Goal: Task Accomplishment & Management: Use online tool/utility

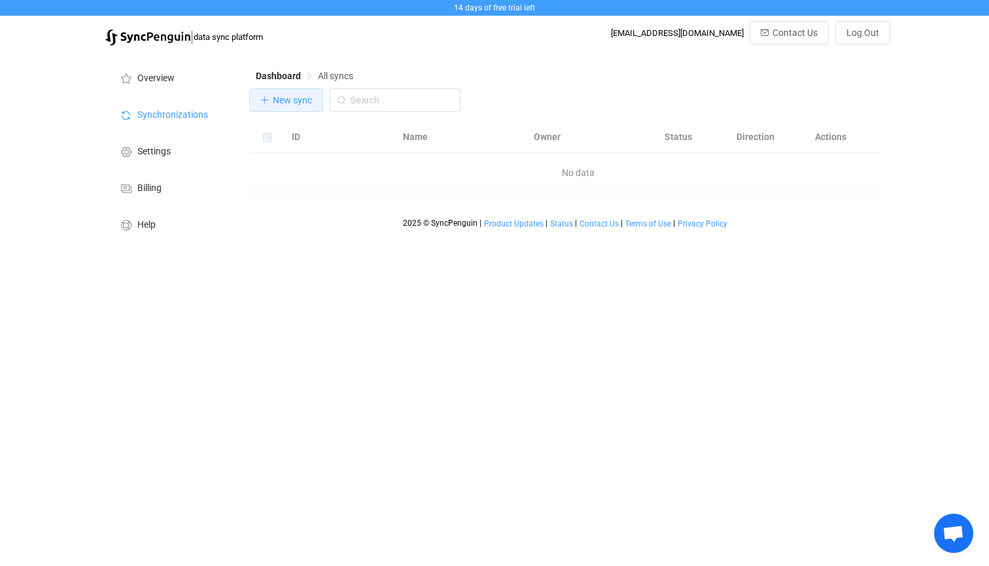
click at [286, 95] on span "New sync" at bounding box center [292, 100] width 39 height 10
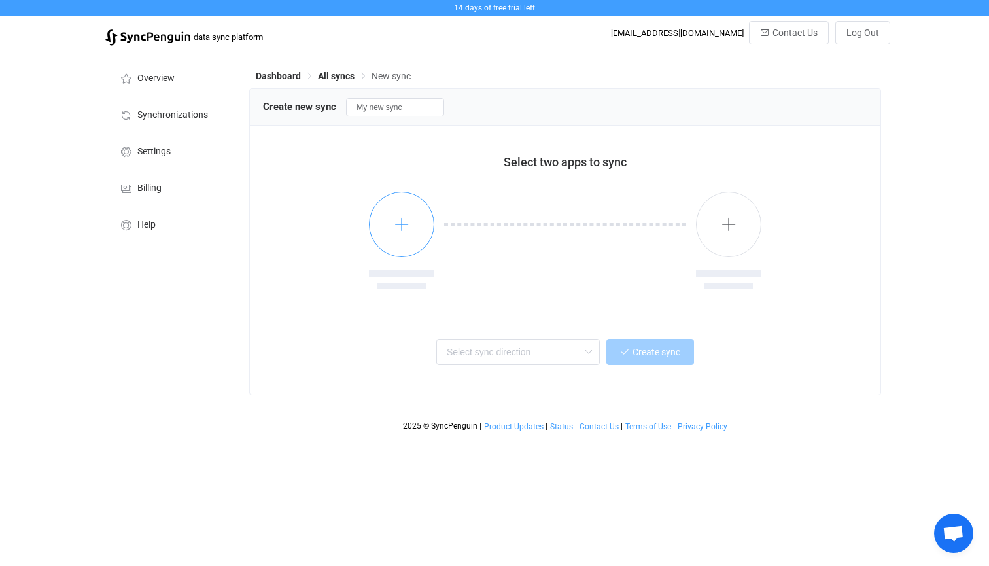
click at [404, 237] on button "button" at bounding box center [401, 224] width 65 height 65
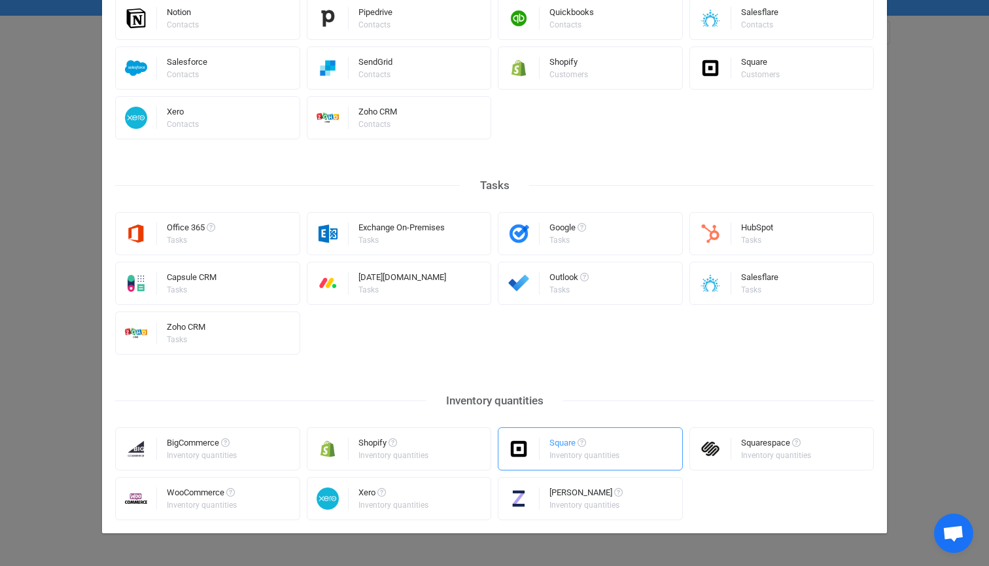
click at [632, 447] on div "Square Inventory quantities" at bounding box center [590, 448] width 185 height 43
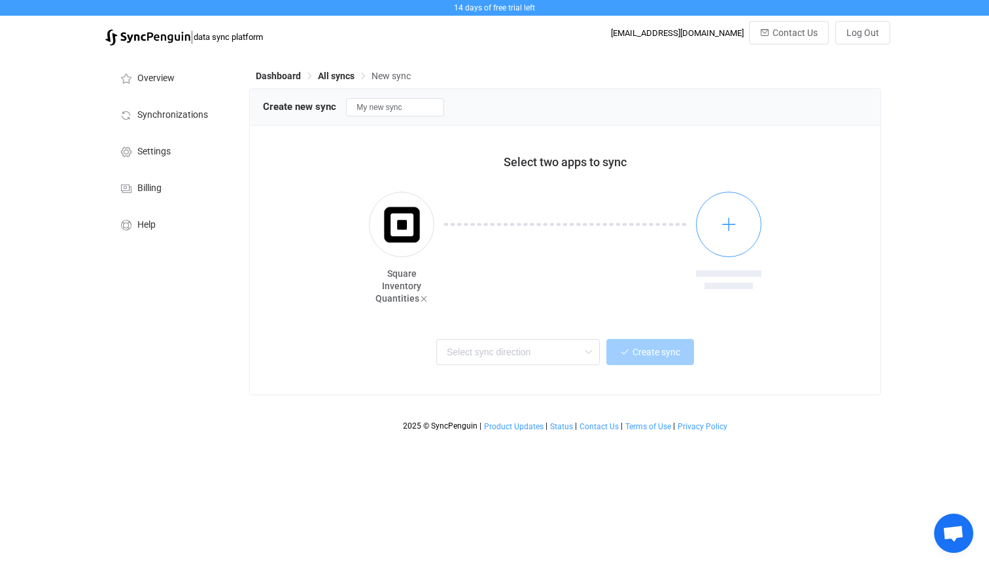
click at [707, 222] on button "button" at bounding box center [728, 224] width 65 height 65
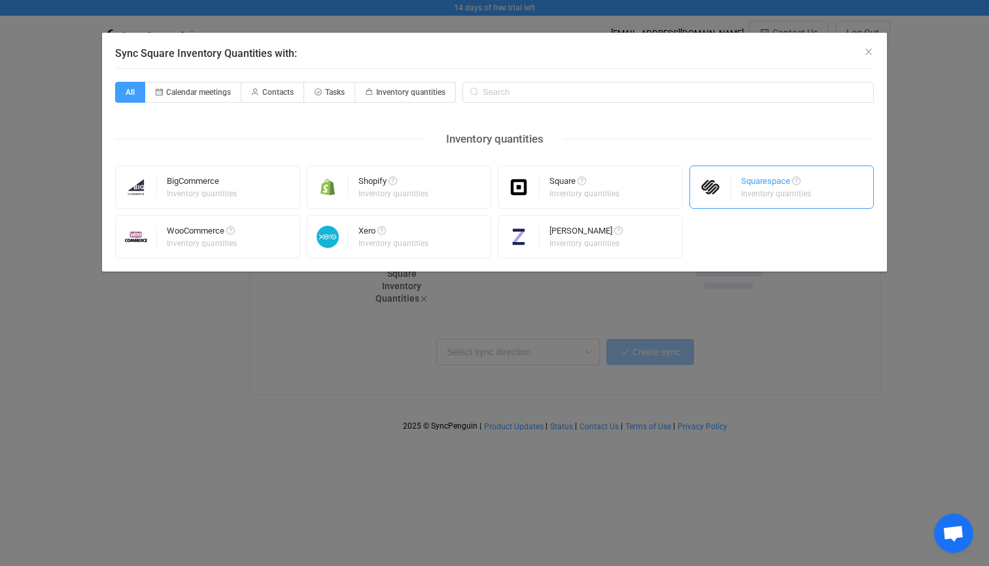
click at [765, 182] on div "Squarespace" at bounding box center [777, 183] width 72 height 13
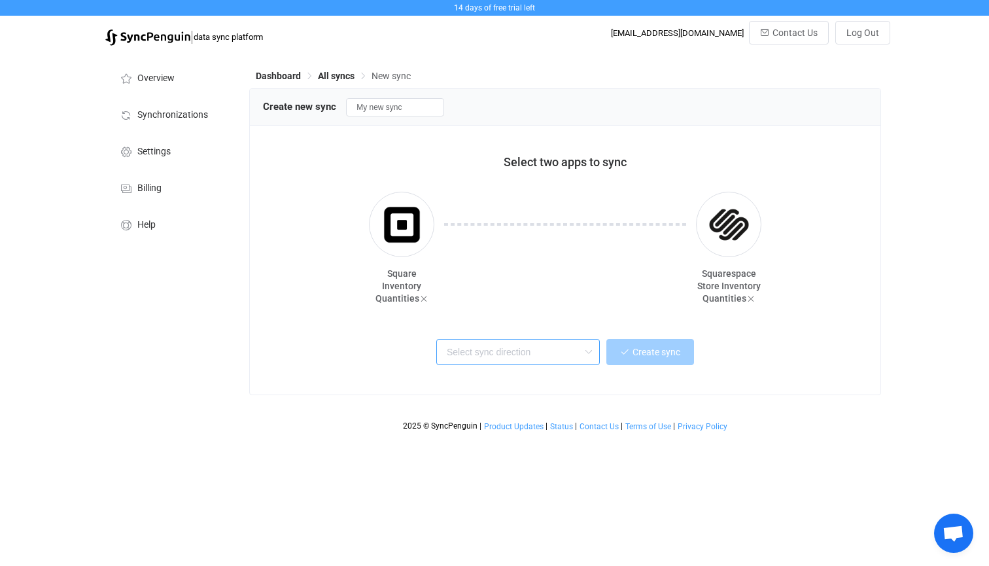
click at [547, 360] on input "text" at bounding box center [517, 352] width 163 height 26
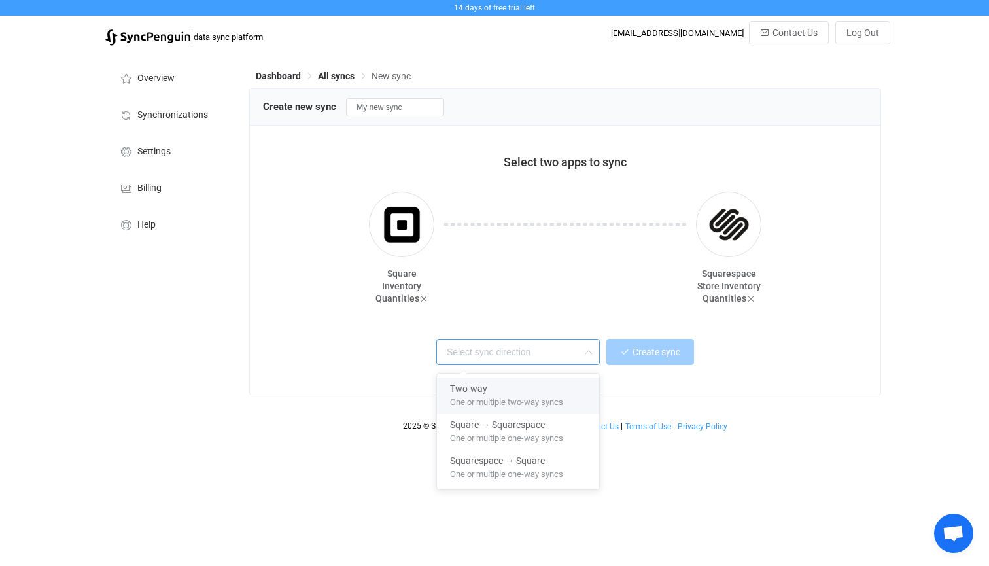
click at [531, 398] on span "One or multiple two-way syncs" at bounding box center [506, 399] width 113 height 14
type input "Two-way"
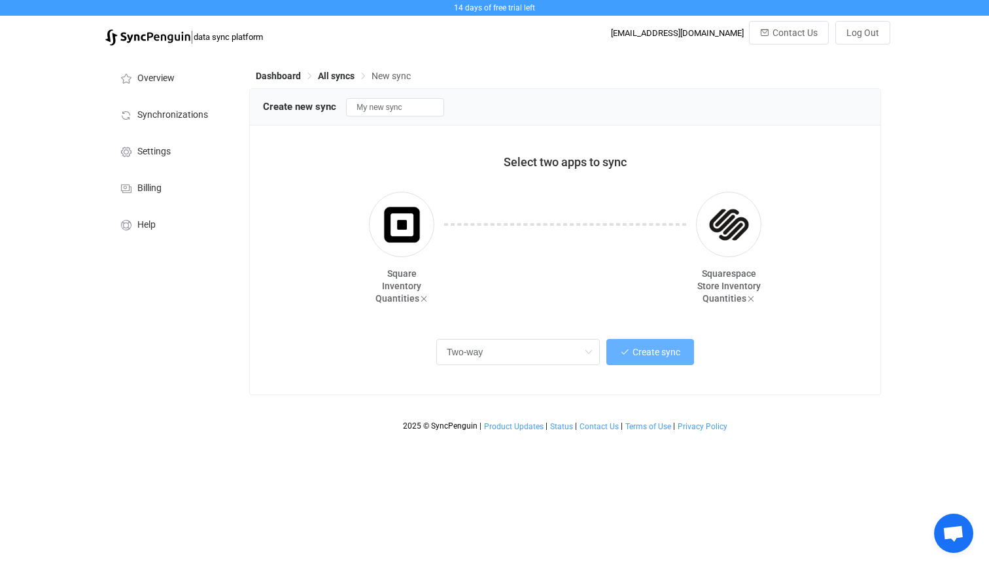
click at [657, 354] on span "Create sync" at bounding box center [656, 352] width 48 height 10
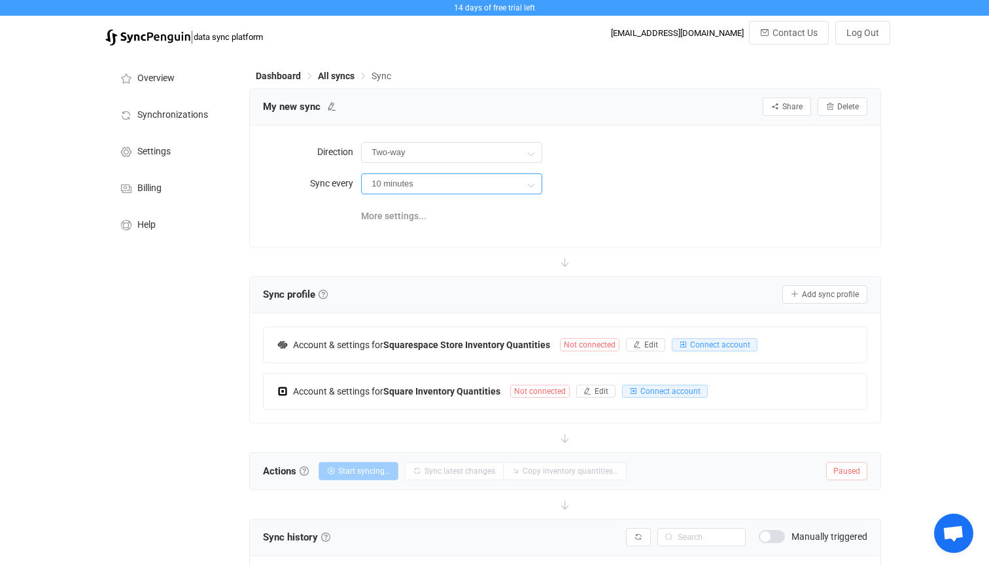
click at [435, 183] on input "10 minutes" at bounding box center [451, 183] width 181 height 21
click at [392, 284] on span "1 hour" at bounding box center [388, 287] width 26 height 10
type input "1 hour"
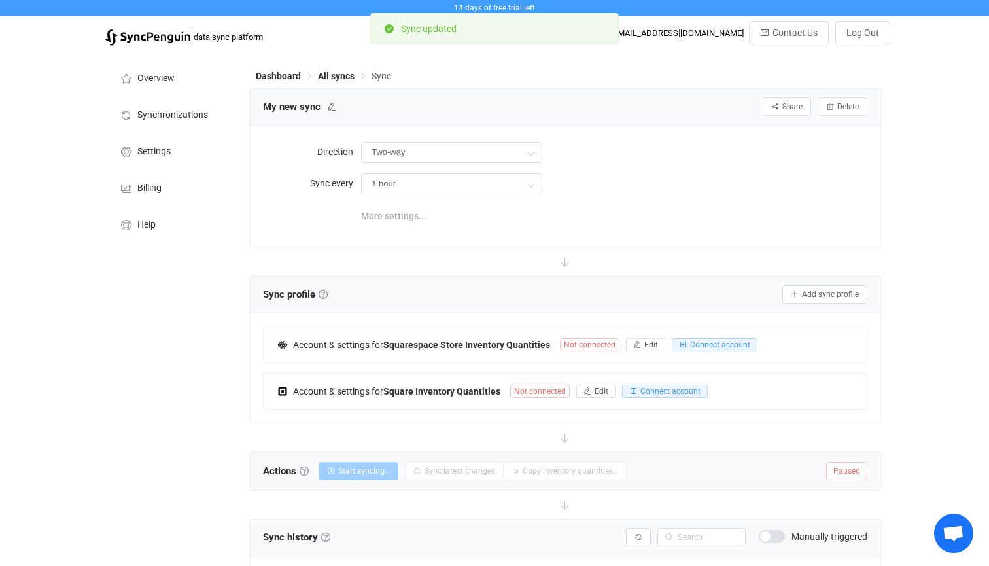
click at [394, 214] on span "More settings..." at bounding box center [393, 216] width 65 height 26
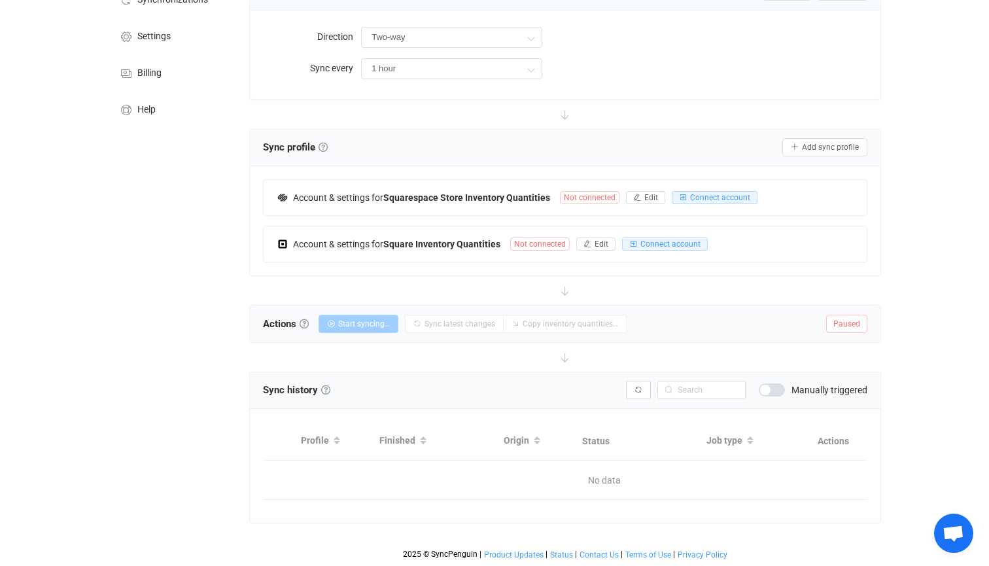
scroll to position [115, 0]
click at [719, 203] on button "Connect account" at bounding box center [715, 197] width 86 height 13
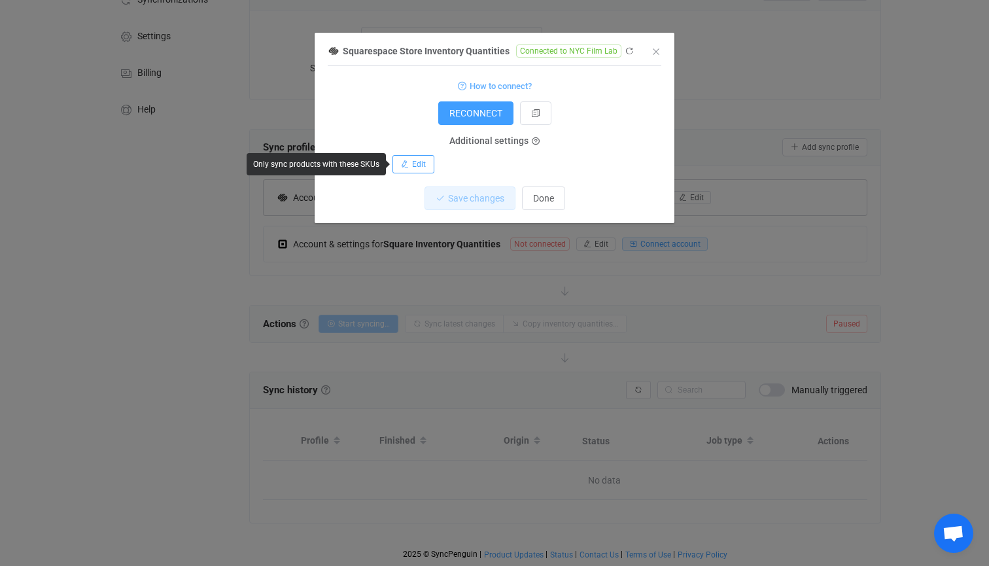
click at [417, 165] on span "Edit" at bounding box center [419, 164] width 14 height 9
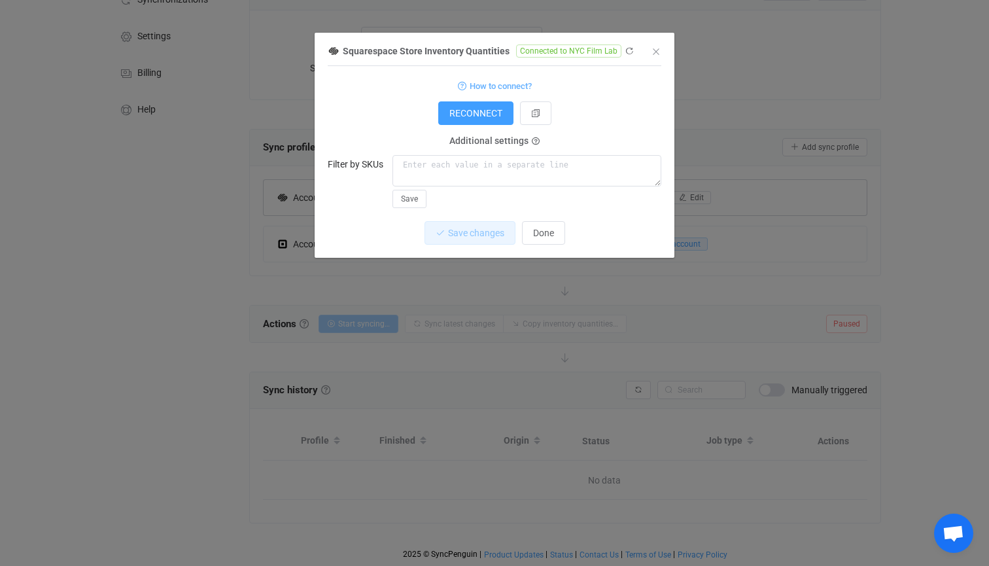
click at [355, 220] on div "1 { { "accessToken": "***", "refreshToken": "***" } Standard output: Output sav…" at bounding box center [495, 162] width 334 height 192
click at [417, 165] on textarea "dialog" at bounding box center [526, 170] width 269 height 31
click at [419, 174] on textarea "dialog" at bounding box center [526, 170] width 269 height 31
click at [551, 237] on span "Done" at bounding box center [543, 233] width 21 height 10
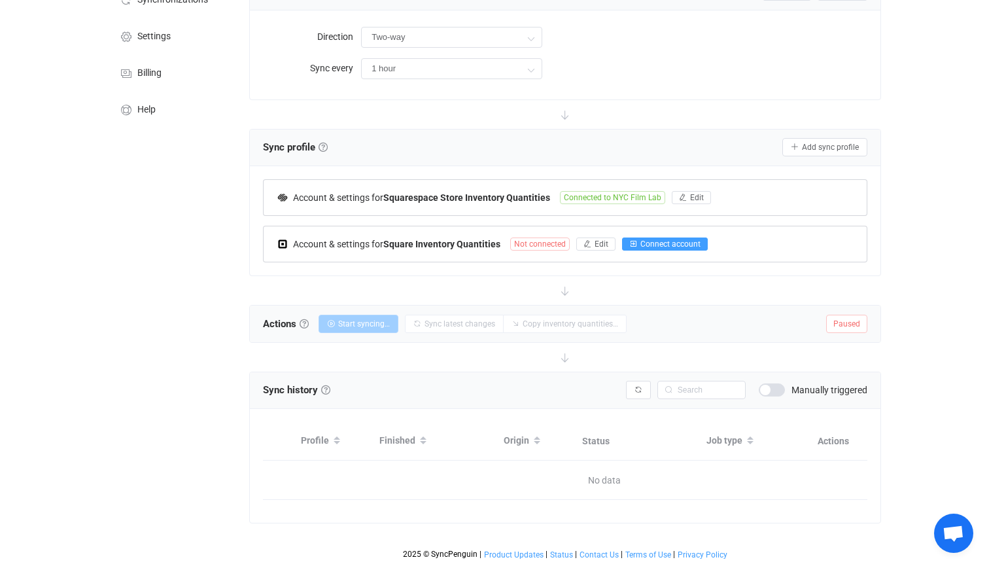
click at [664, 242] on span "Connect account" at bounding box center [670, 243] width 60 height 9
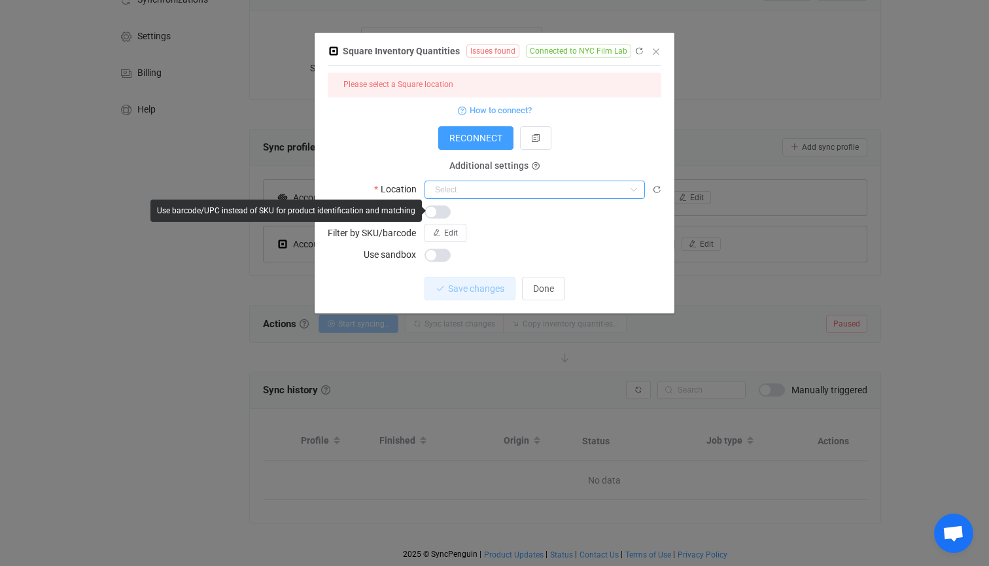
click at [450, 190] on input "dialog" at bounding box center [534, 189] width 220 height 18
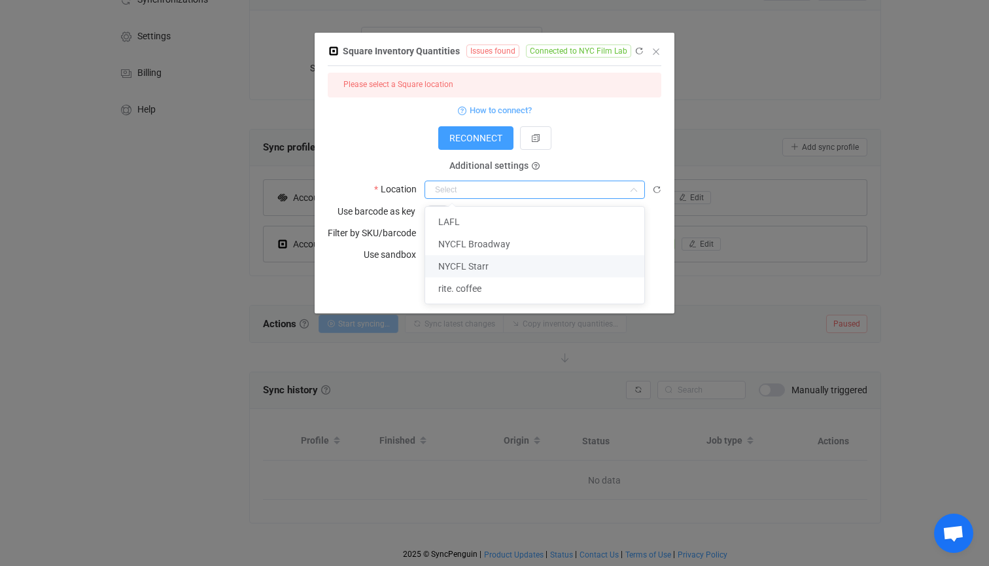
click at [465, 268] on span "NYCFL Starr" at bounding box center [463, 266] width 50 height 10
type input "NYCFL Starr"
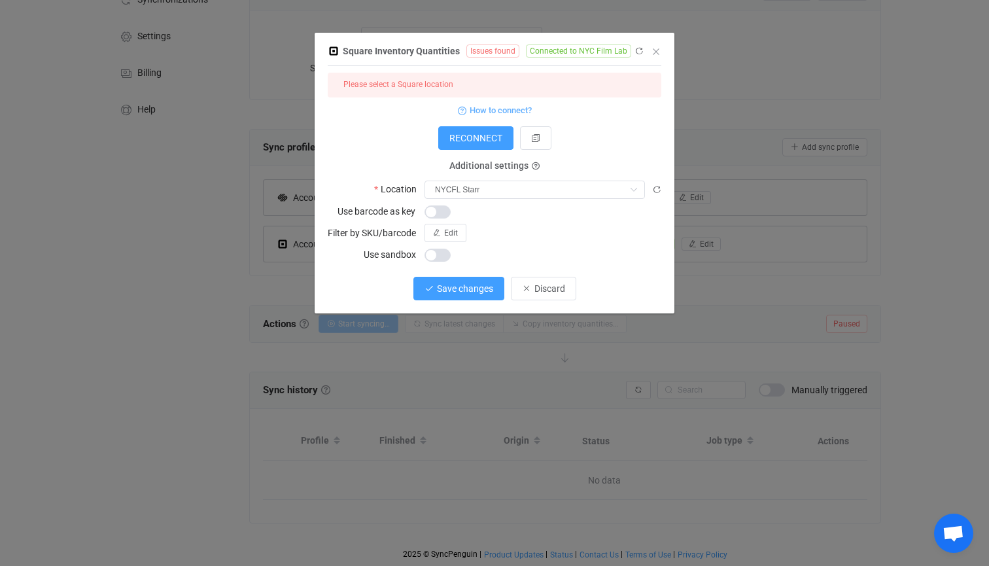
click at [466, 290] on span "Save changes" at bounding box center [465, 288] width 56 height 10
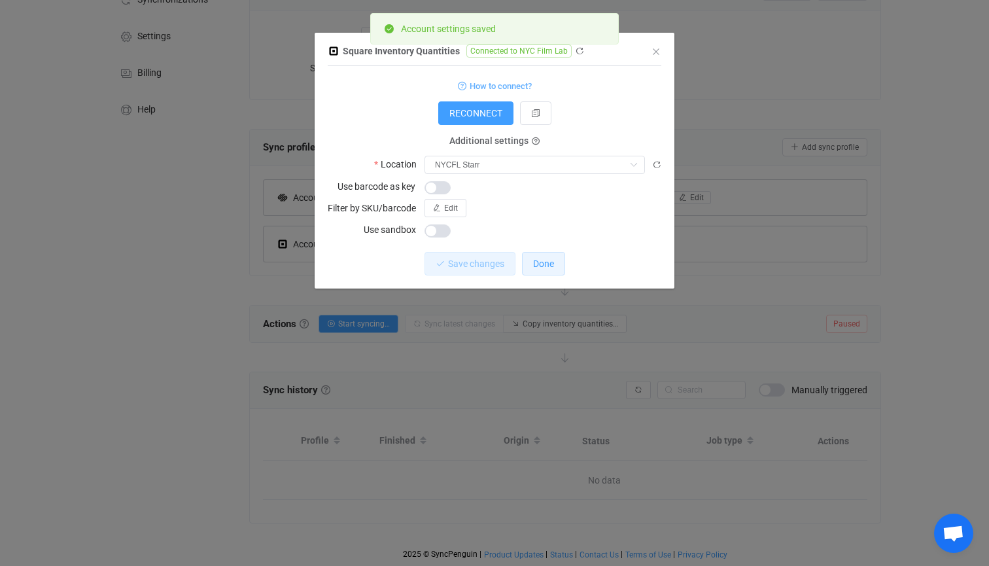
click at [548, 256] on button "Done" at bounding box center [543, 264] width 43 height 24
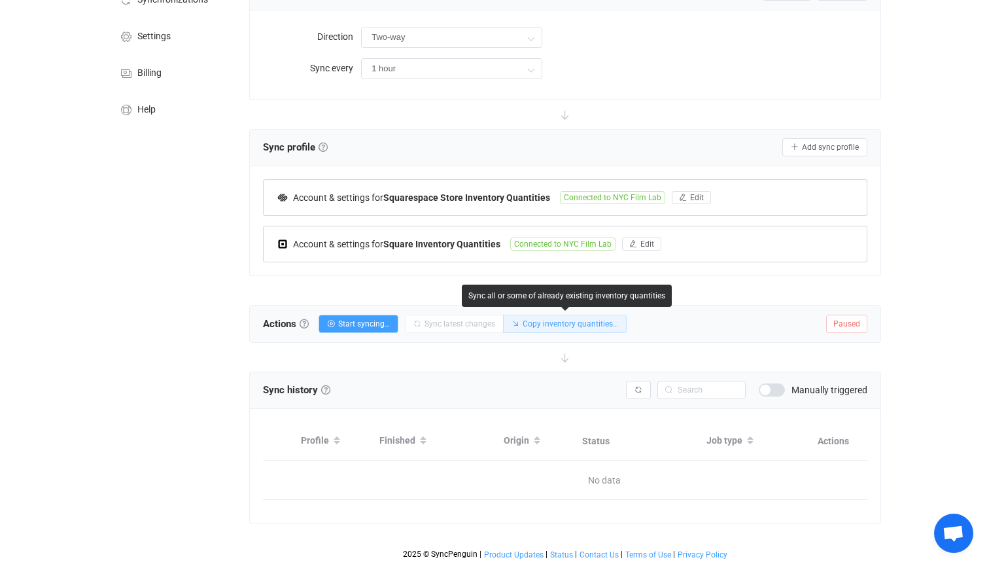
click at [559, 322] on span "Copy inventory quantities…" at bounding box center [569, 323] width 95 height 9
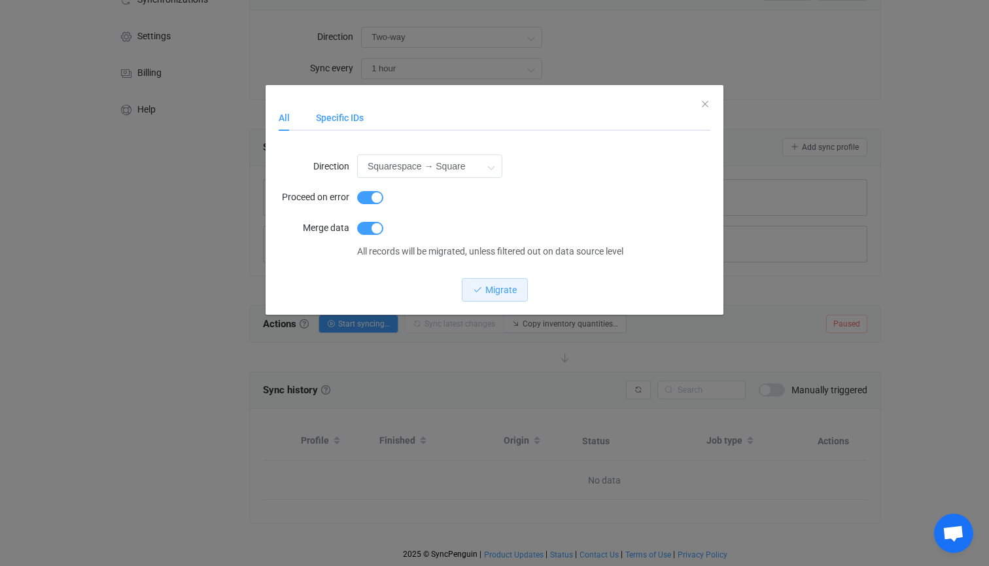
click at [347, 119] on div "Specific IDs" at bounding box center [333, 118] width 61 height 26
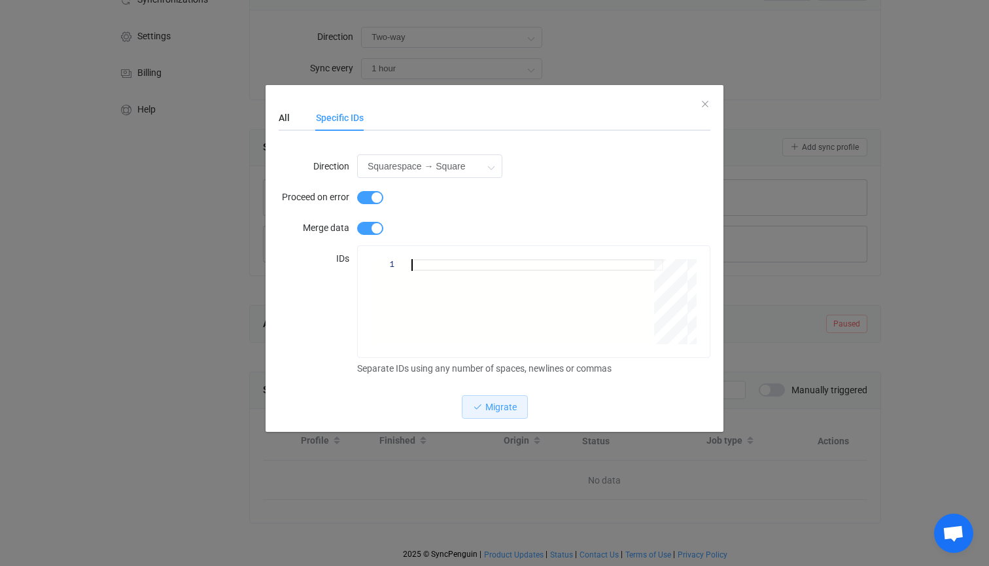
scroll to position [6, 0]
click at [423, 267] on div "dialog" at bounding box center [537, 265] width 252 height 12
paste textarea "S-HRMNPHNXII200135 S-HRMNPHNX200II120"
type textarea "S-HRMNPHNXII200135 S-HRMNPHNX200II120"
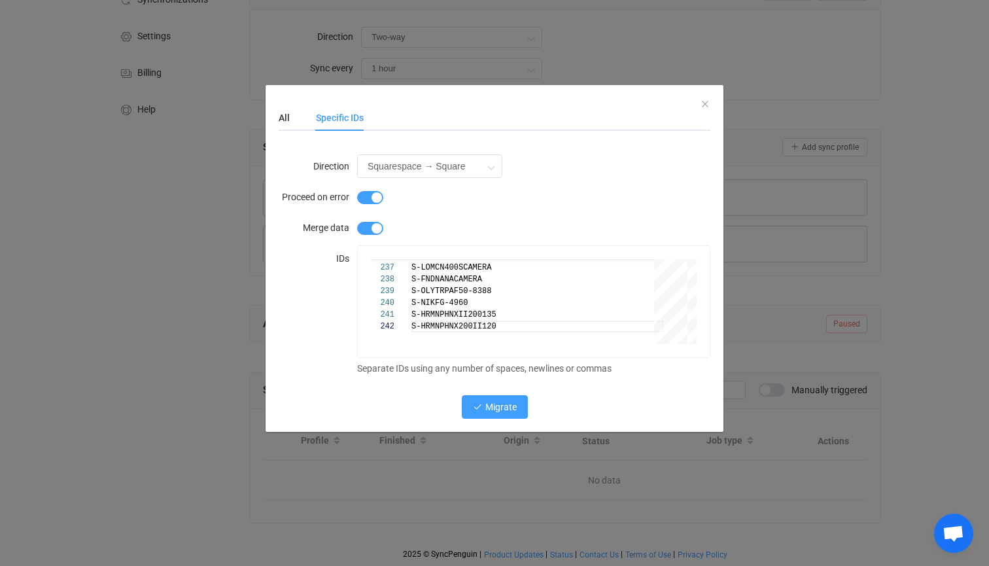
click at [500, 409] on span "Migrate" at bounding box center [500, 407] width 31 height 10
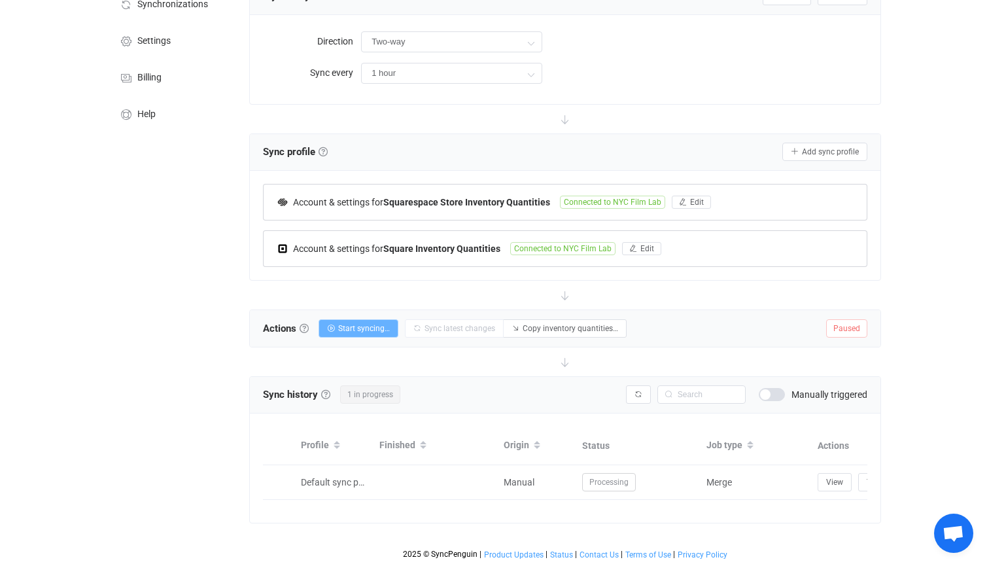
scroll to position [111, 0]
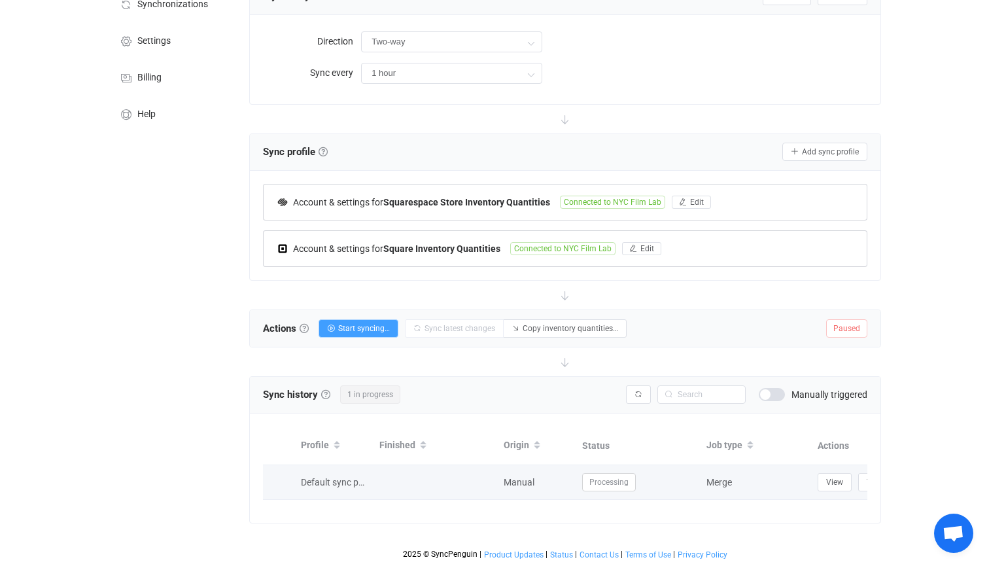
click at [605, 483] on span "Processing" at bounding box center [609, 482] width 54 height 18
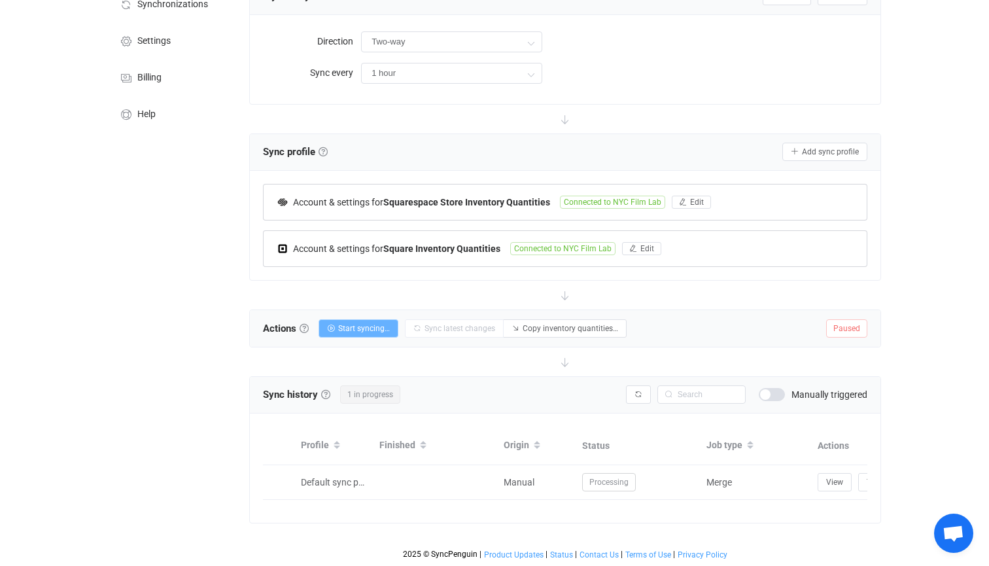
click at [369, 332] on span "Start syncing…" at bounding box center [364, 328] width 52 height 9
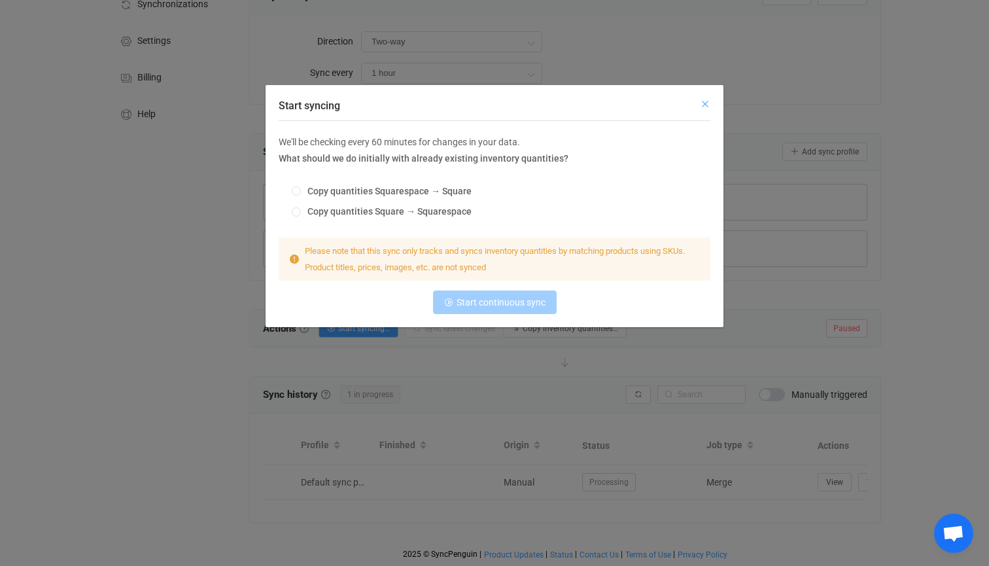
click at [705, 106] on icon "Close" at bounding box center [705, 104] width 10 height 10
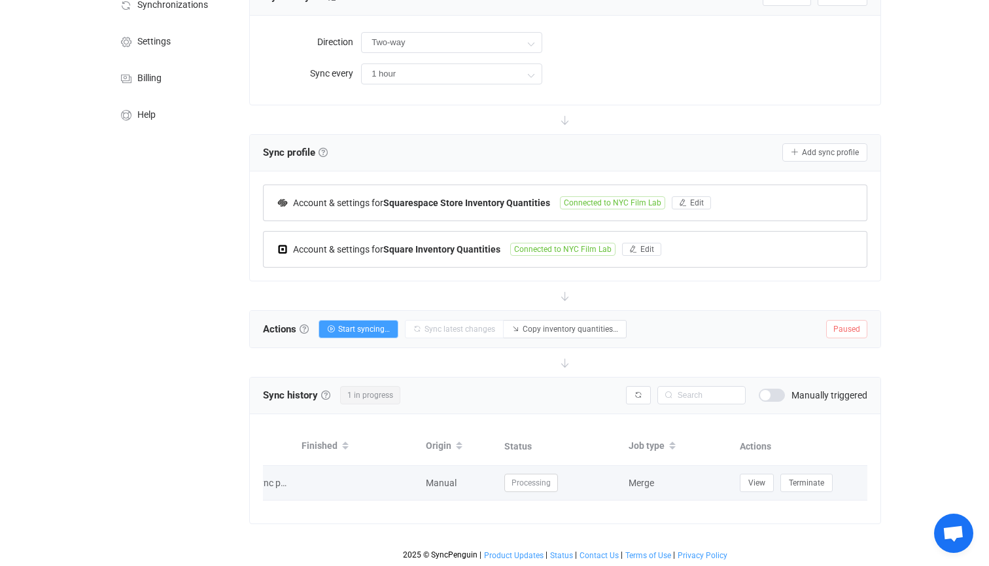
scroll to position [109, 0]
click at [756, 486] on span "View" at bounding box center [756, 483] width 17 height 9
click at [753, 489] on button "View" at bounding box center [757, 484] width 34 height 18
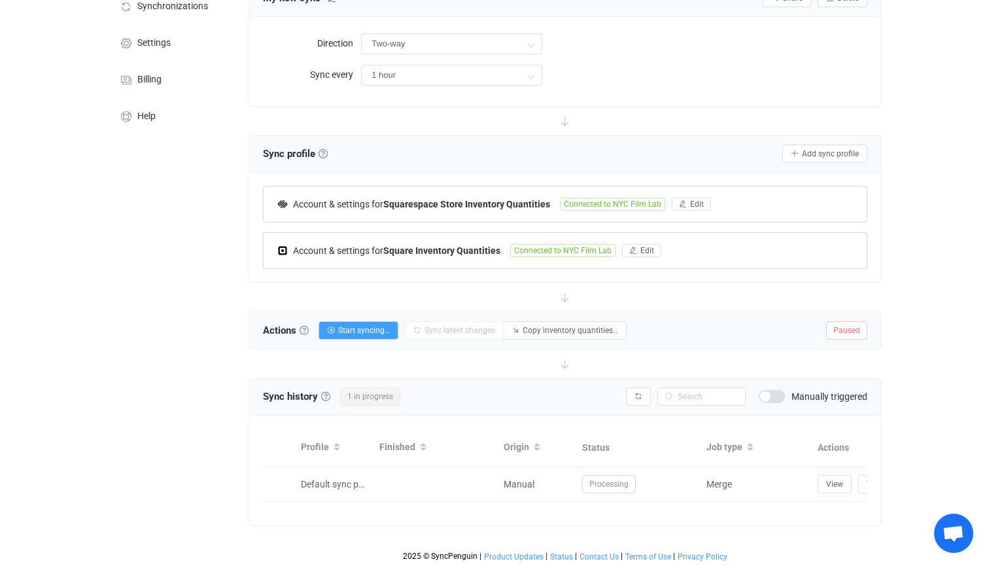
scroll to position [107, 0]
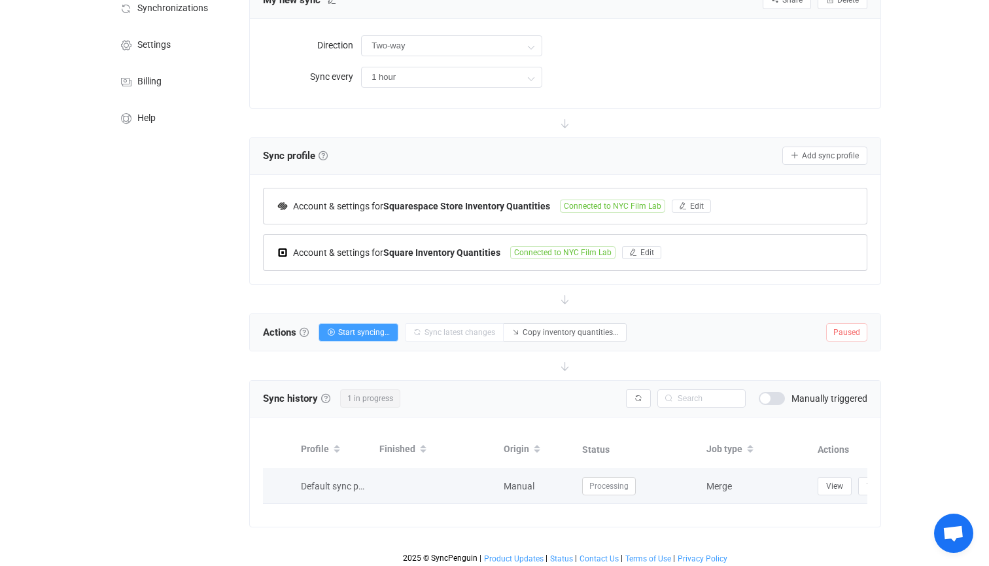
click at [343, 488] on span "Default sync profile" at bounding box center [340, 486] width 78 height 10
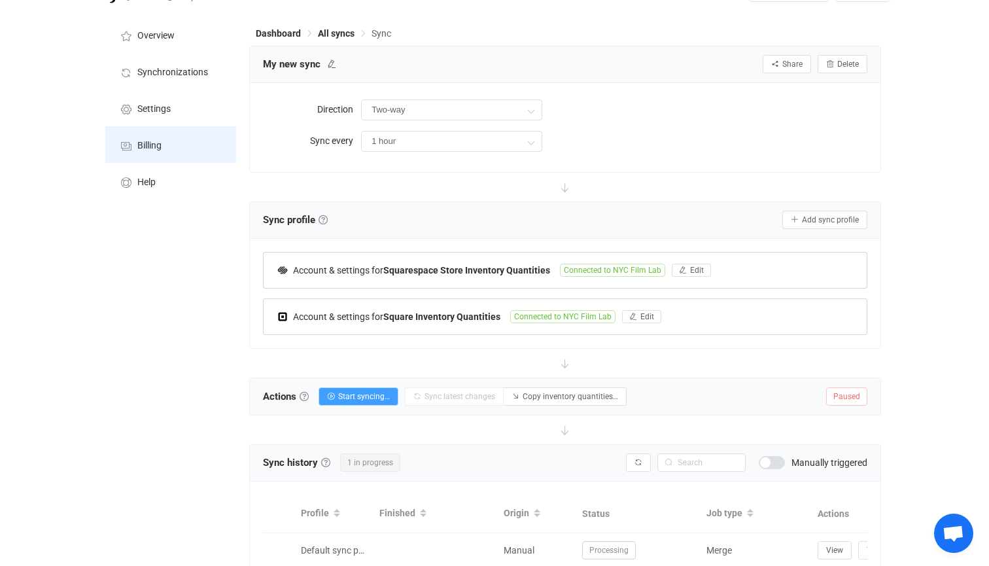
scroll to position [35, 0]
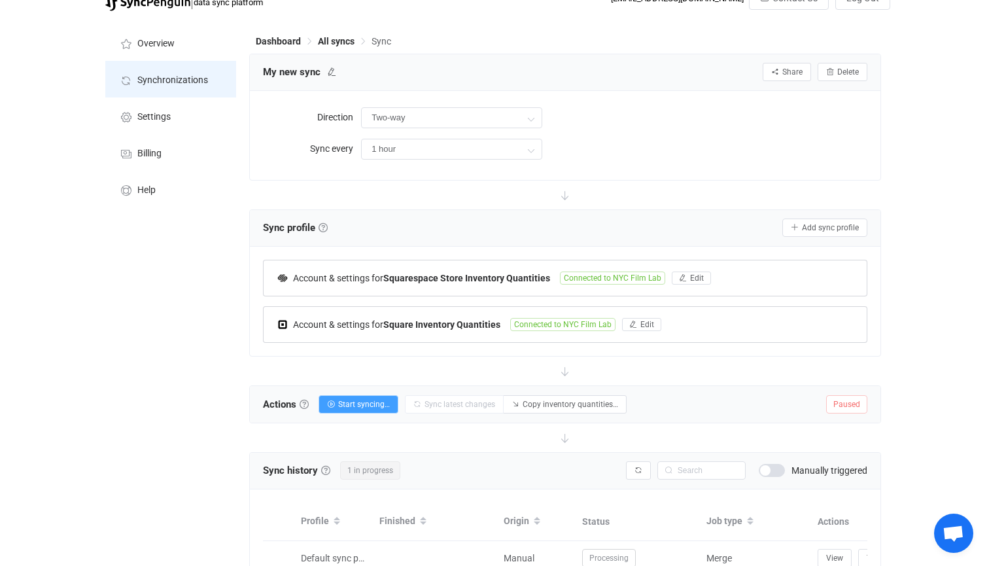
click at [168, 83] on span "Synchronizations" at bounding box center [172, 80] width 71 height 10
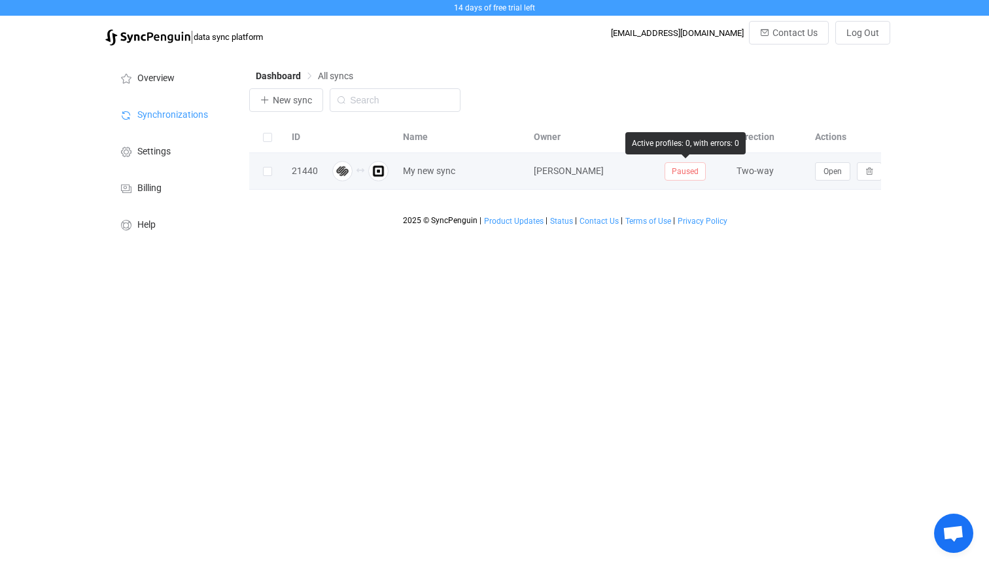
click at [688, 172] on span "Paused" at bounding box center [684, 171] width 41 height 18
click at [437, 169] on span "My new sync" at bounding box center [429, 170] width 52 height 15
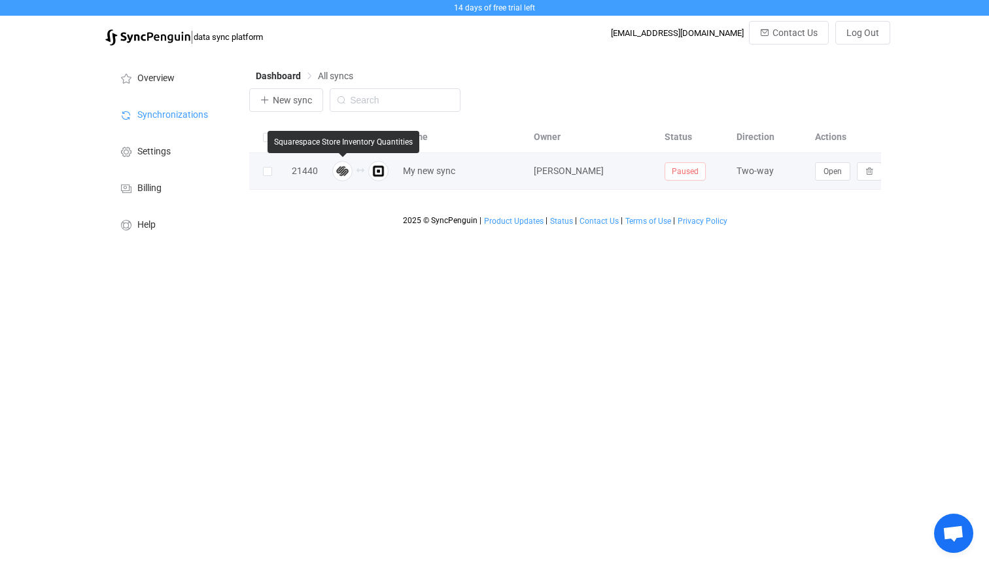
click at [342, 172] on img at bounding box center [342, 171] width 20 height 20
click at [266, 172] on span at bounding box center [267, 171] width 9 height 9
click at [272, 167] on input "checkbox" at bounding box center [272, 167] width 0 height 0
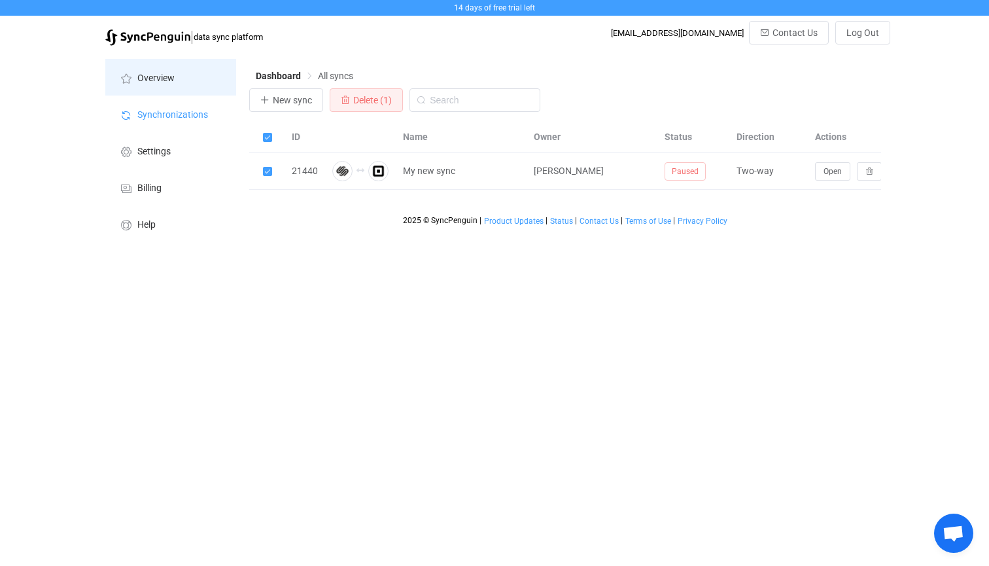
click at [161, 77] on span "Overview" at bounding box center [155, 78] width 37 height 10
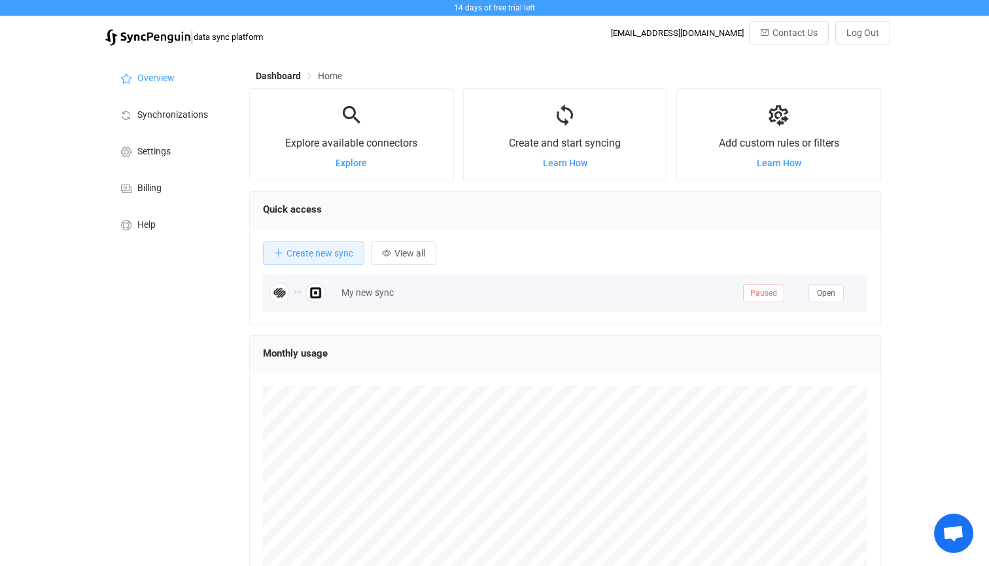
click at [402, 296] on div "My new sync" at bounding box center [536, 292] width 402 height 15
click at [831, 297] on span "Open" at bounding box center [826, 292] width 18 height 9
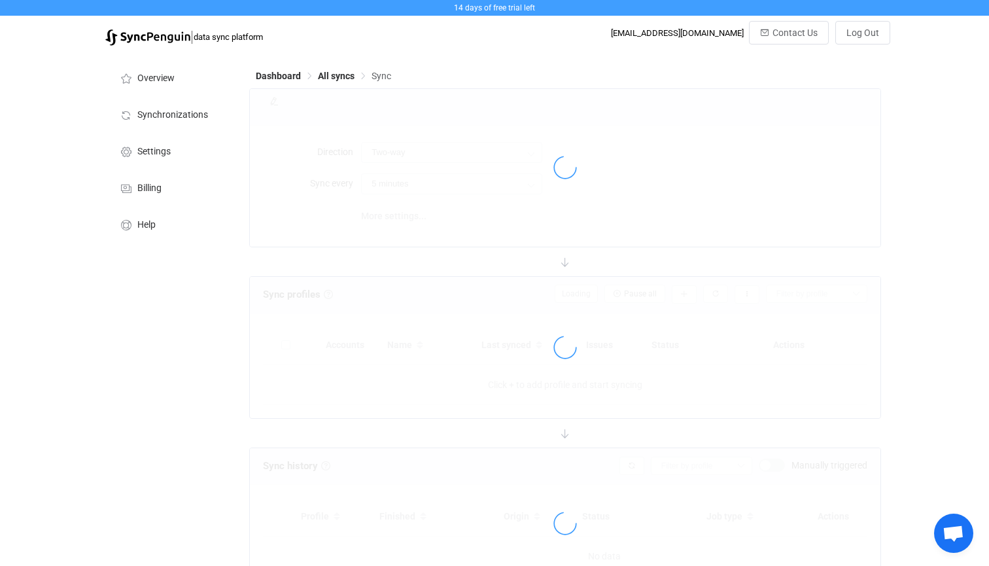
type input "1 hour"
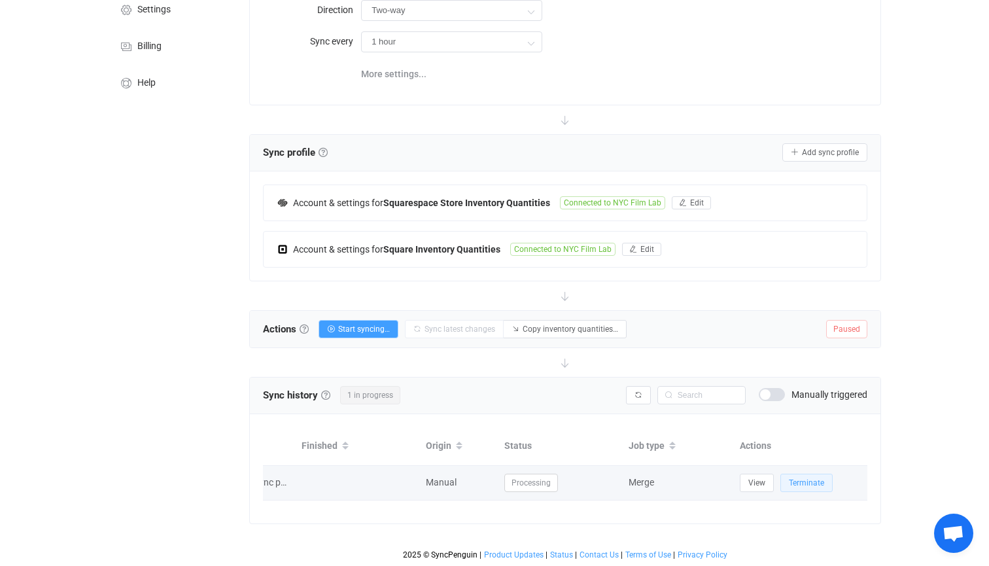
scroll to position [0, 78]
click at [758, 483] on span "View" at bounding box center [756, 482] width 17 height 9
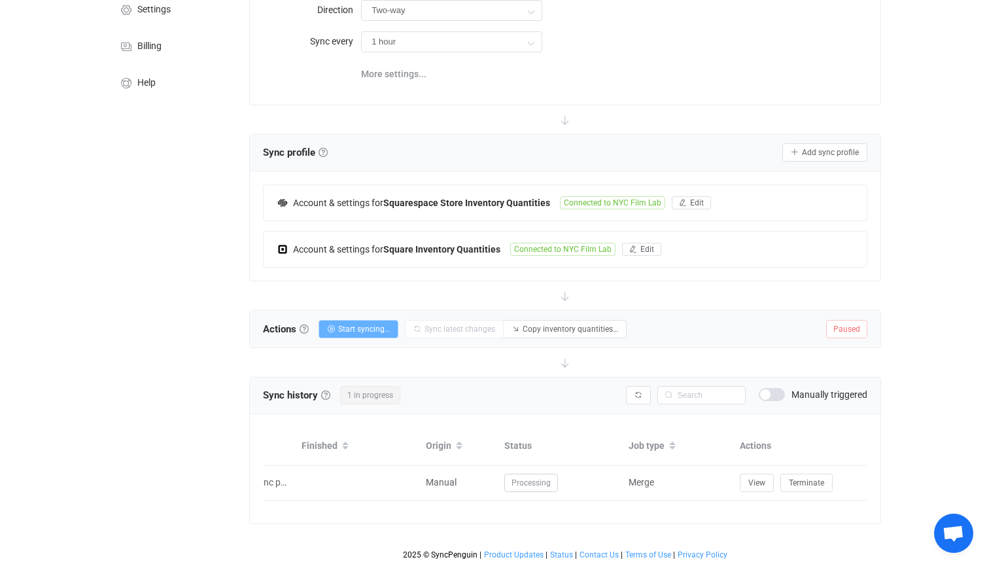
click at [373, 328] on span "Start syncing…" at bounding box center [364, 328] width 52 height 9
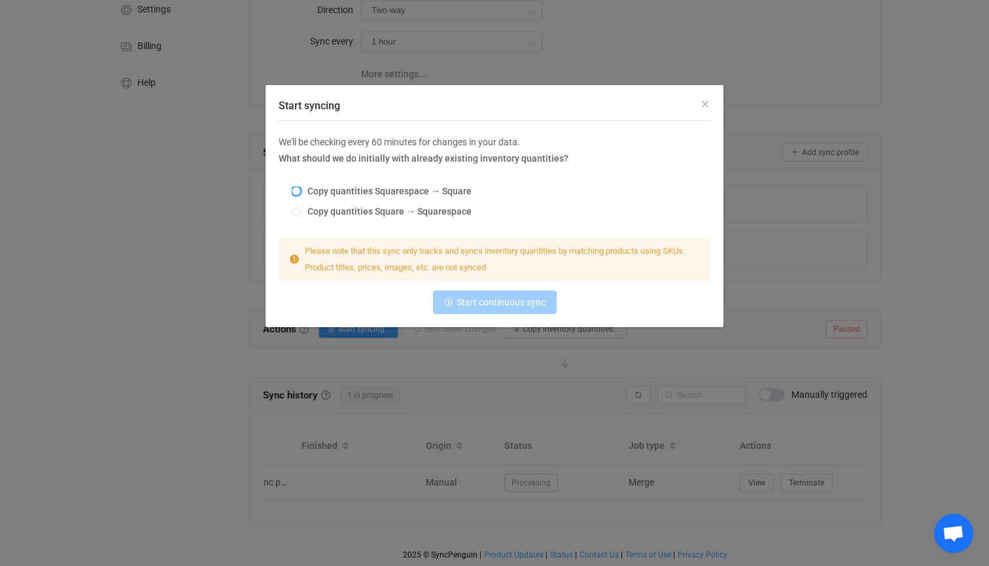
click at [299, 190] on span "Start syncing" at bounding box center [296, 190] width 9 height 9
click at [299, 190] on input "Copy quantities Squarespace → Square" at bounding box center [296, 191] width 9 height 10
radio input "true"
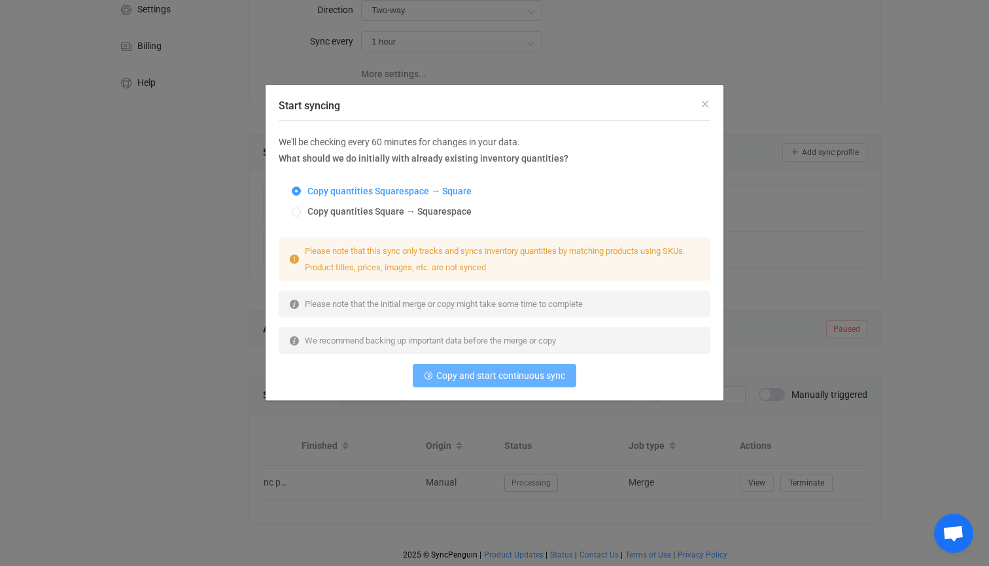
click at [504, 375] on span "Copy and start continuous sync" at bounding box center [500, 375] width 129 height 10
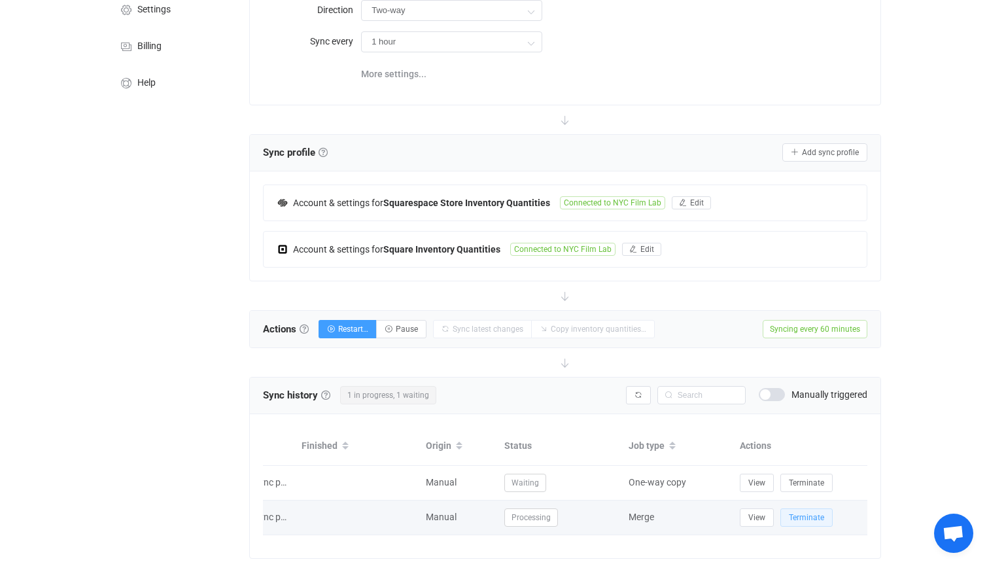
click at [806, 517] on span "Terminate" at bounding box center [806, 517] width 35 height 9
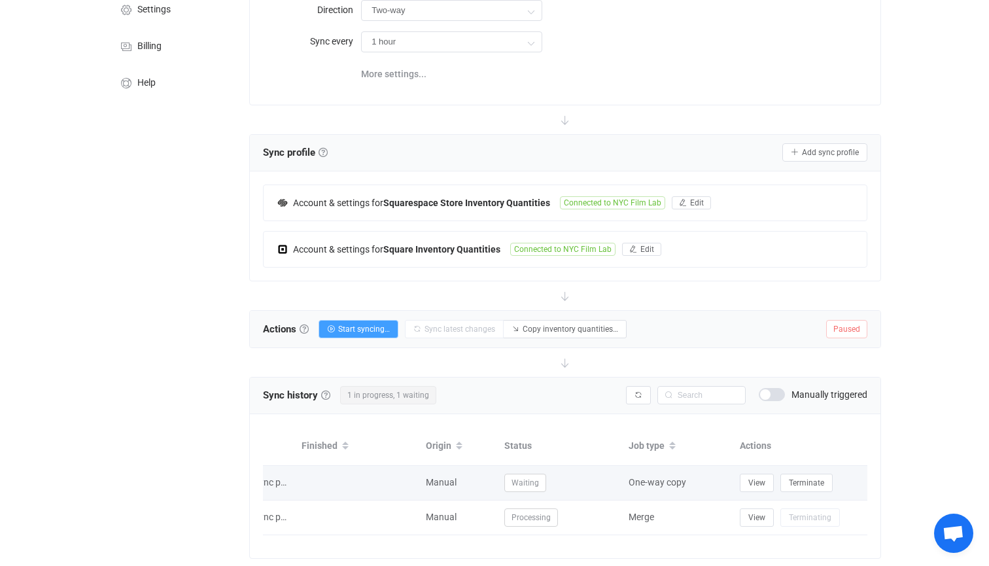
click at [351, 483] on td at bounding box center [357, 483] width 124 height 35
click at [751, 484] on span "View" at bounding box center [756, 482] width 17 height 9
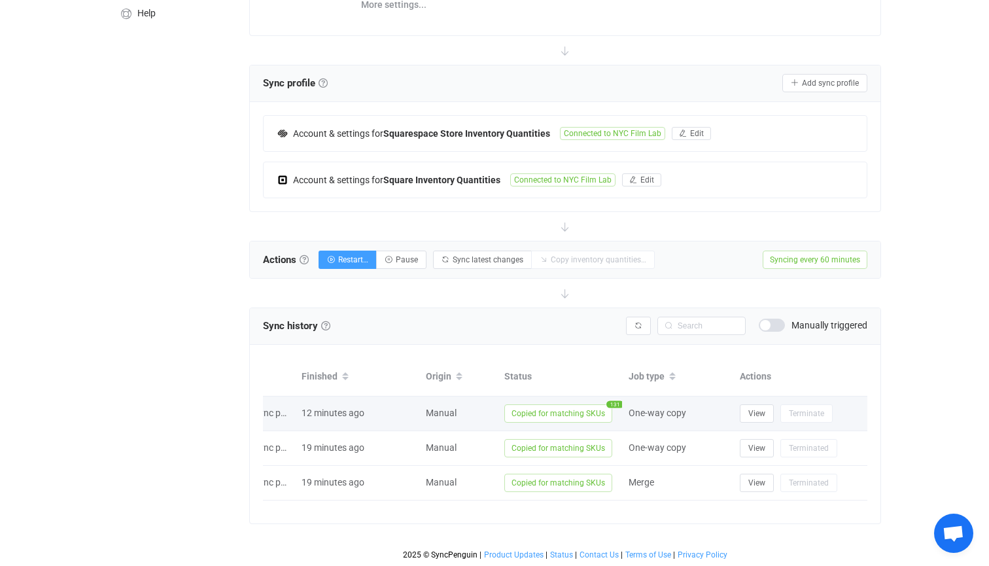
scroll to position [211, 0]
click at [578, 415] on span "Copied for matching SKUs" at bounding box center [558, 413] width 108 height 18
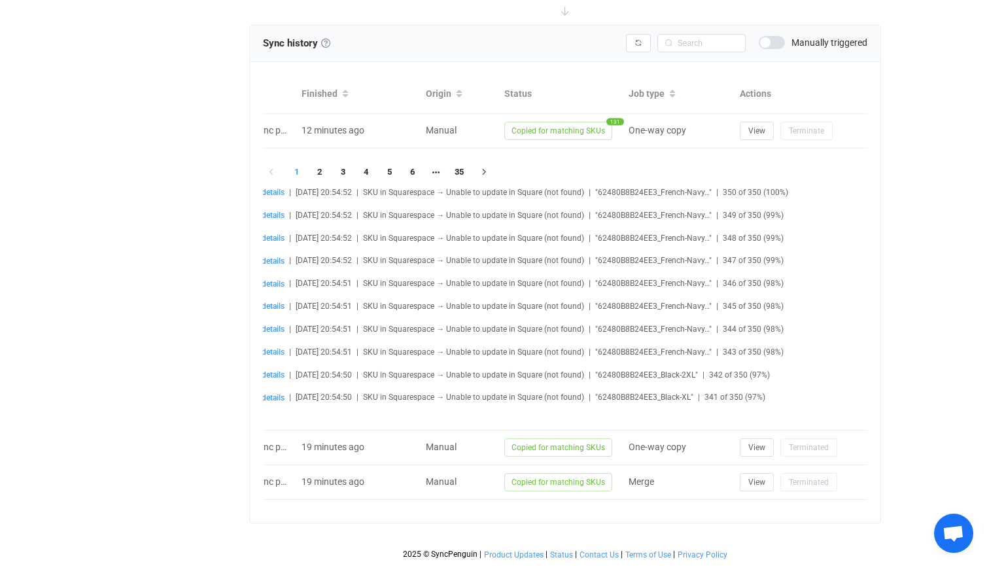
scroll to position [0, 0]
click at [462, 169] on li "35" at bounding box center [459, 172] width 24 height 18
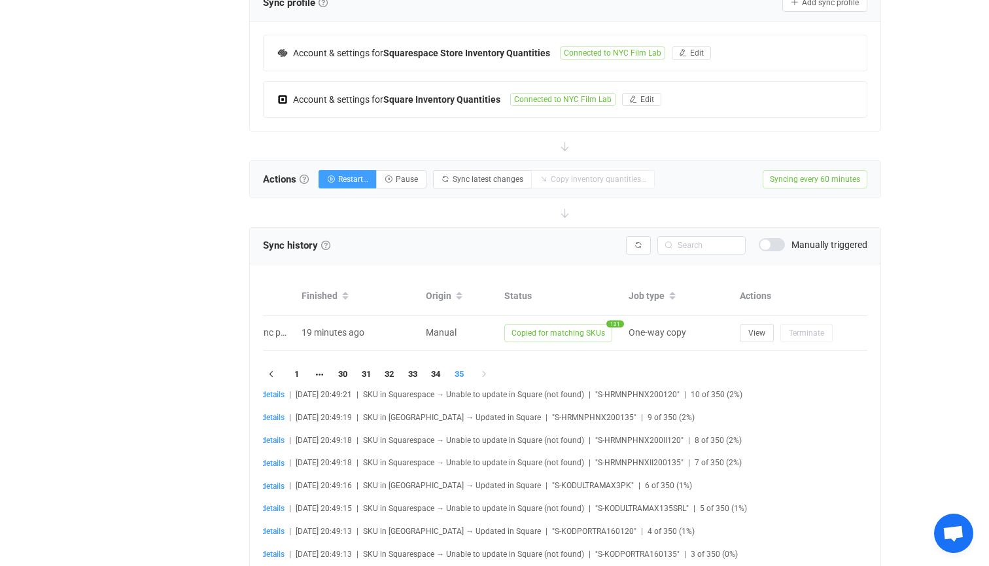
scroll to position [288, 0]
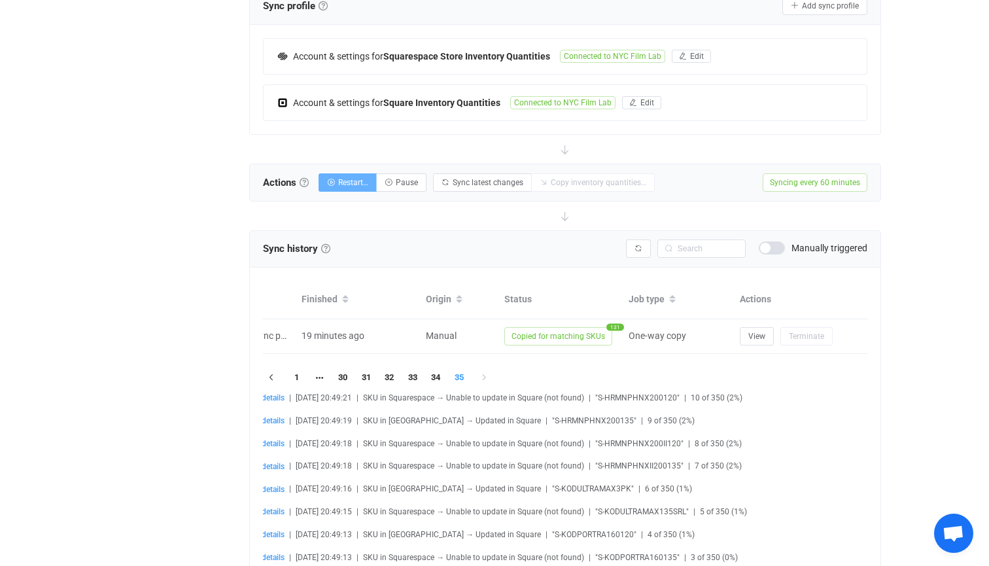
click at [362, 188] on button "Restart…" at bounding box center [347, 182] width 58 height 18
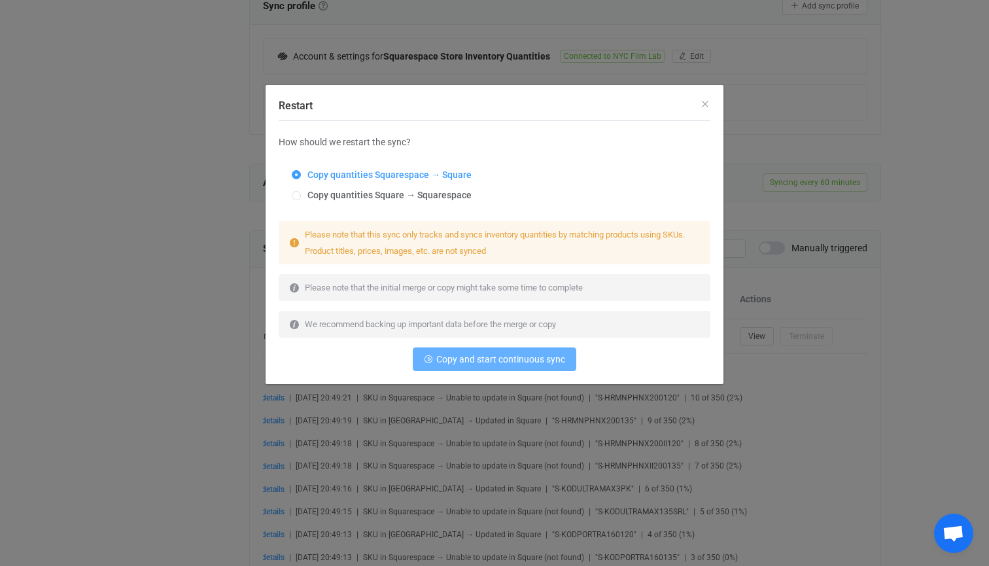
click at [492, 361] on span "Copy and start continuous sync" at bounding box center [500, 359] width 129 height 10
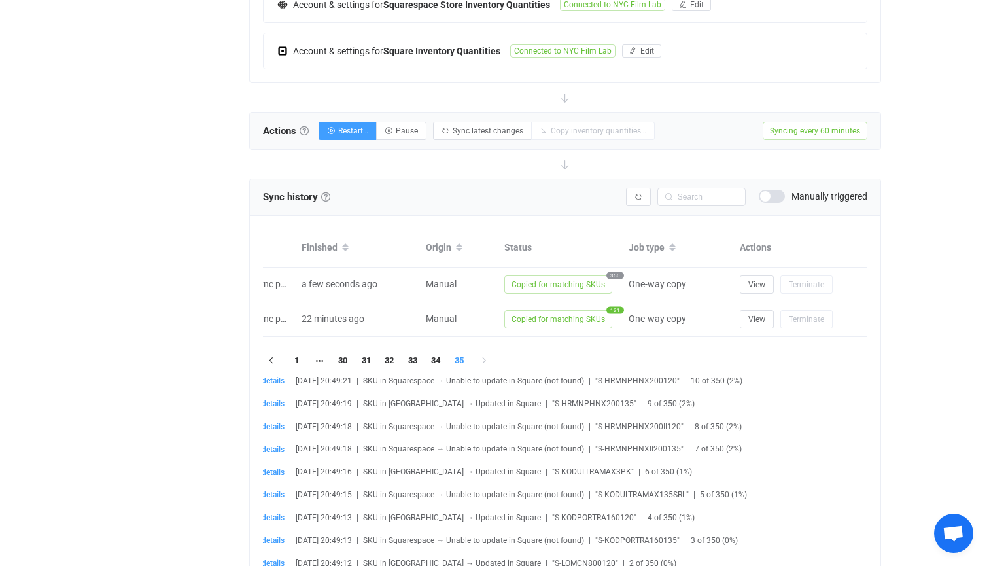
scroll to position [335, 0]
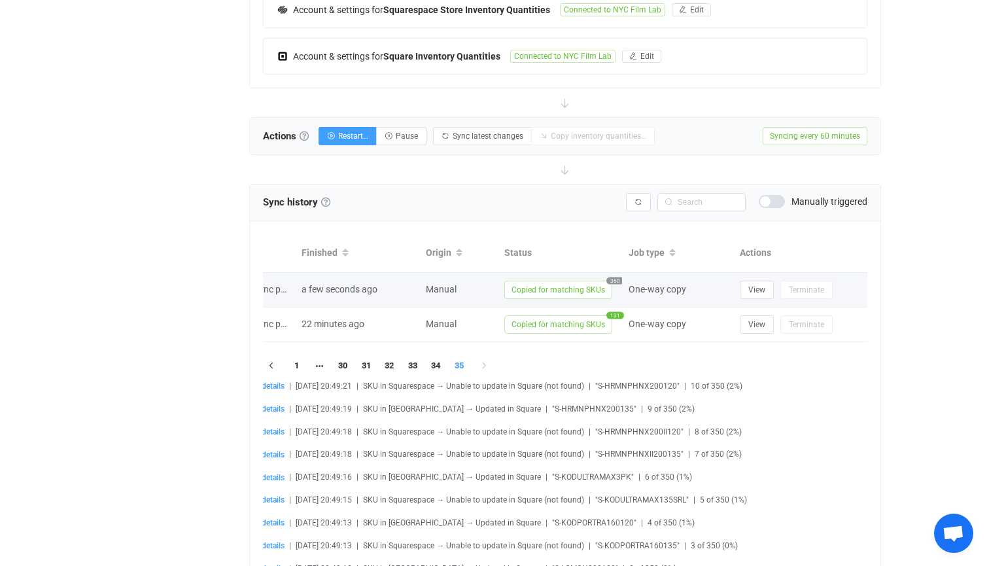
click at [547, 286] on span "Copied for matching SKUs" at bounding box center [558, 290] width 108 height 18
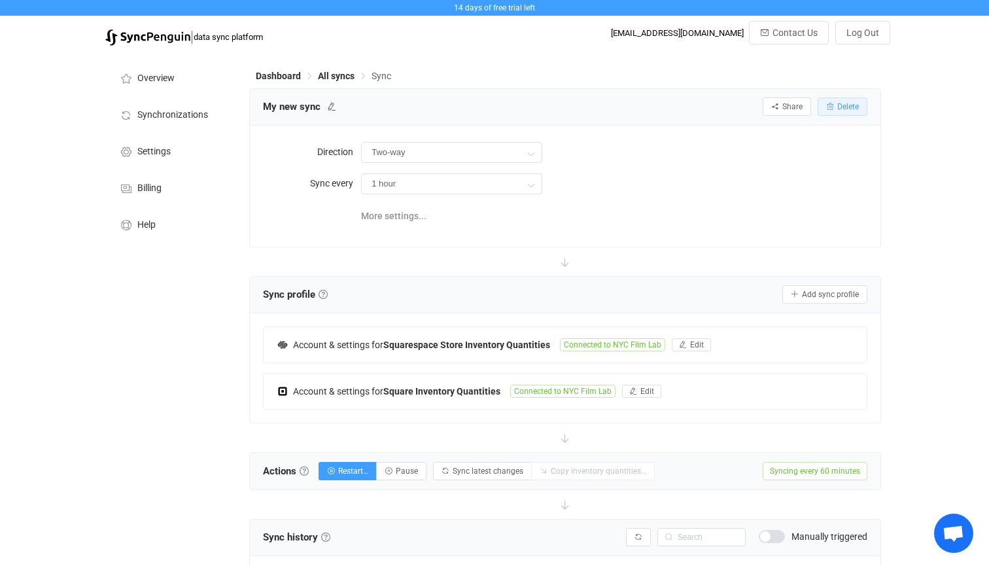
scroll to position [0, 0]
click at [851, 109] on span "Delete" at bounding box center [848, 106] width 22 height 9
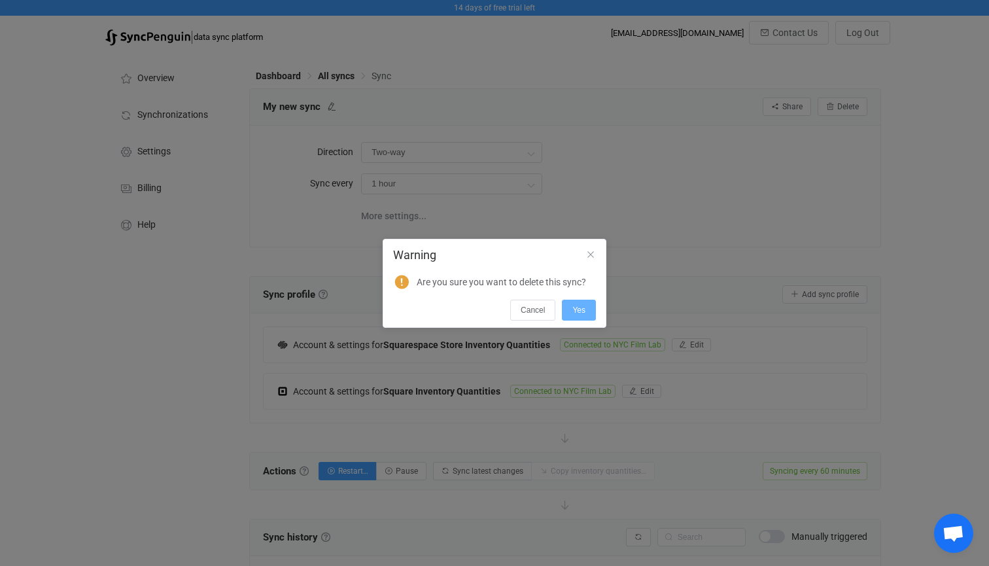
click at [579, 309] on span "Yes" at bounding box center [578, 309] width 13 height 9
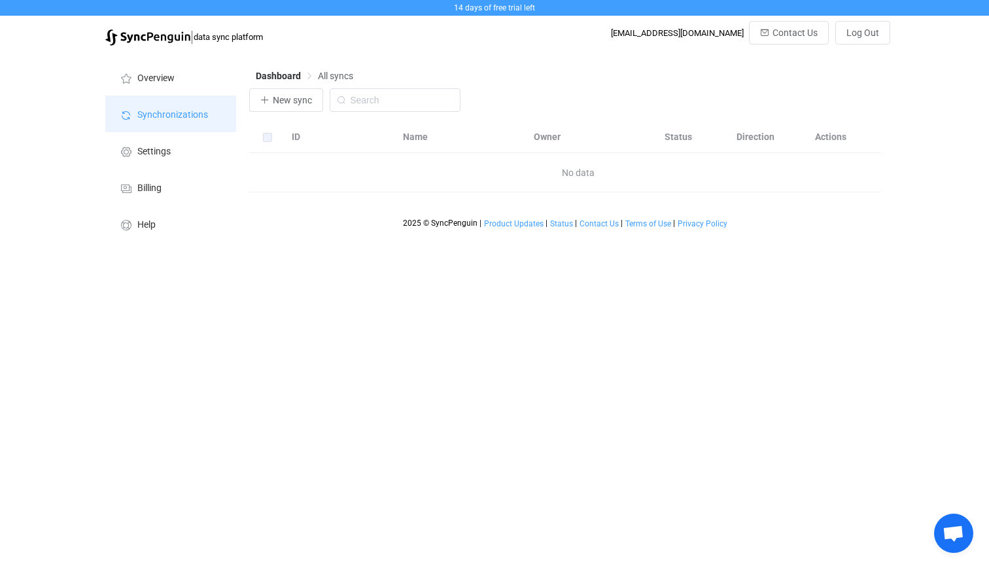
click at [167, 114] on span "Synchronizations" at bounding box center [172, 115] width 71 height 10
click at [275, 107] on button "New sync" at bounding box center [286, 100] width 74 height 24
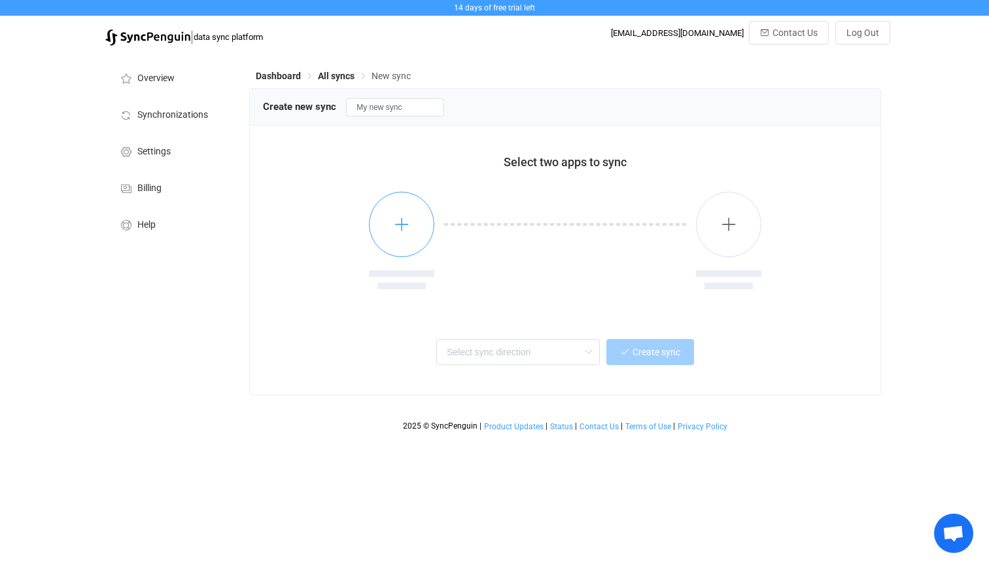
click at [407, 228] on icon "button" at bounding box center [402, 224] width 16 height 16
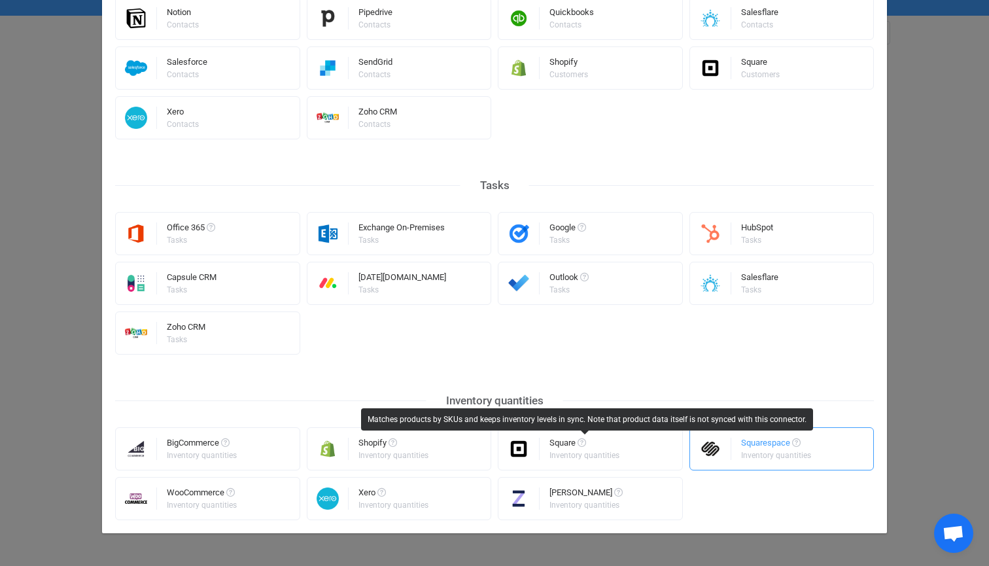
scroll to position [583, 0]
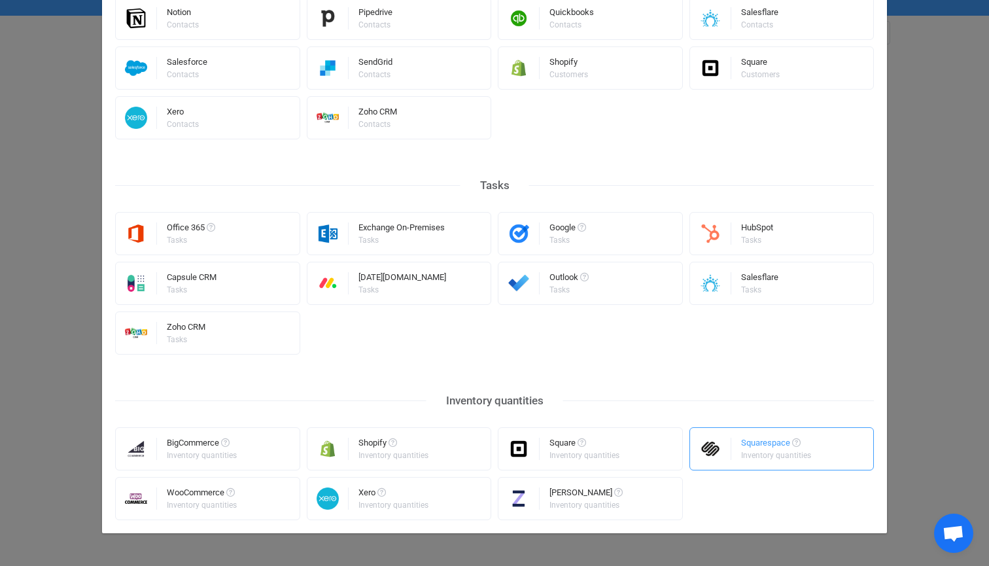
click at [819, 447] on div "Squarespace Inventory quantities" at bounding box center [781, 448] width 185 height 43
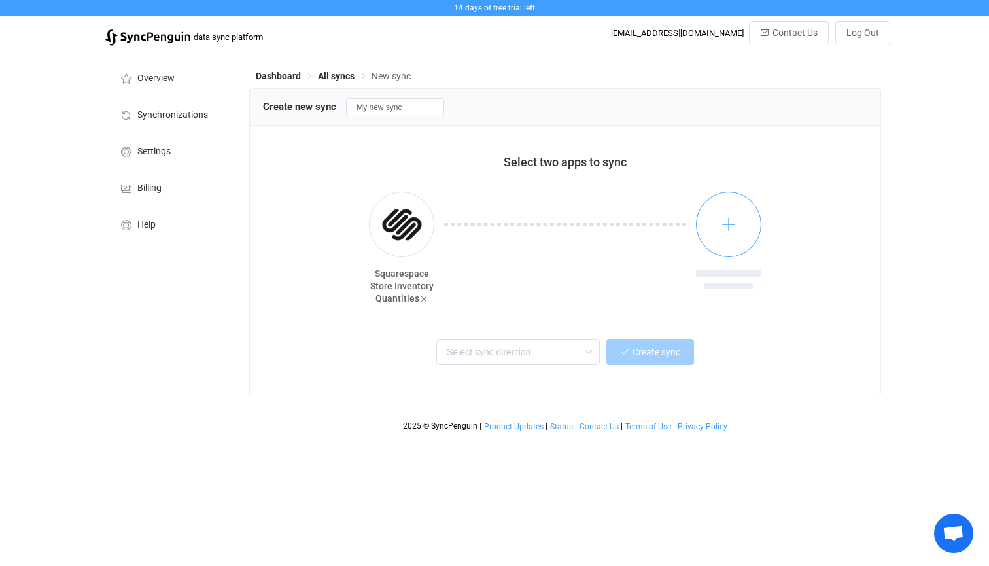
click at [736, 235] on button "button" at bounding box center [728, 224] width 65 height 65
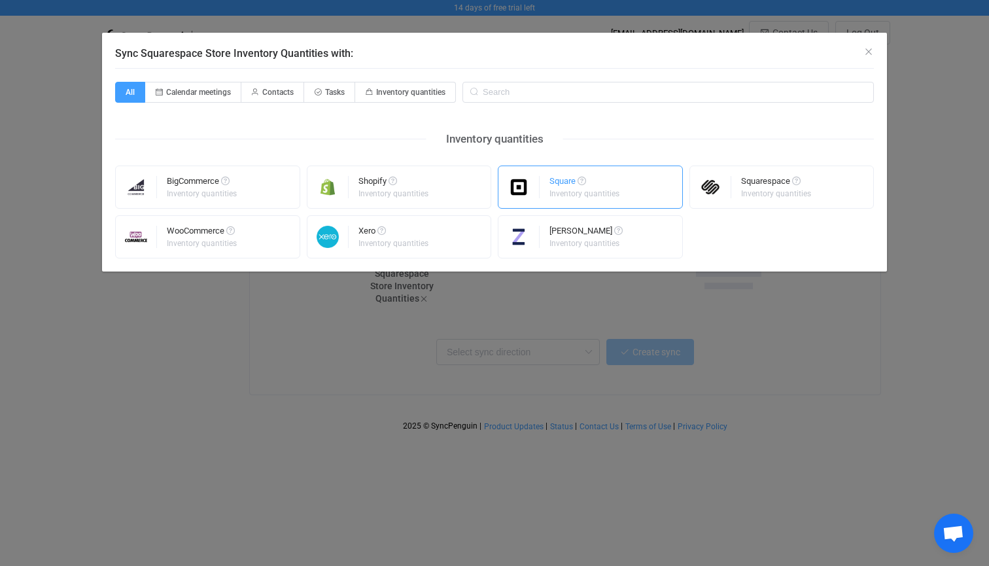
click at [589, 185] on div "Square" at bounding box center [585, 183] width 72 height 13
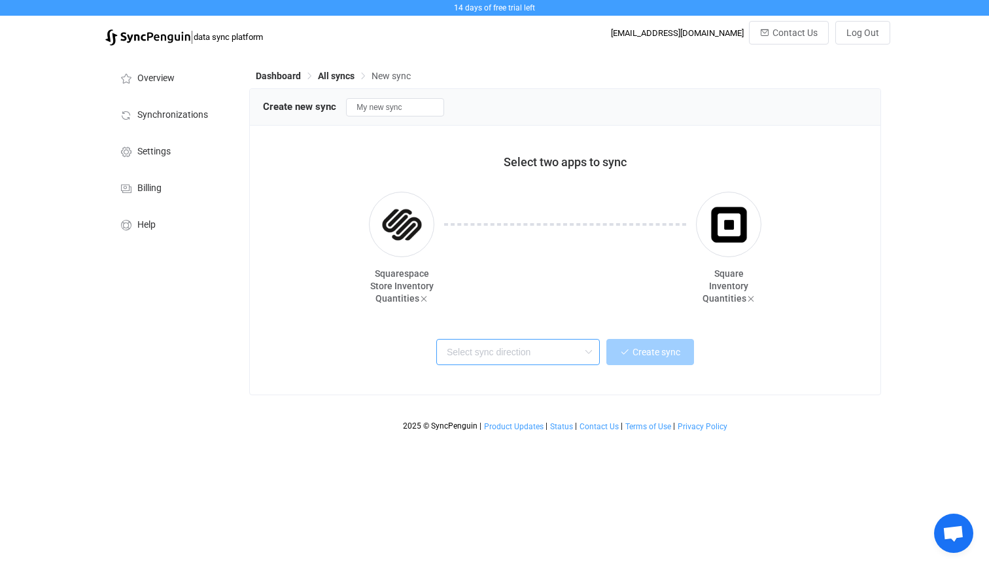
click at [574, 355] on input "text" at bounding box center [517, 352] width 163 height 26
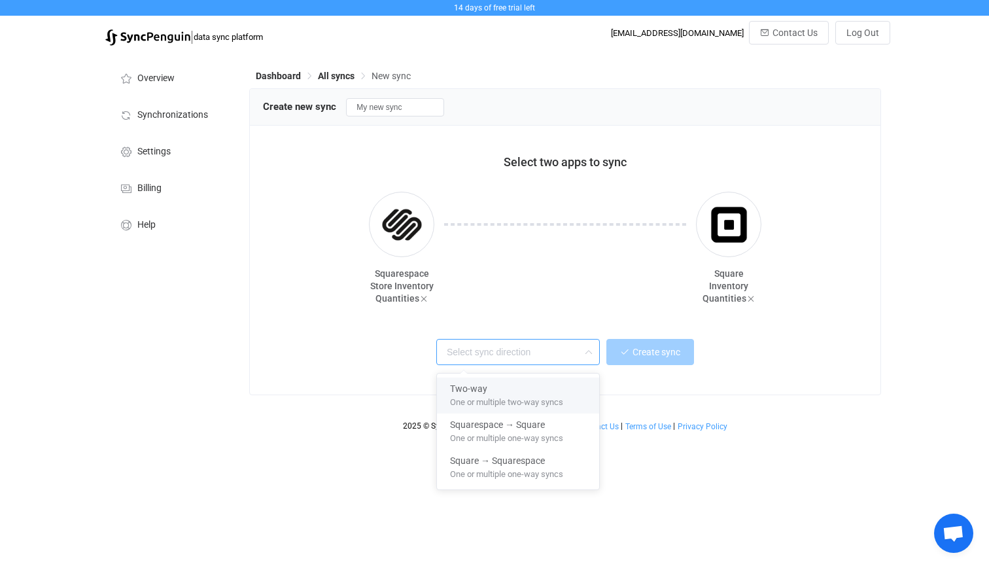
click at [534, 393] on span "One or multiple two-way syncs" at bounding box center [506, 399] width 113 height 14
type input "Two-way"
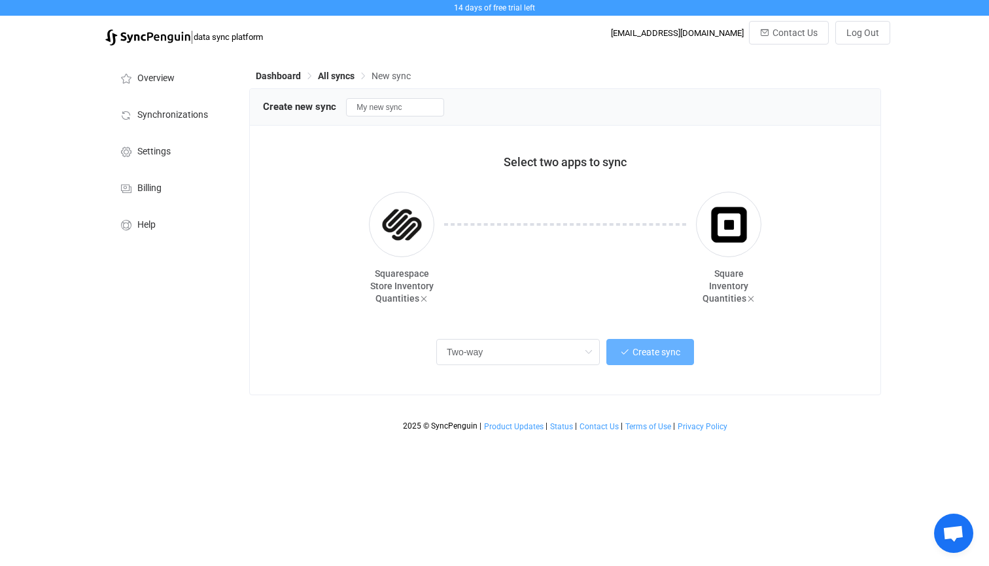
click at [667, 355] on span "Create sync" at bounding box center [656, 352] width 48 height 10
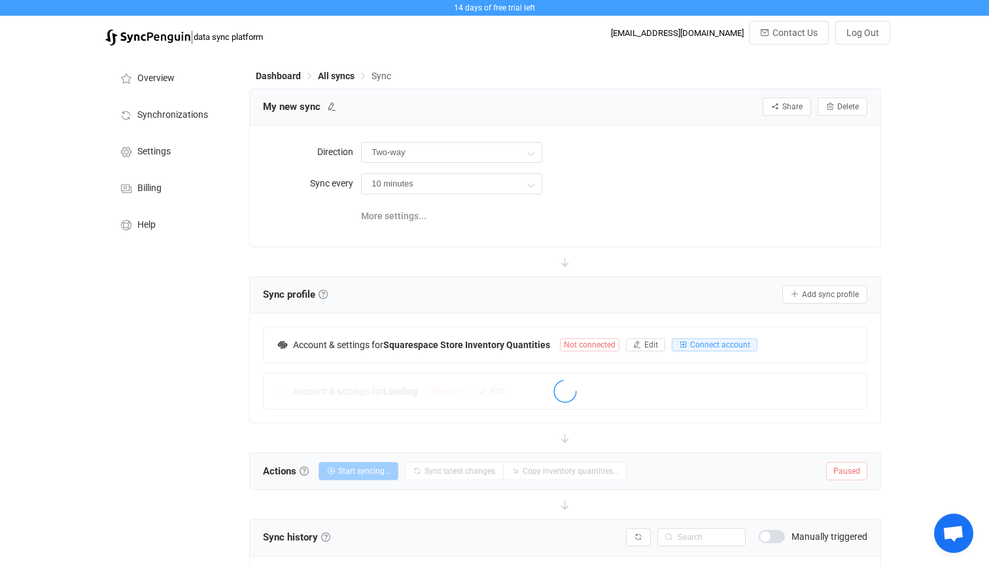
scroll to position [24, 0]
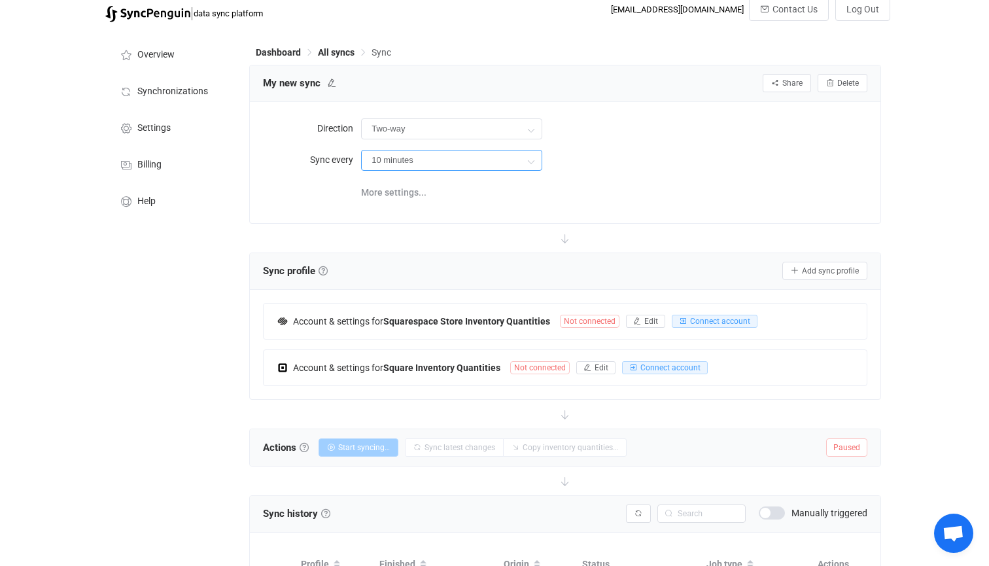
click at [471, 157] on input "10 minutes" at bounding box center [451, 160] width 181 height 21
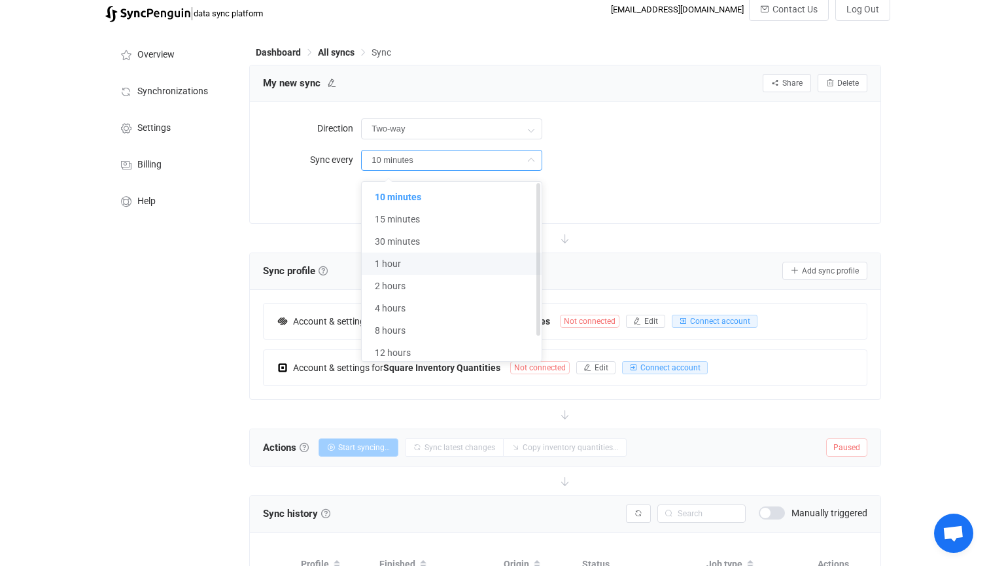
click at [416, 262] on li "1 hour" at bounding box center [452, 263] width 180 height 22
type input "1 hour"
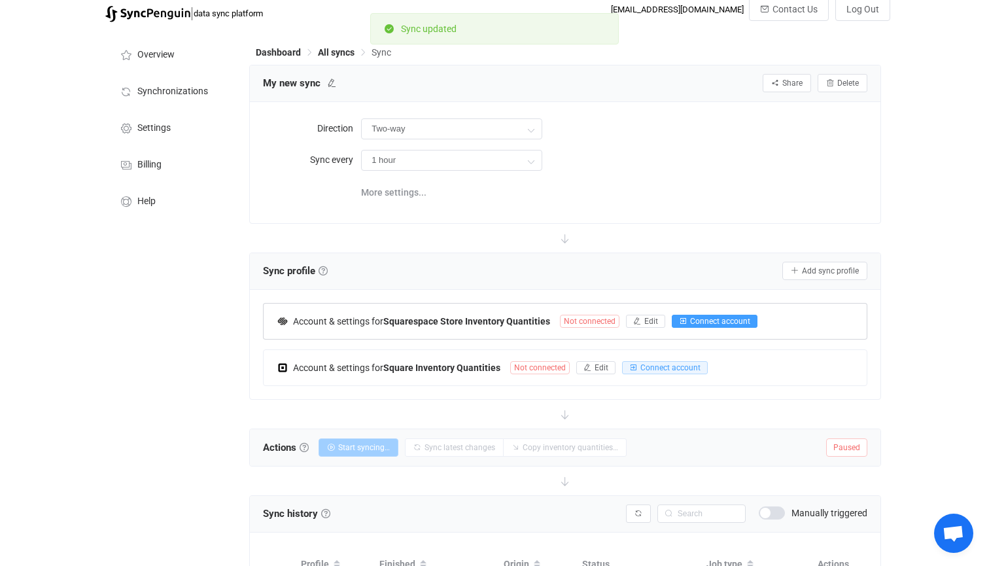
click at [712, 322] on span "Connect account" at bounding box center [720, 321] width 60 height 9
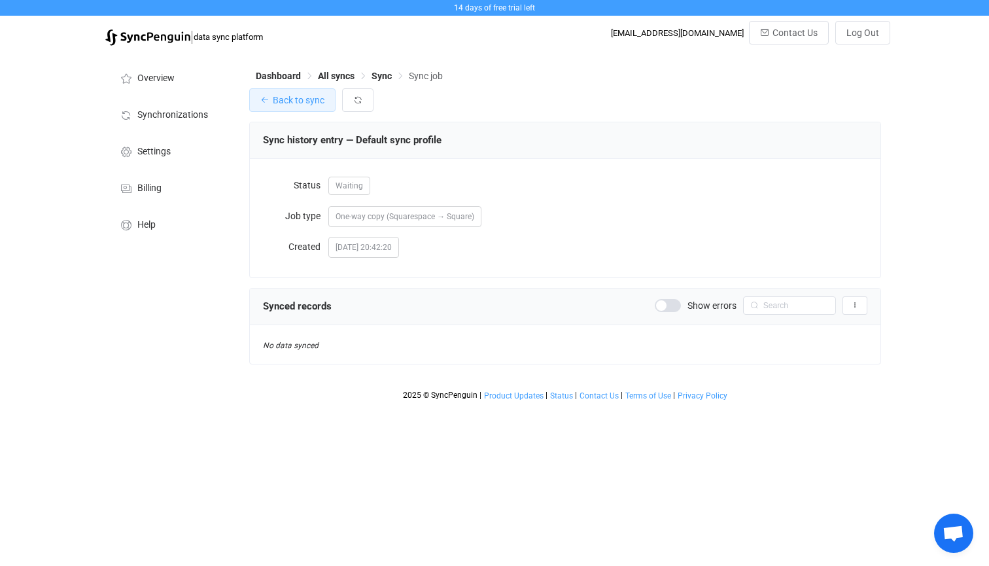
click at [303, 101] on span "Back to sync" at bounding box center [299, 100] width 52 height 10
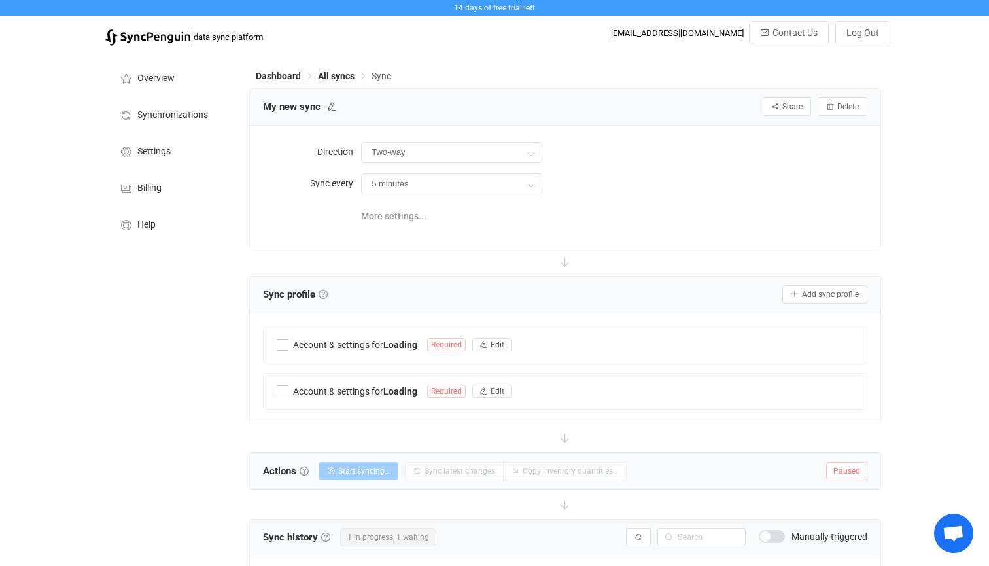
type input "1 hour"
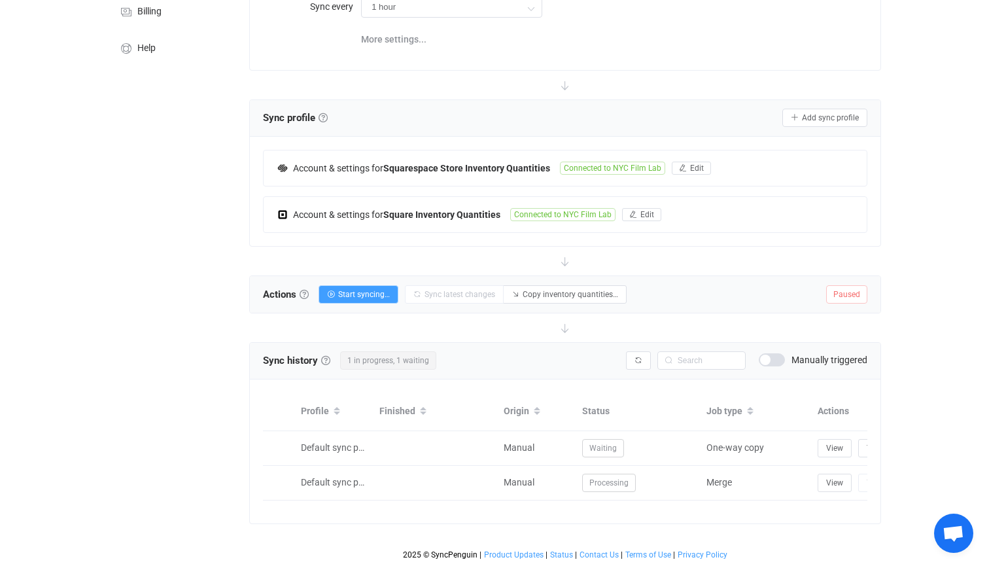
scroll to position [177, 0]
click at [846, 291] on span "Paused" at bounding box center [846, 294] width 41 height 18
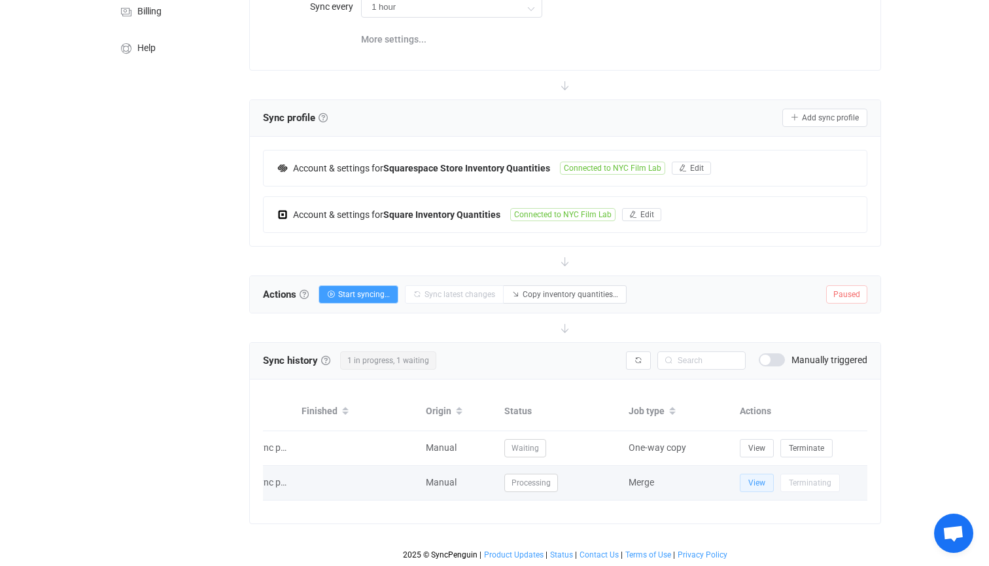
scroll to position [0, 78]
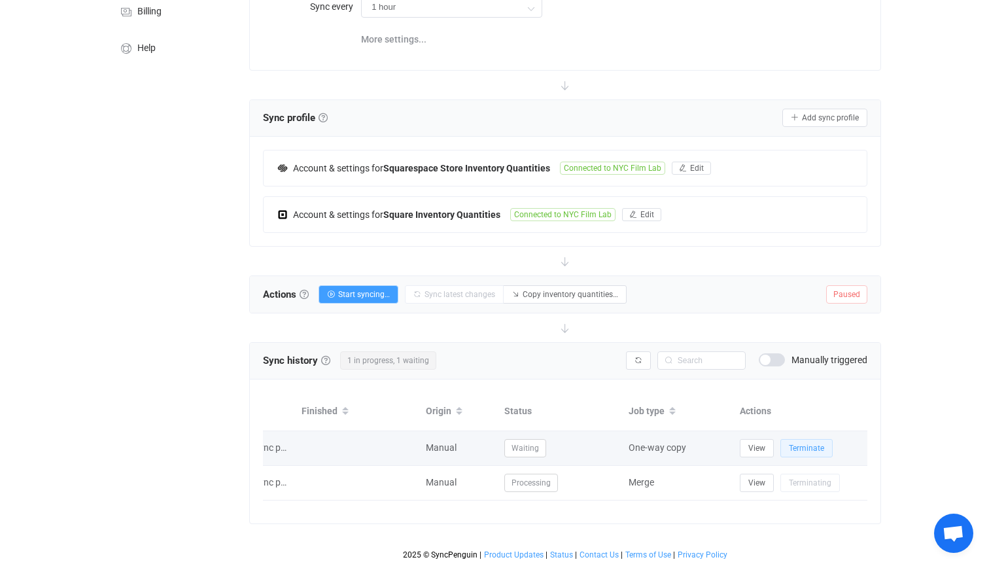
click at [809, 452] on span "Terminate" at bounding box center [806, 447] width 35 height 9
click at [524, 449] on span "Waiting" at bounding box center [525, 448] width 42 height 18
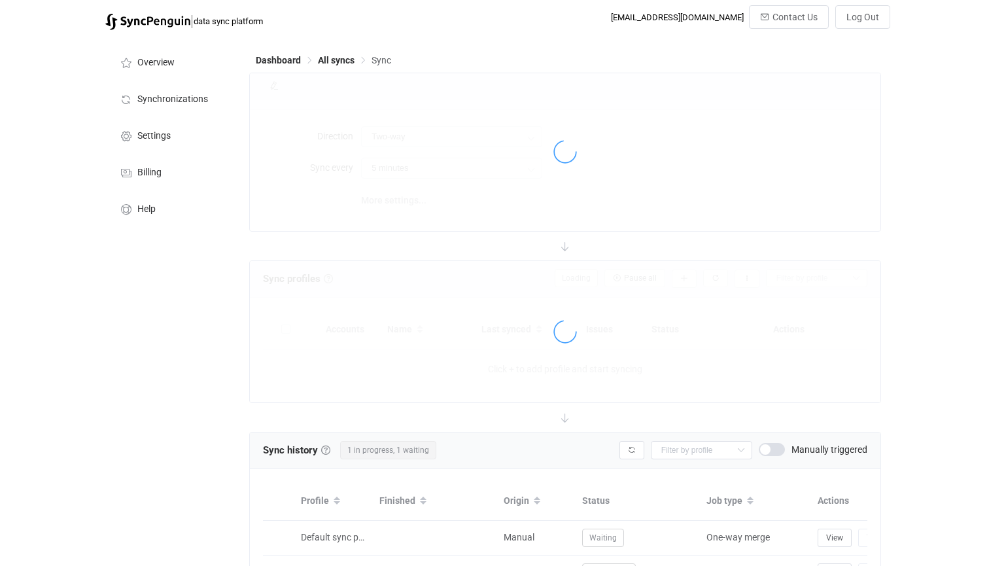
type input "1 hour"
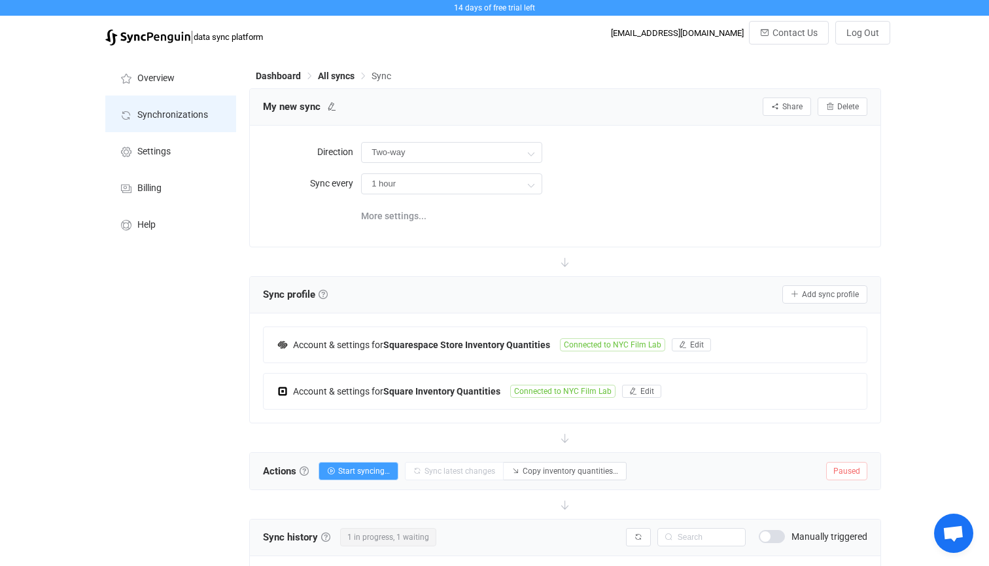
click at [173, 116] on span "Synchronizations" at bounding box center [172, 115] width 71 height 10
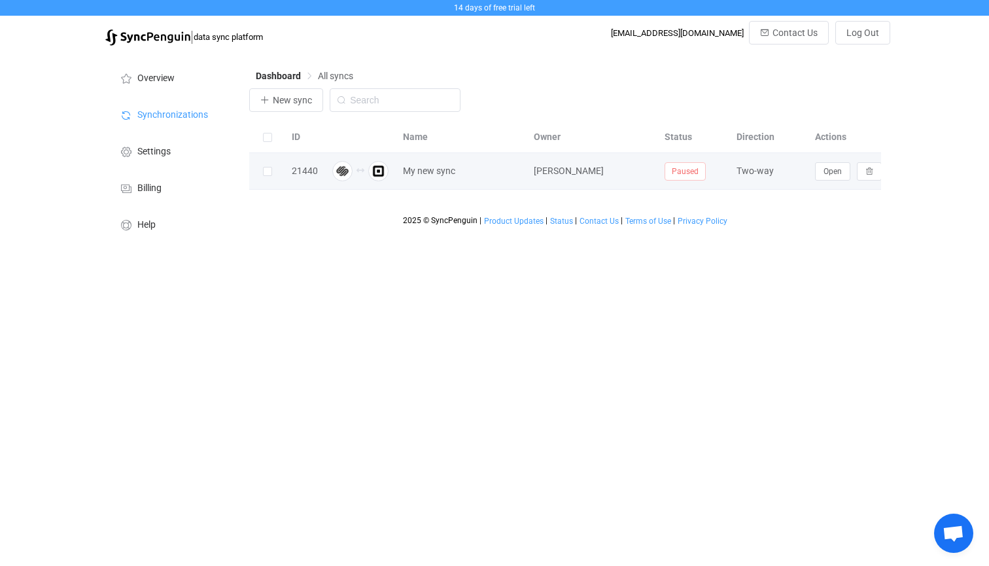
click at [694, 173] on span "Paused" at bounding box center [684, 171] width 41 height 18
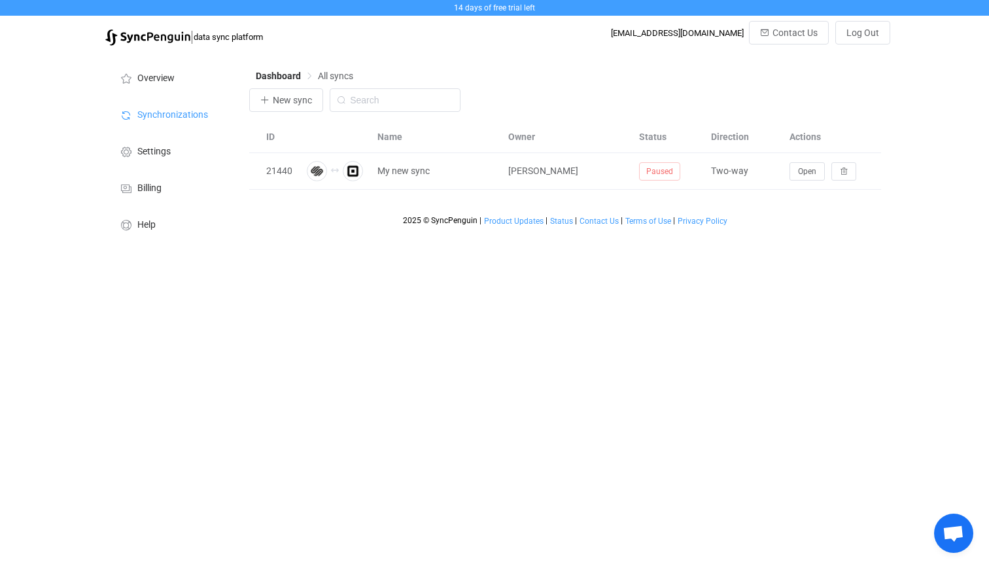
scroll to position [0, 26]
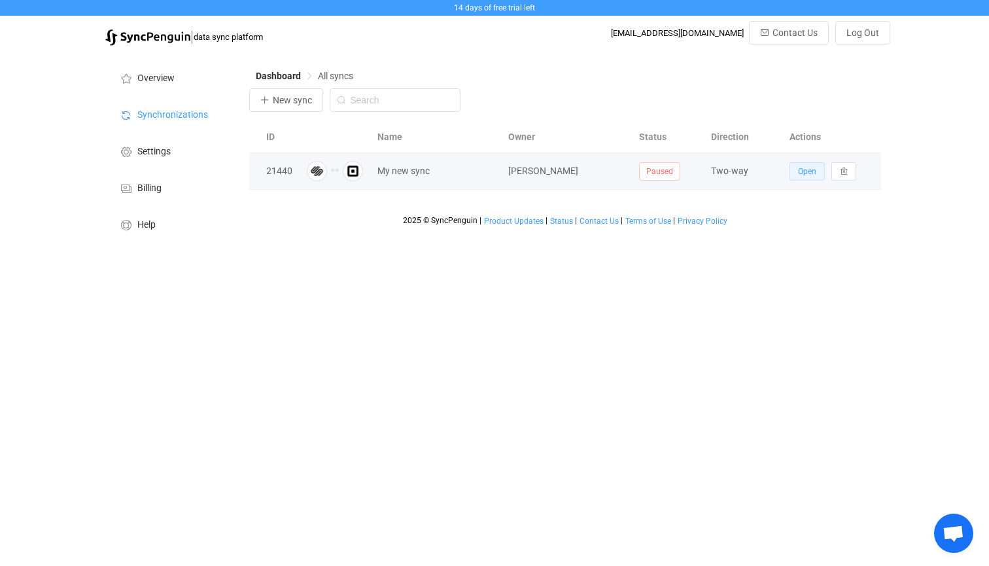
click at [813, 169] on span "Open" at bounding box center [807, 171] width 18 height 9
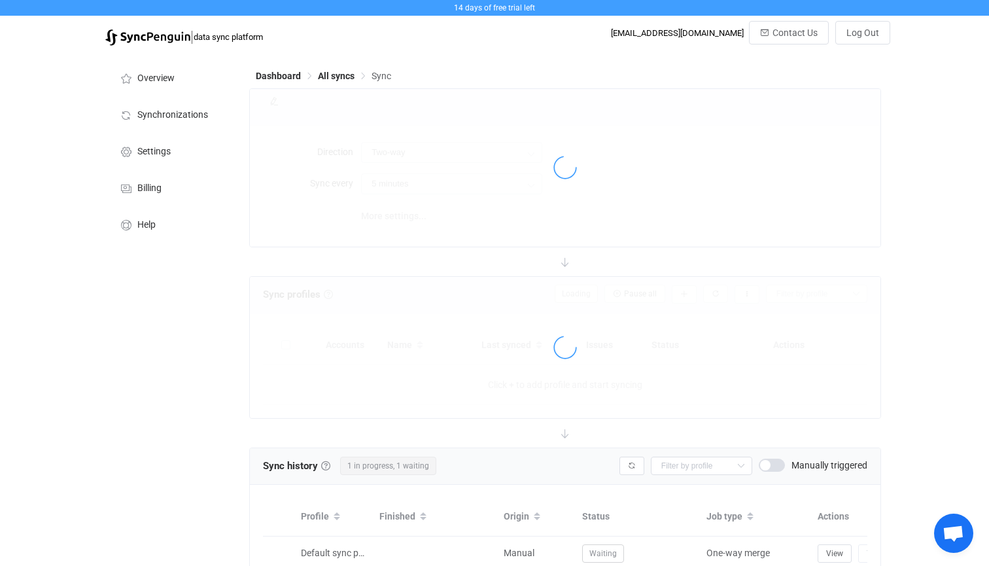
type input "1 hour"
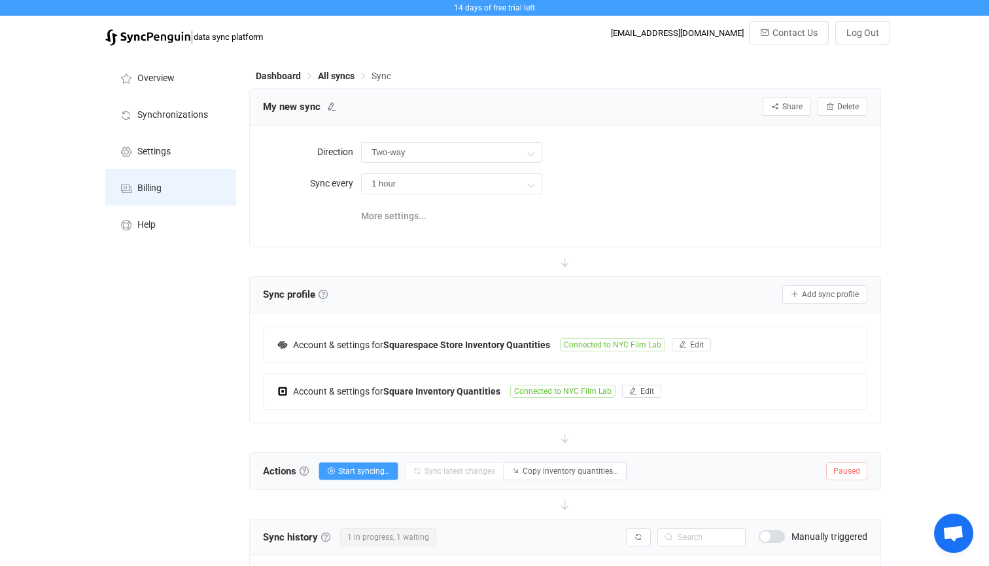
click at [177, 188] on li "Billing" at bounding box center [170, 187] width 131 height 37
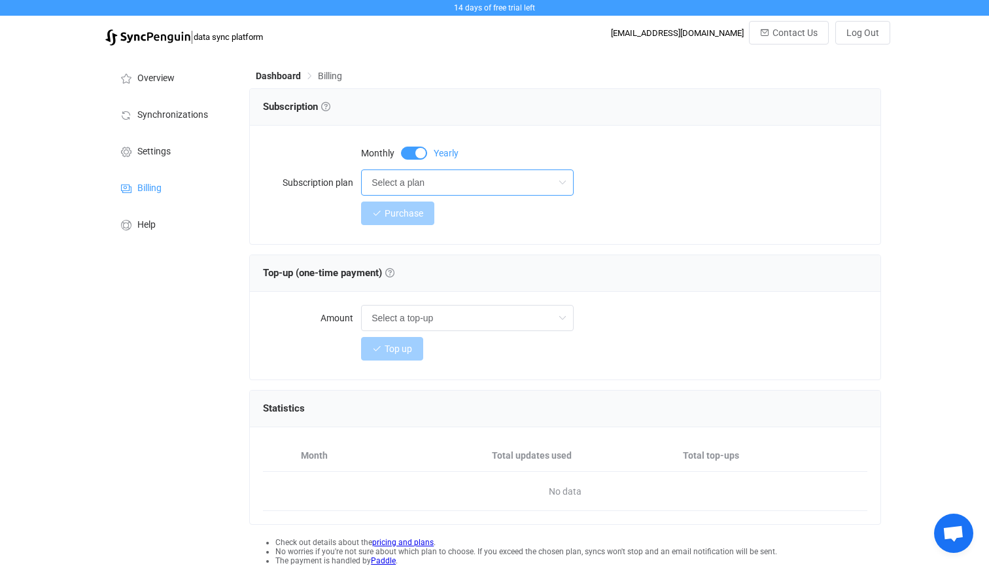
click at [443, 176] on input "Select a plan" at bounding box center [467, 182] width 213 height 26
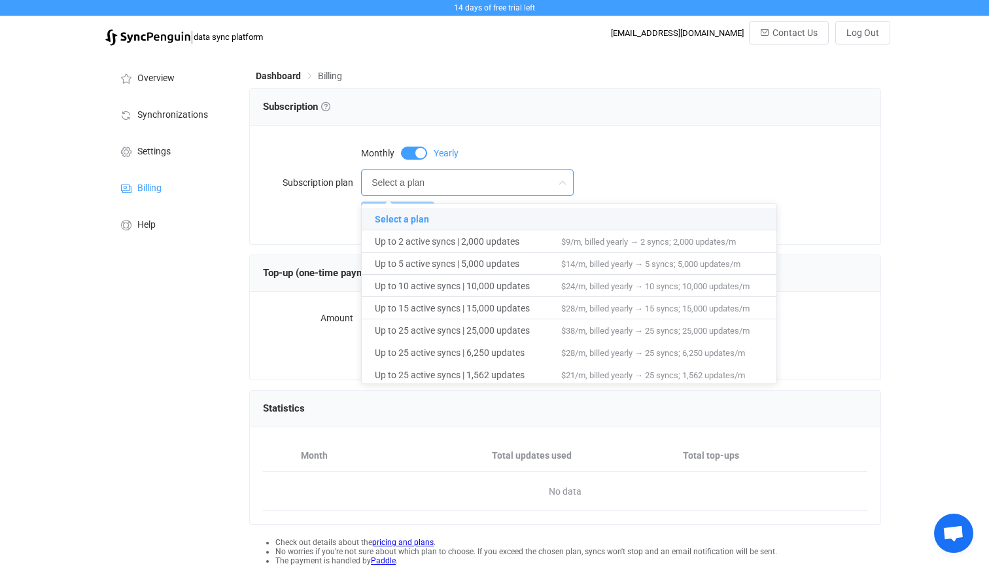
click at [130, 315] on div "Overview Synchronizations Settings Billing Help" at bounding box center [171, 342] width 144 height 581
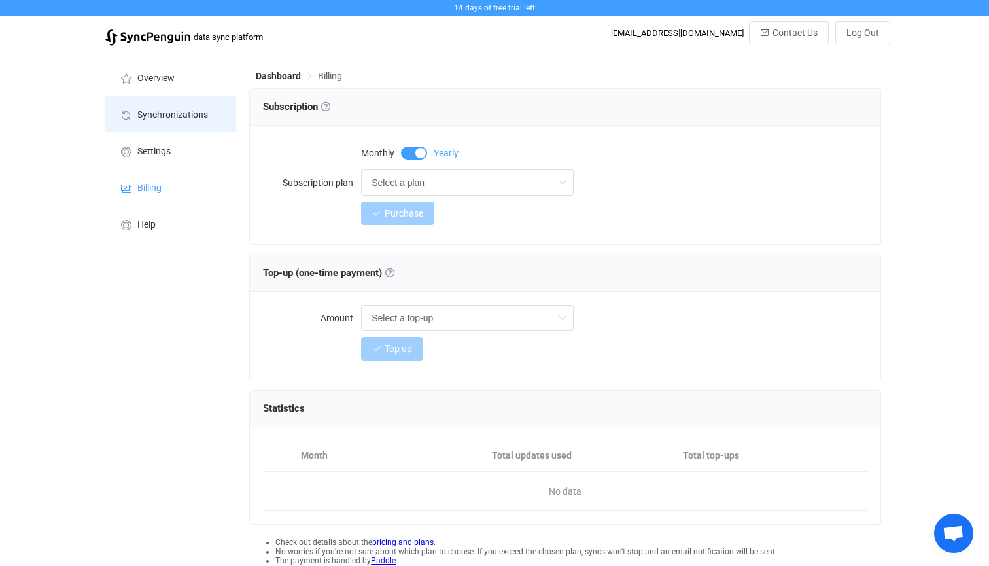
click at [173, 115] on span "Synchronizations" at bounding box center [172, 115] width 71 height 10
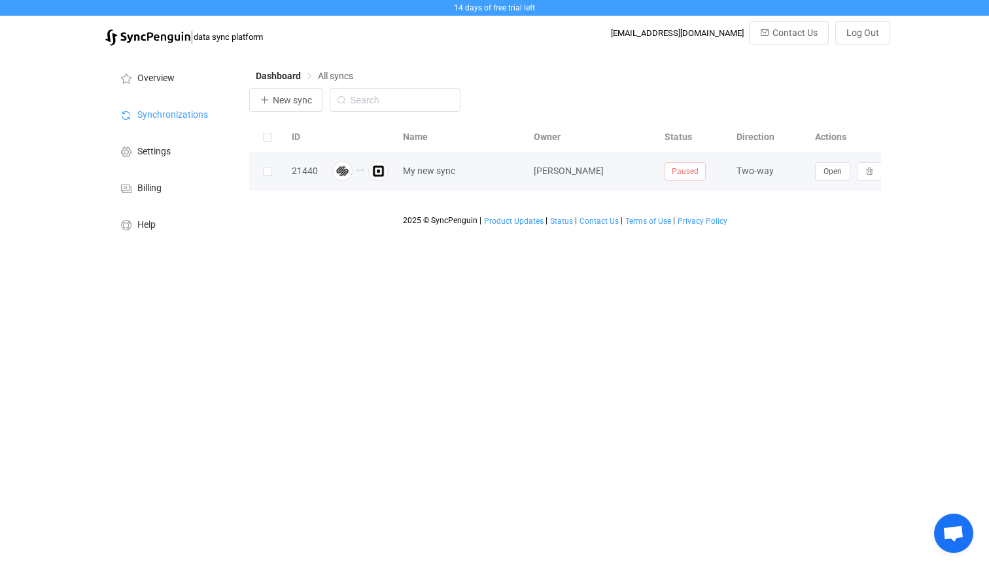
click at [673, 173] on span "Paused" at bounding box center [684, 171] width 41 height 18
click at [831, 173] on span "Open" at bounding box center [832, 171] width 18 height 9
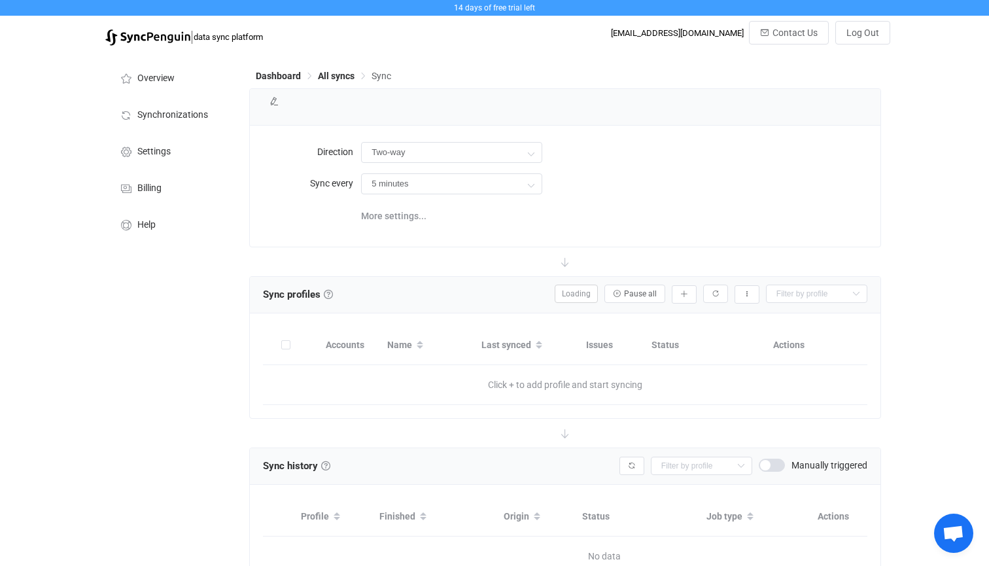
type input "1 hour"
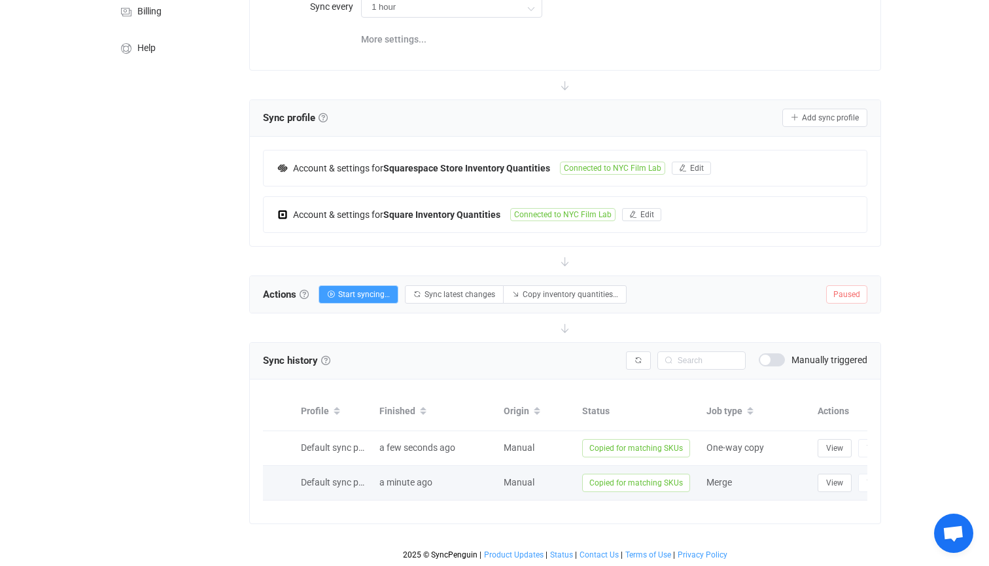
scroll to position [176, 0]
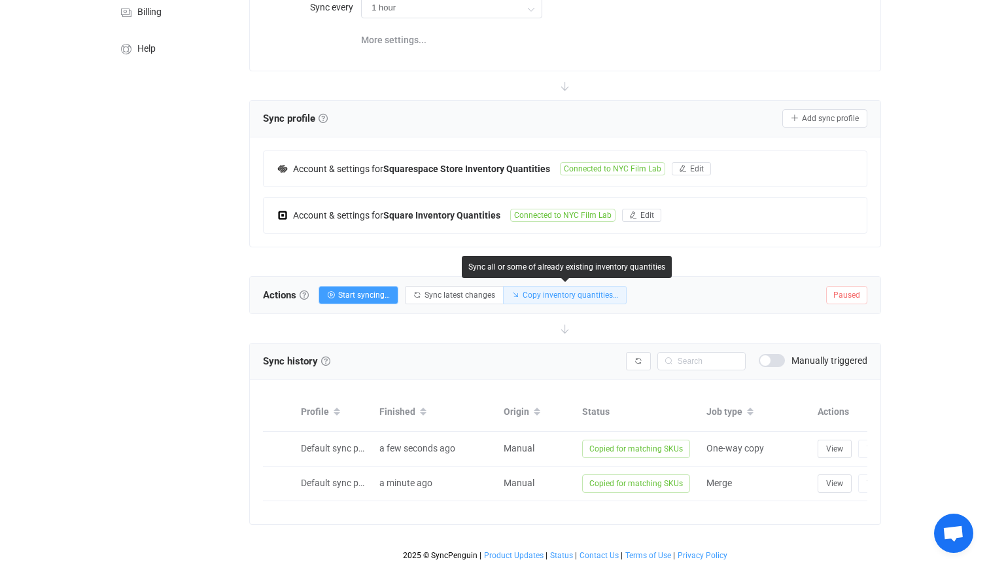
click at [567, 300] on button "Copy inventory quantities…" at bounding box center [565, 295] width 124 height 18
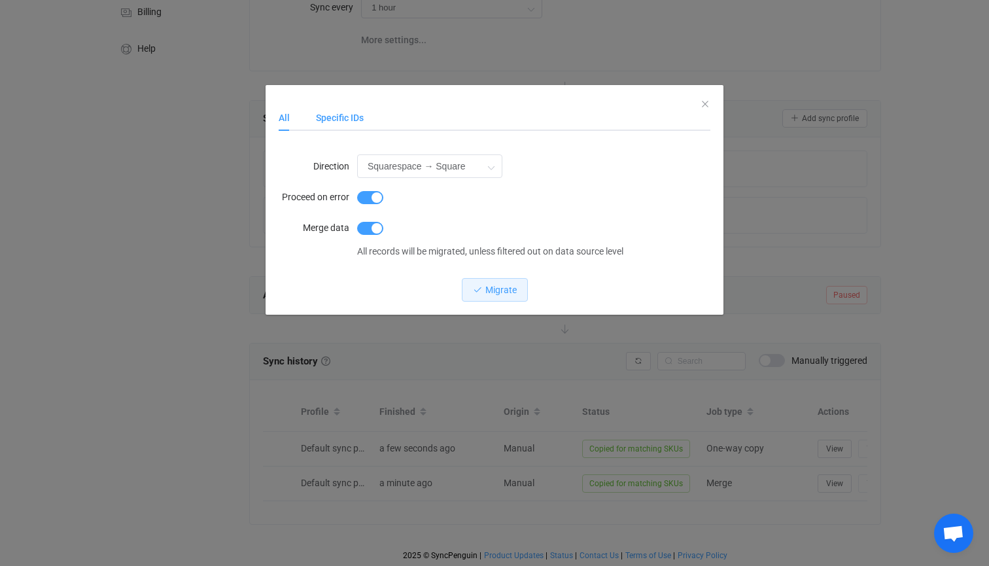
click at [352, 114] on div "Specific IDs" at bounding box center [333, 118] width 61 height 26
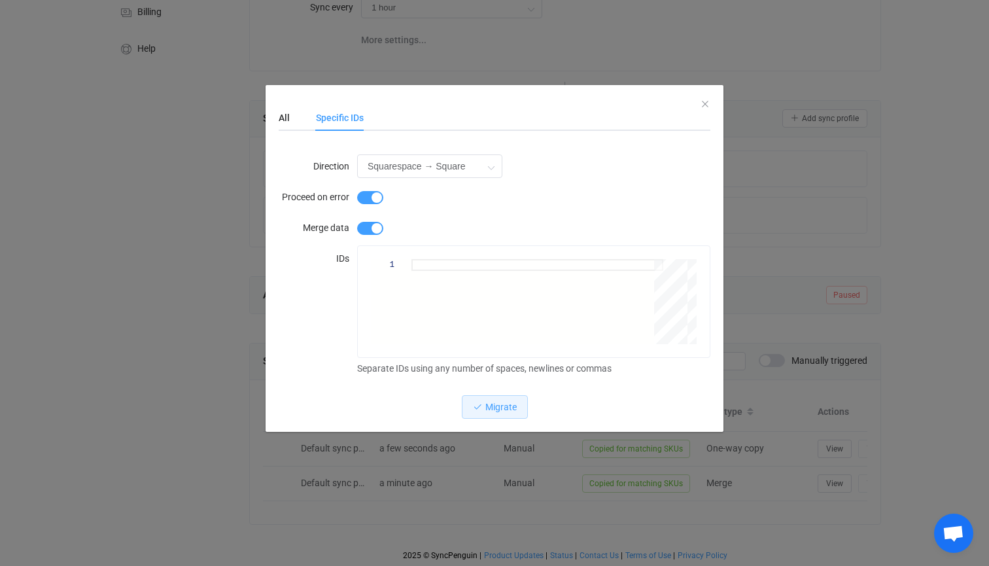
scroll to position [6, 0]
click at [418, 268] on div "dialog" at bounding box center [537, 265] width 252 height 12
click at [707, 105] on div "All Specific IDs" at bounding box center [495, 118] width 432 height 26
click at [704, 98] on button "Close" at bounding box center [705, 104] width 10 height 12
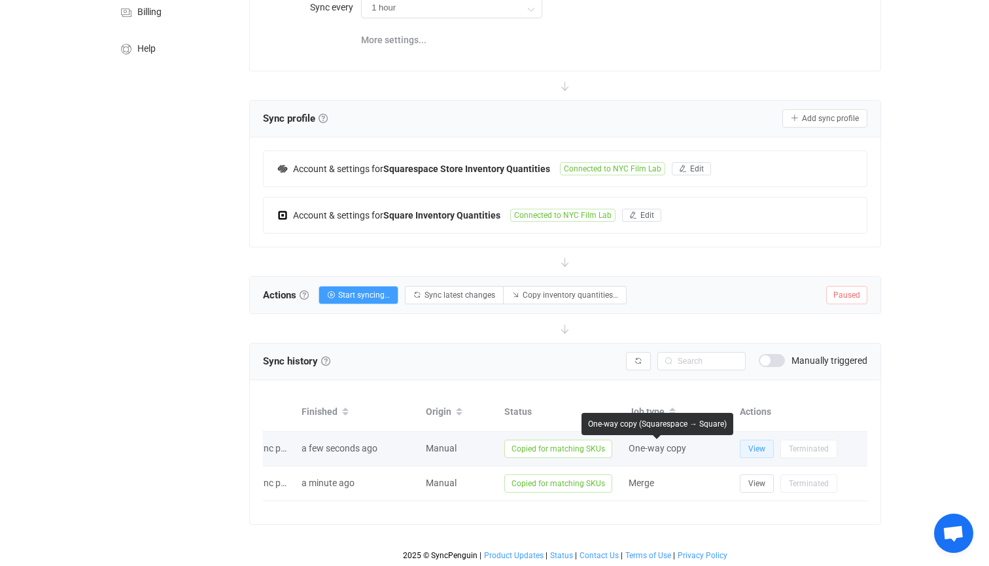
scroll to position [0, 78]
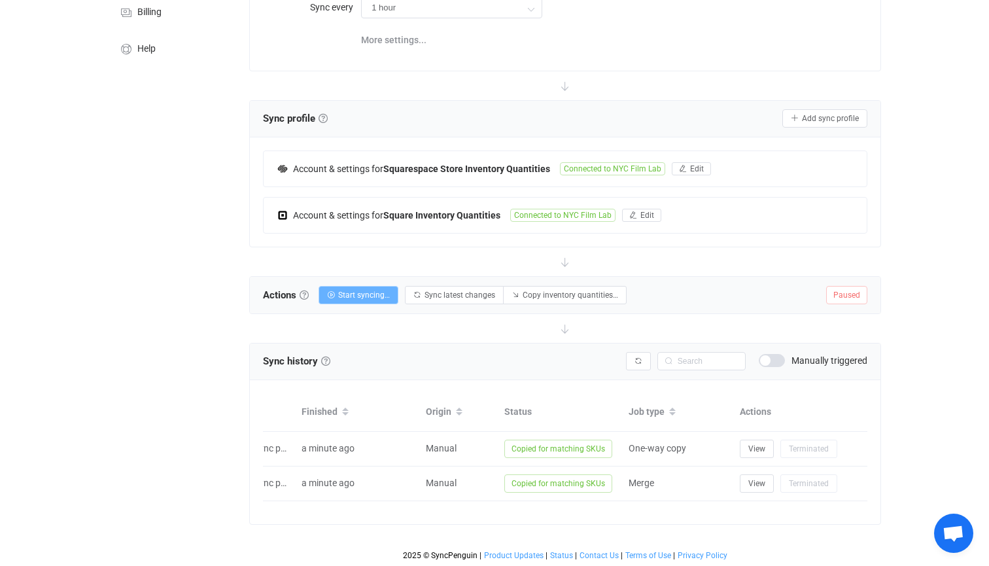
click at [377, 295] on span "Start syncing…" at bounding box center [364, 294] width 52 height 9
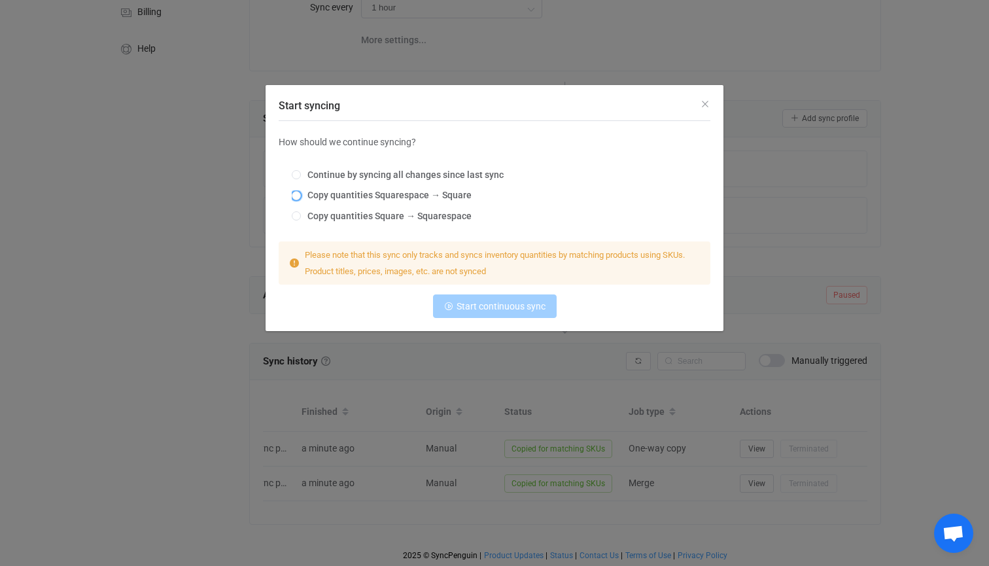
click at [301, 195] on span "Copy quantities Squarespace → Square" at bounding box center [386, 195] width 171 height 10
click at [301, 195] on input "Copy quantities Squarespace → Square" at bounding box center [296, 196] width 9 height 10
radio input "true"
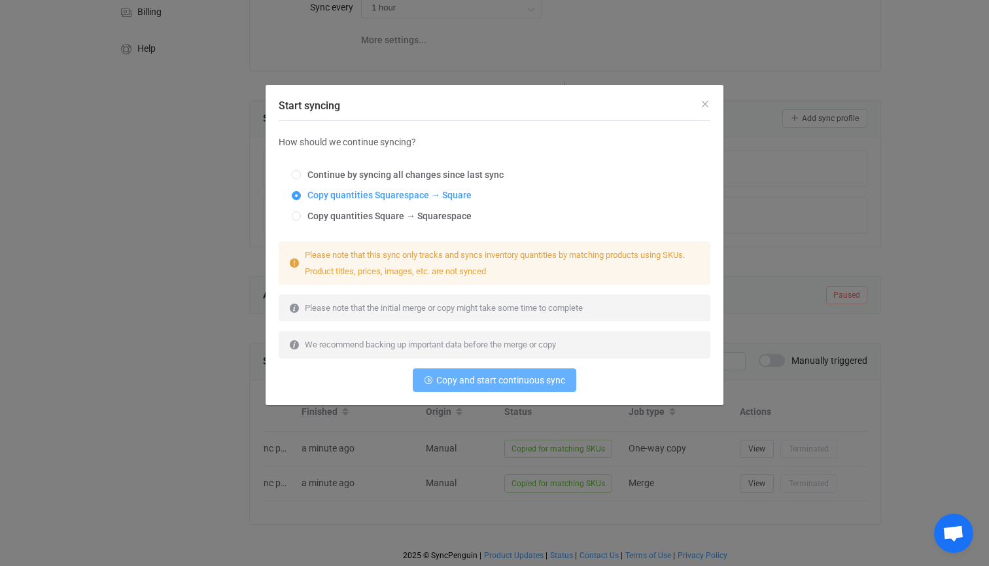
click at [479, 383] on span "Copy and start continuous sync" at bounding box center [500, 380] width 129 height 10
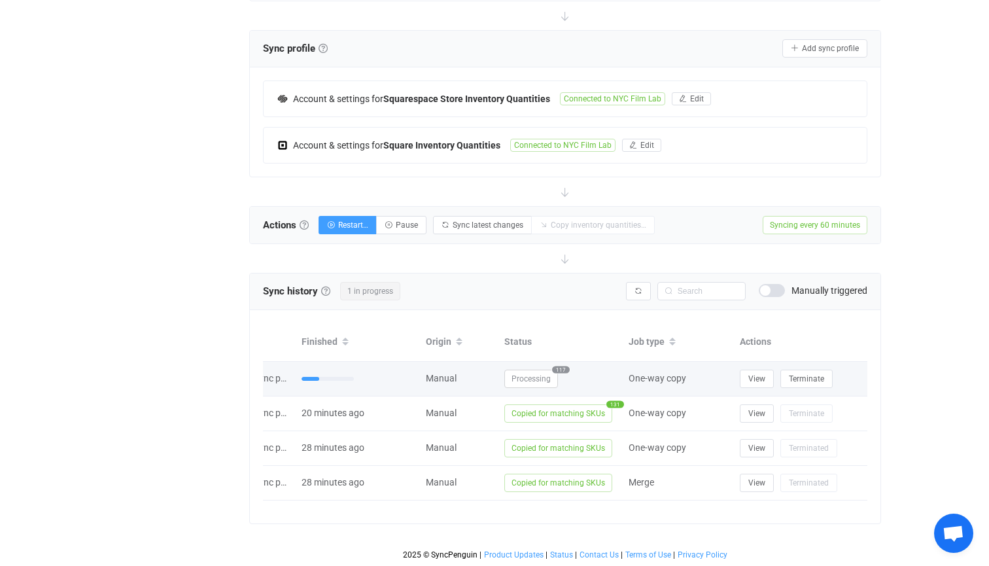
scroll to position [246, 0]
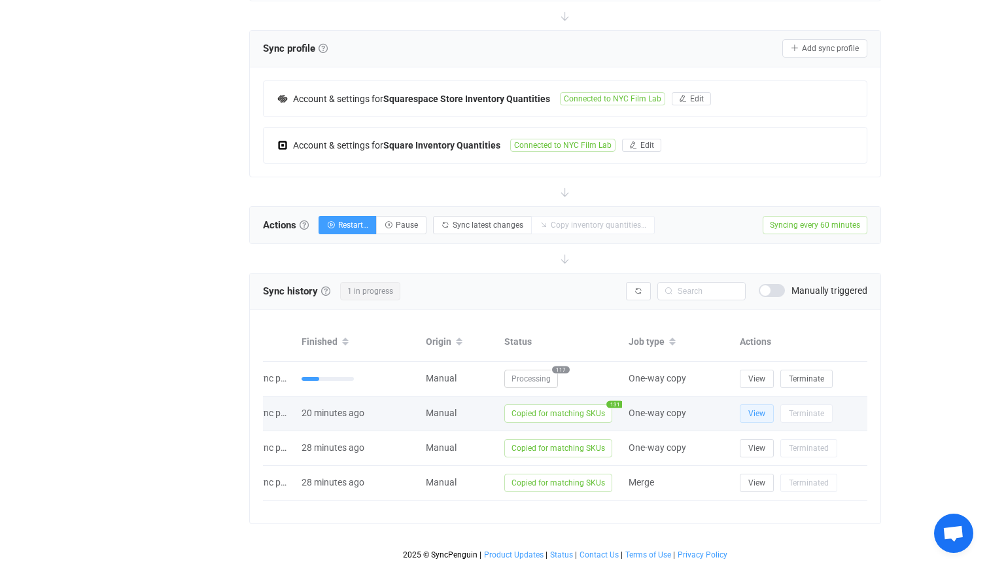
click at [749, 413] on span "View" at bounding box center [756, 413] width 17 height 9
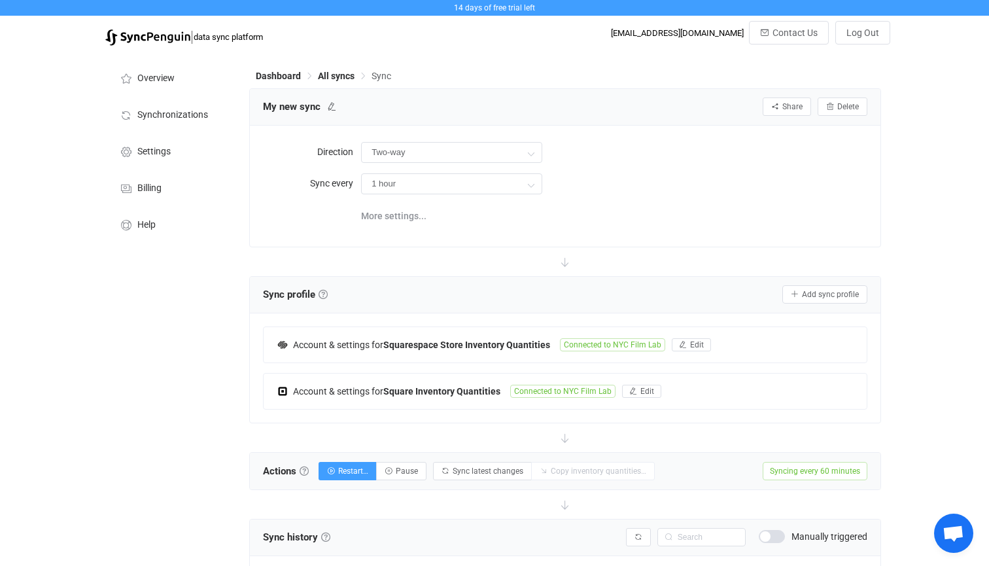
scroll to position [0, 0]
click at [160, 123] on li "Synchronizations" at bounding box center [170, 113] width 131 height 37
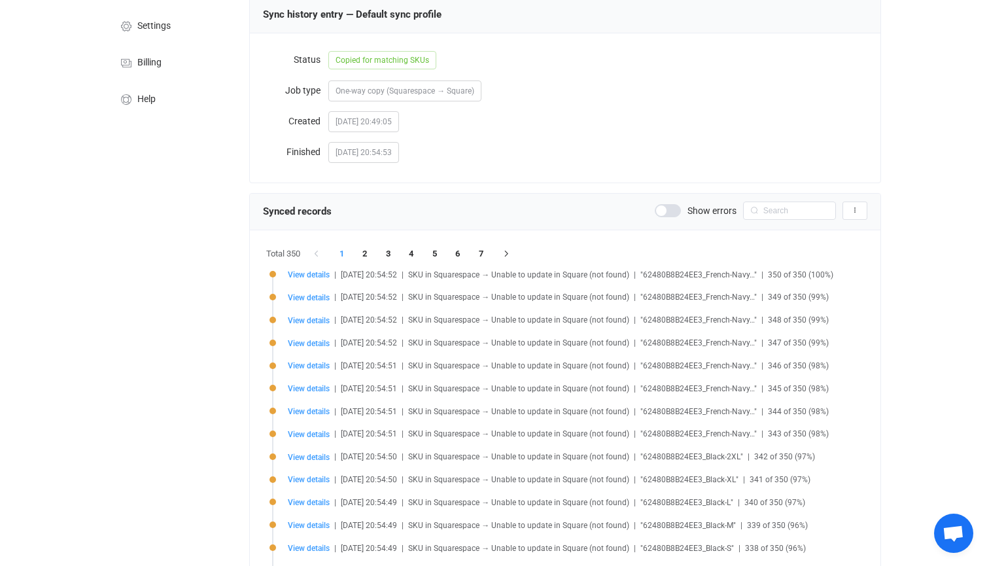
scroll to position [128, 0]
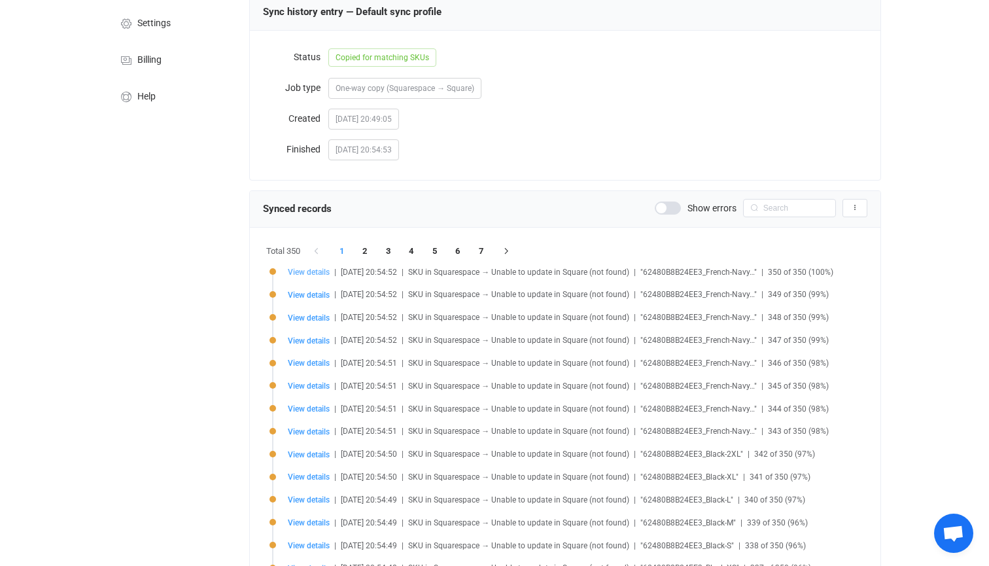
click at [315, 270] on span "View details" at bounding box center [309, 271] width 42 height 9
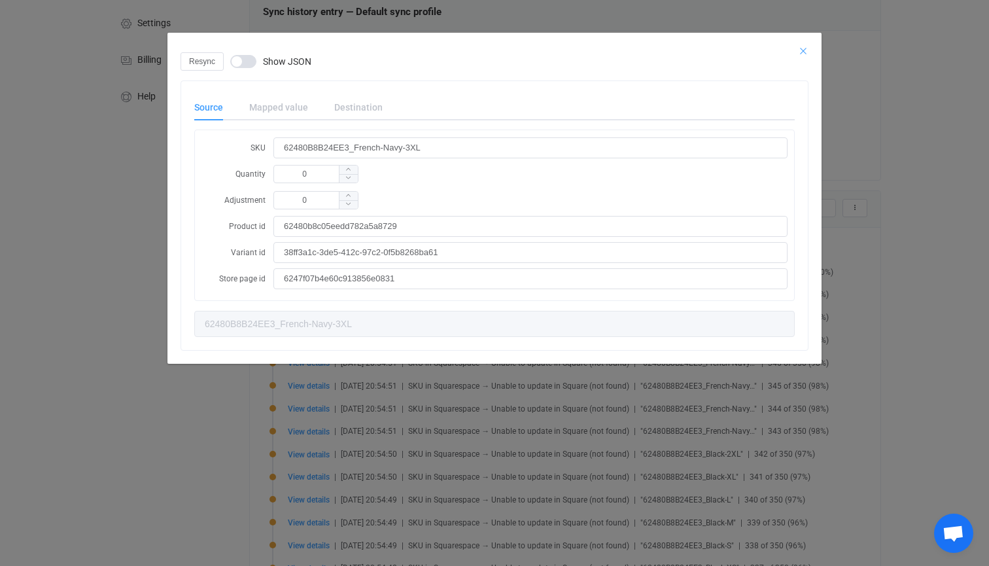
click at [805, 48] on icon "Close" at bounding box center [803, 51] width 10 height 10
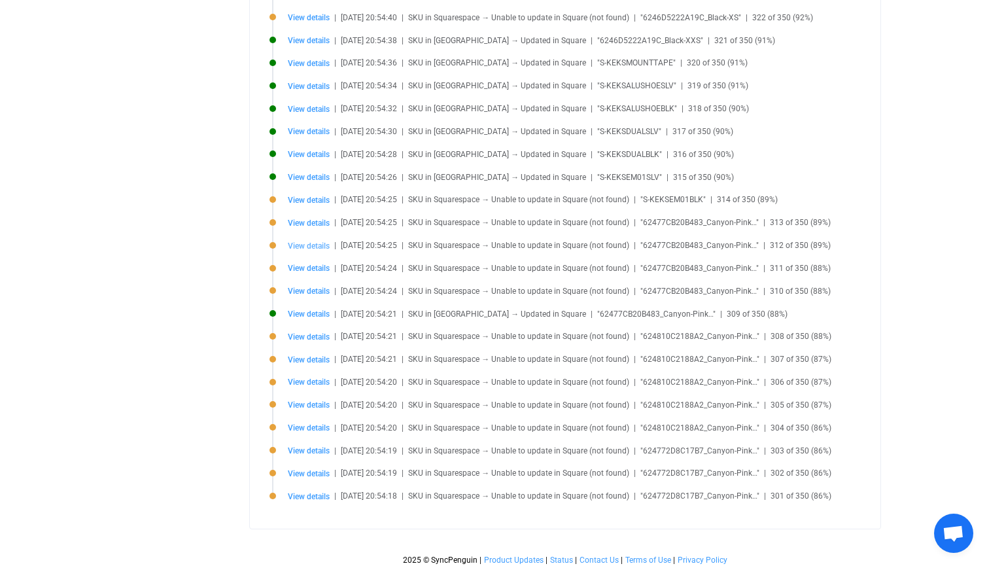
scroll to position [1012, 0]
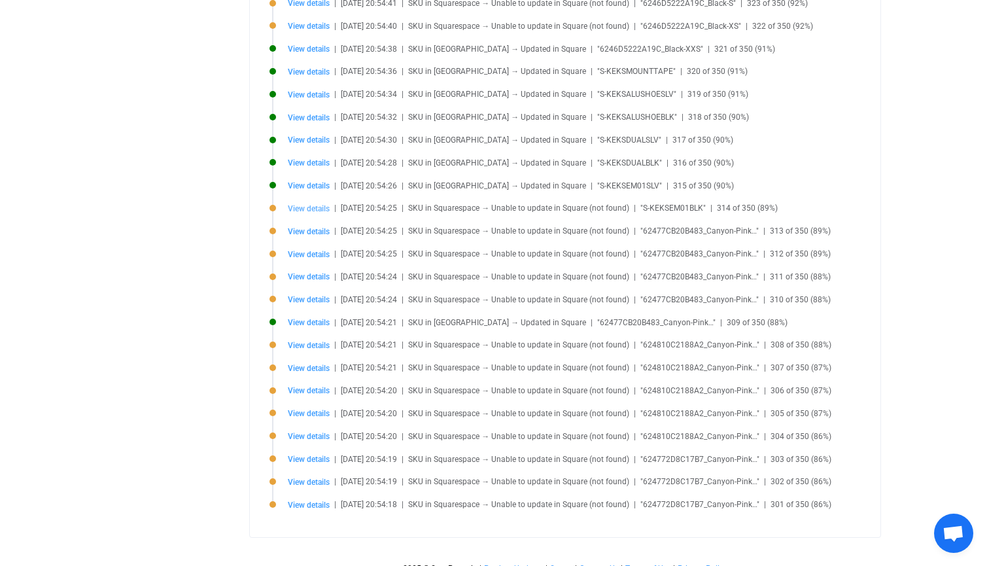
click at [300, 207] on span "View details" at bounding box center [309, 208] width 42 height 9
type input "S-KEKSEM01BLK"
type input "6236cb20056d84740662aa6a"
type input "26143f9d-e855-47cd-ae00-cc9faa3639fe"
type input "622be5b233b9842ddbe64057"
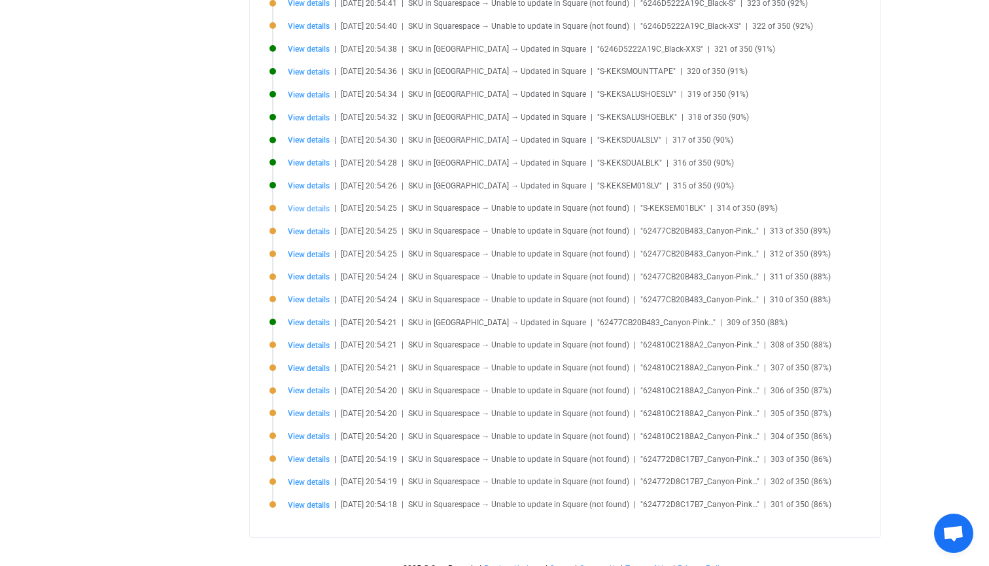
type input "S-KEKSEM01BLK"
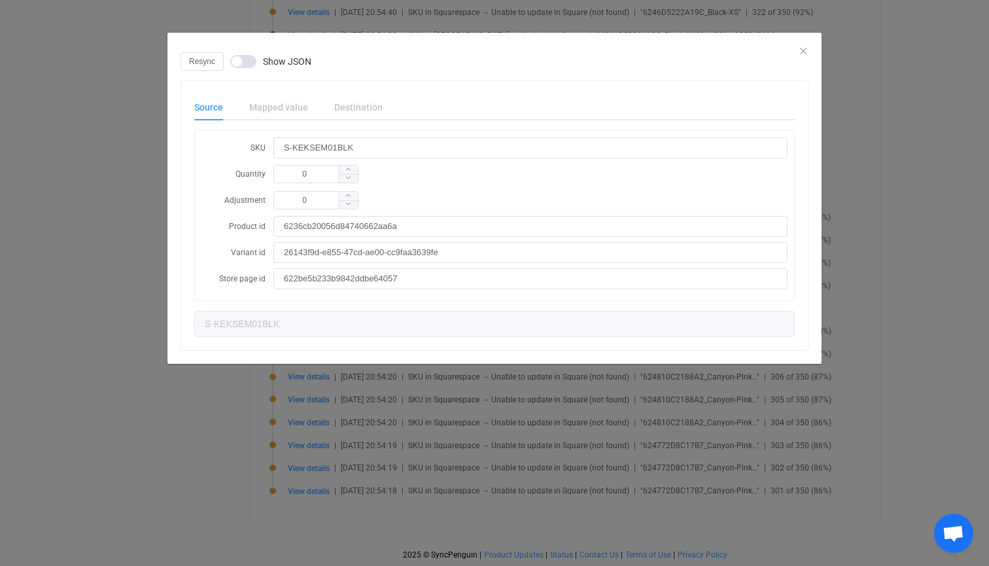
scroll to position [1025, 0]
click at [801, 46] on icon "Close" at bounding box center [803, 51] width 10 height 10
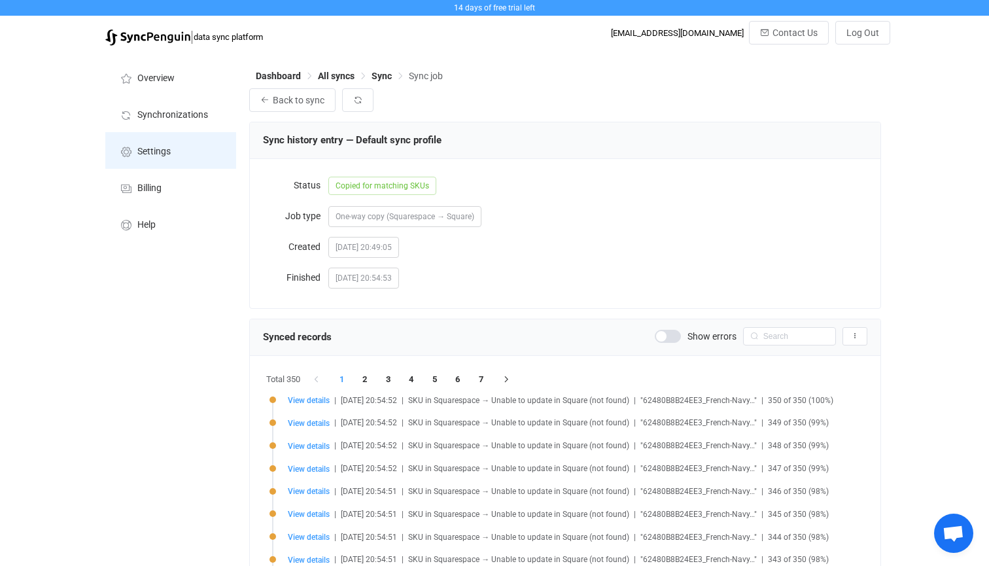
scroll to position [0, 0]
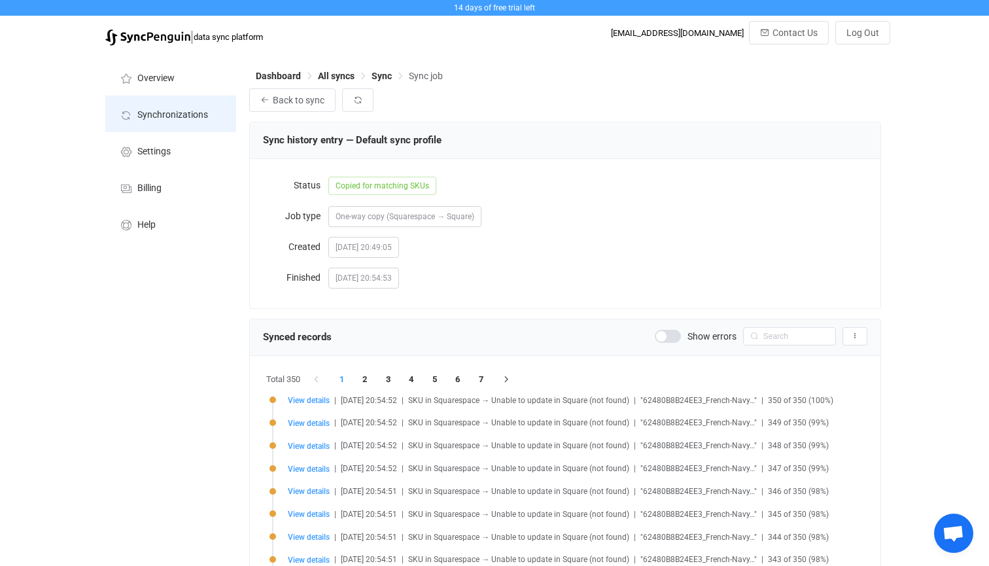
click at [167, 124] on li "Synchronizations" at bounding box center [170, 113] width 131 height 37
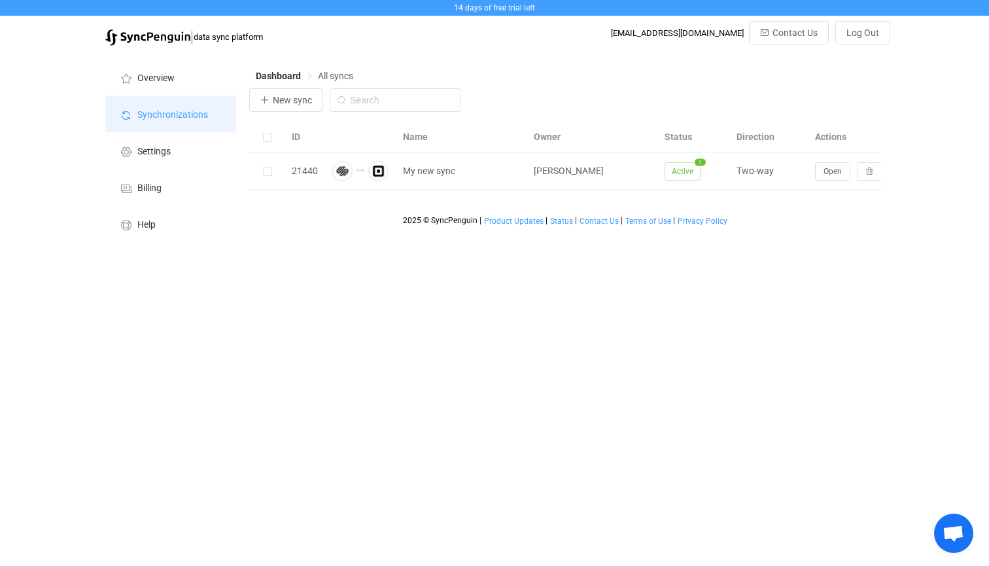
click at [155, 118] on span "Synchronizations" at bounding box center [172, 115] width 71 height 10
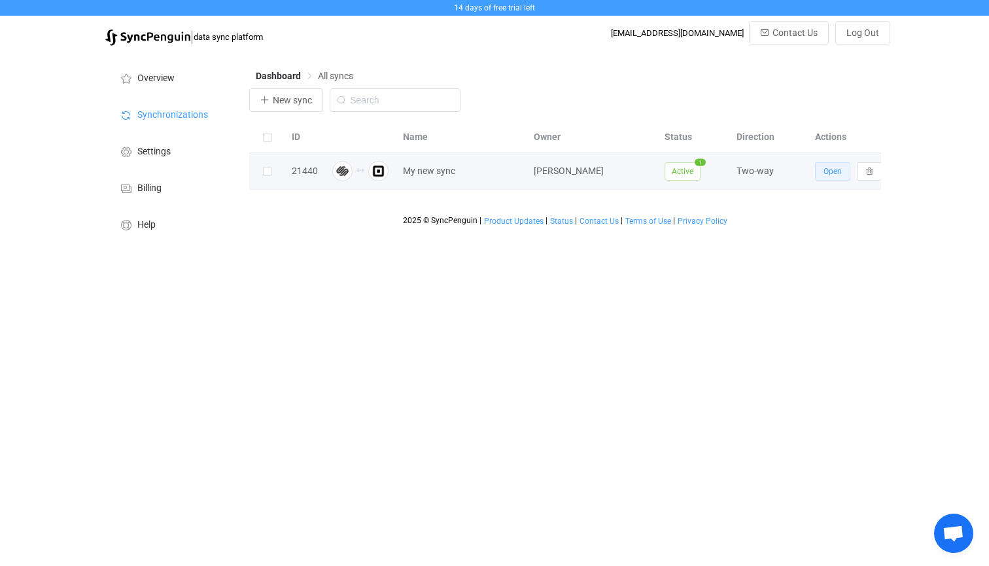
click at [838, 175] on span "Open" at bounding box center [832, 171] width 18 height 9
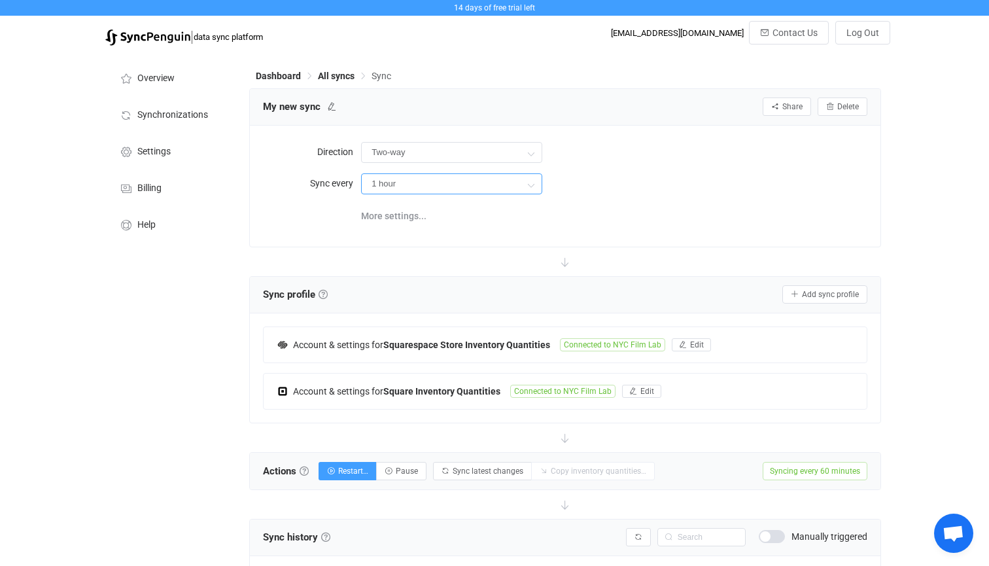
click at [436, 181] on input "1 hour" at bounding box center [451, 183] width 181 height 21
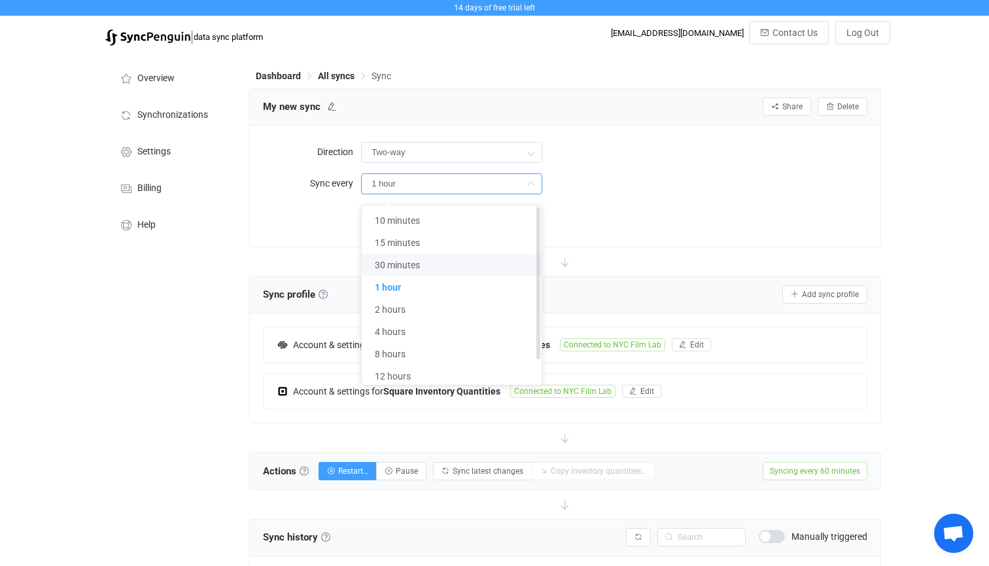
click at [407, 271] on li "30 minutes" at bounding box center [452, 265] width 180 height 22
type input "30 minutes"
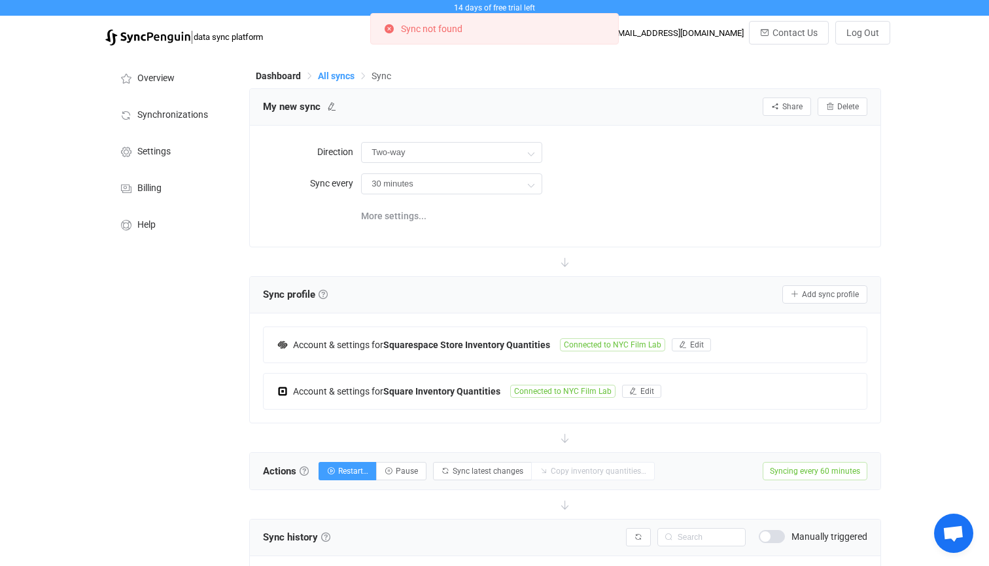
click at [333, 78] on span "All syncs" at bounding box center [336, 76] width 37 height 10
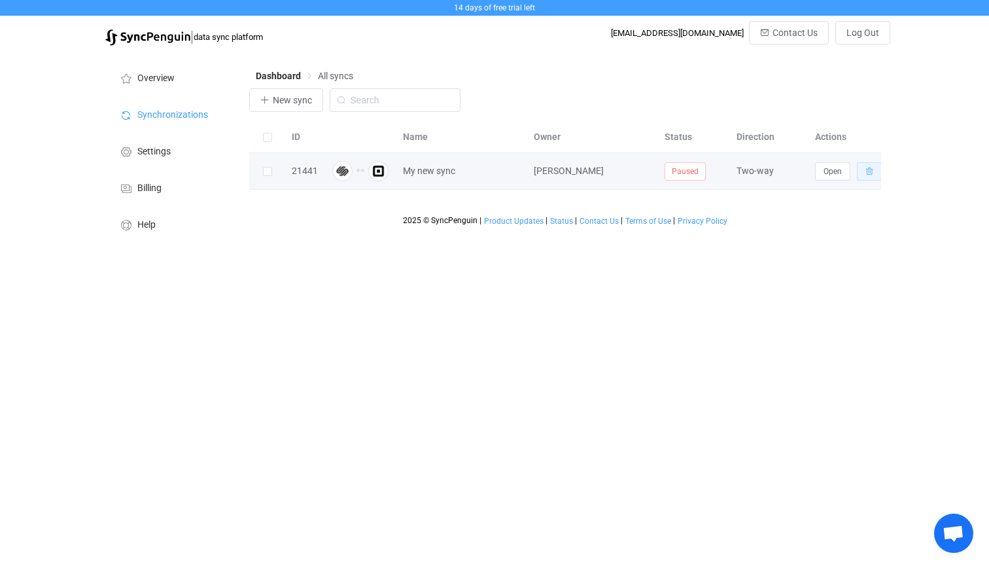
click at [865, 175] on icon "button" at bounding box center [869, 171] width 8 height 8
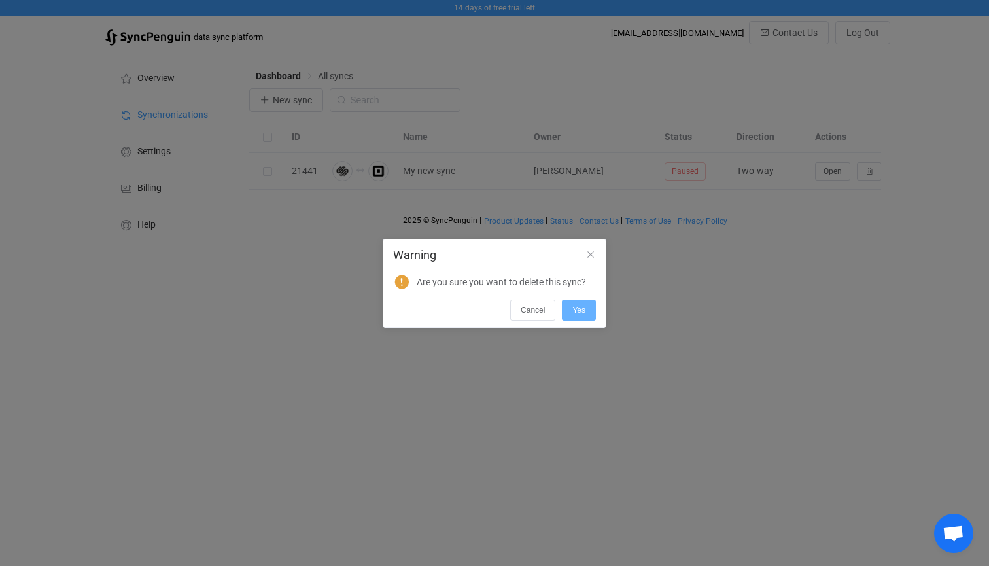
click at [582, 307] on span "Yes" at bounding box center [578, 309] width 13 height 9
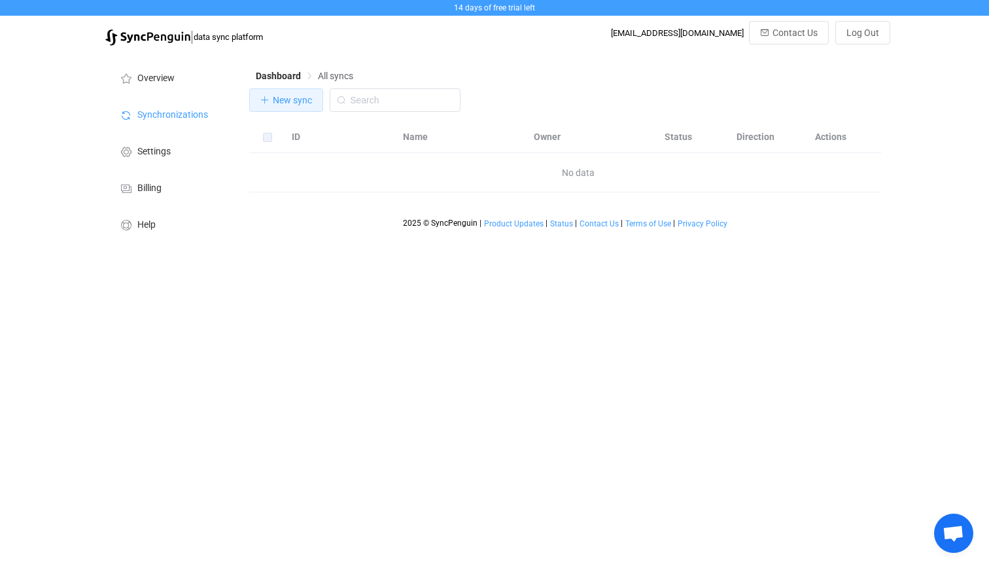
click at [301, 107] on button "New sync" at bounding box center [286, 100] width 74 height 24
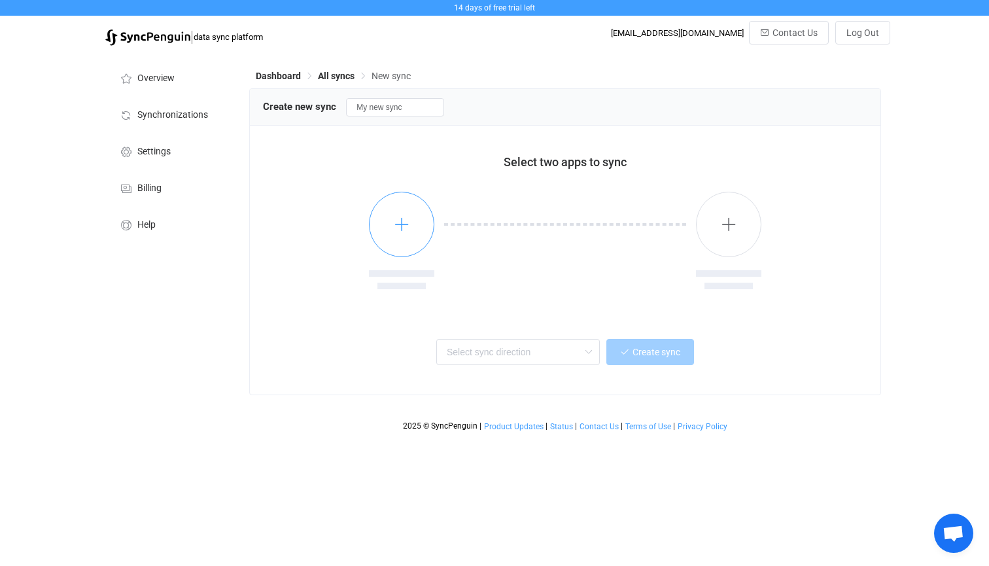
click at [388, 231] on button "button" at bounding box center [401, 224] width 65 height 65
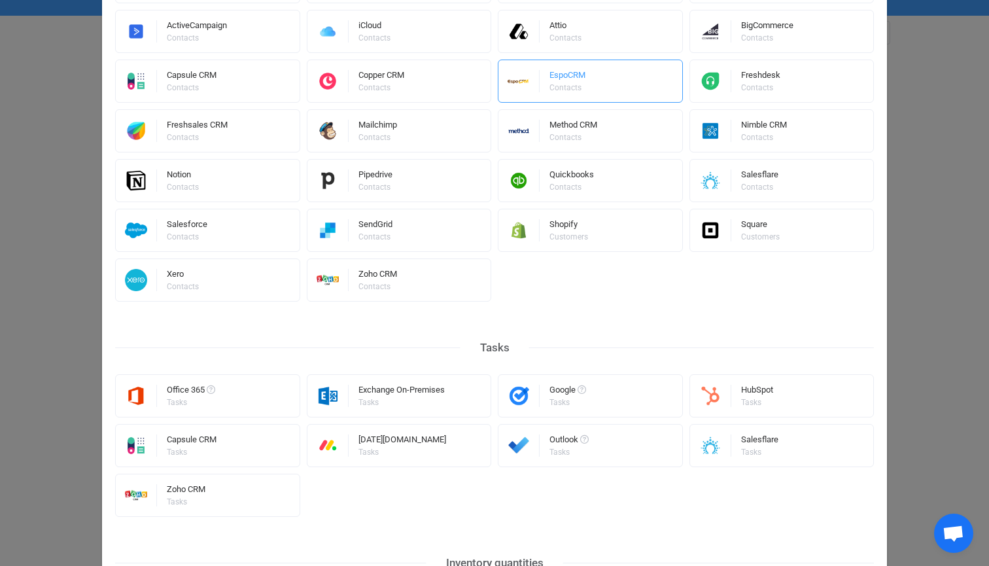
scroll to position [476, 0]
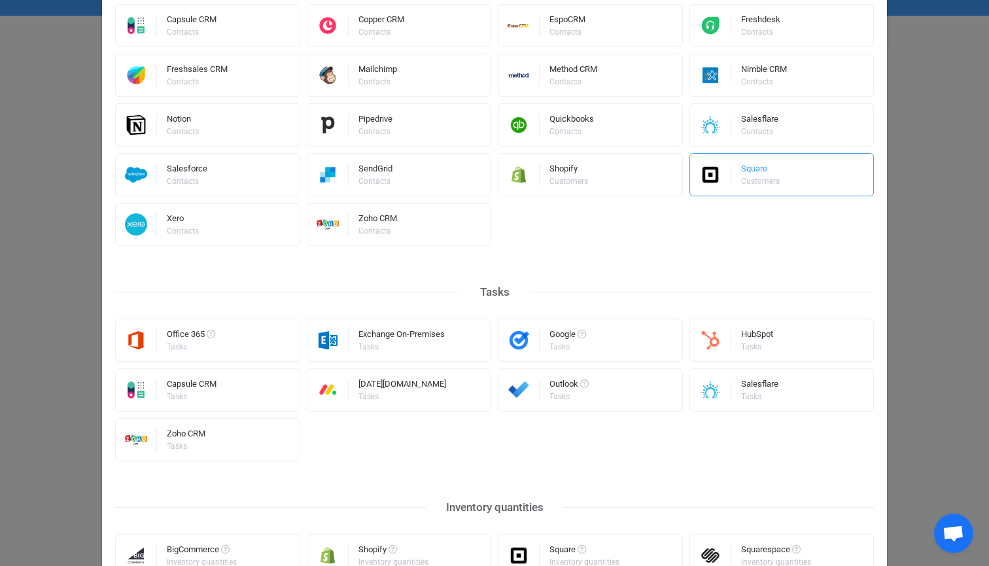
click at [776, 190] on div "Square Customers" at bounding box center [761, 175] width 41 height 34
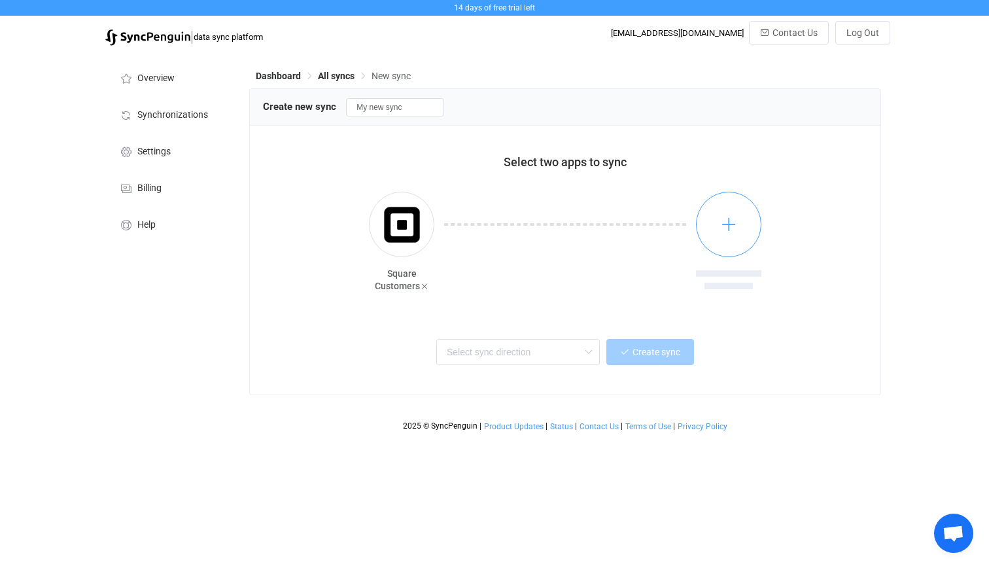
click at [707, 243] on button "button" at bounding box center [728, 224] width 65 height 65
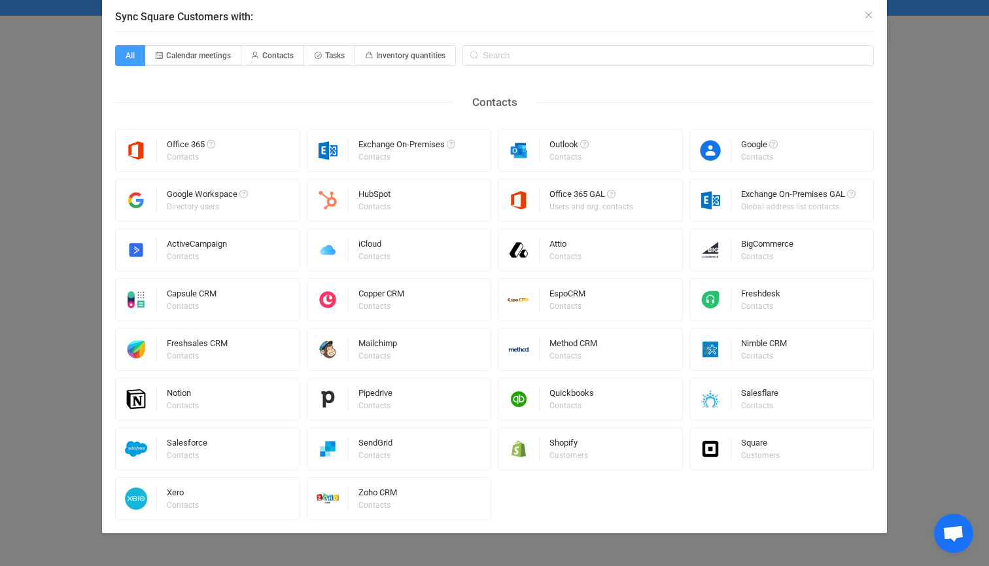
scroll to position [37, 0]
click at [770, 444] on div "Square" at bounding box center [761, 444] width 41 height 13
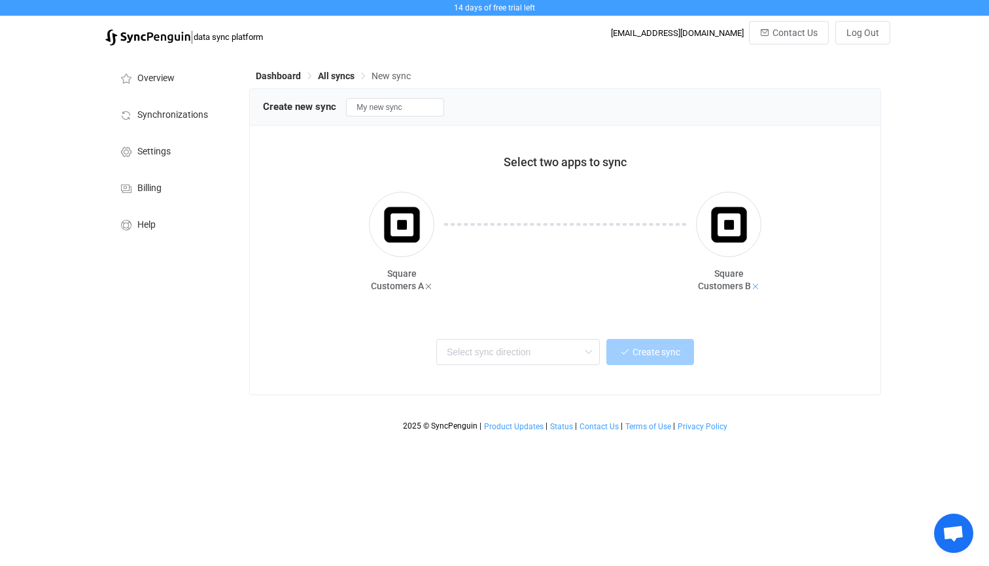
click at [755, 284] on icon at bounding box center [755, 286] width 9 height 9
click at [388, 243] on img "button" at bounding box center [401, 224] width 49 height 49
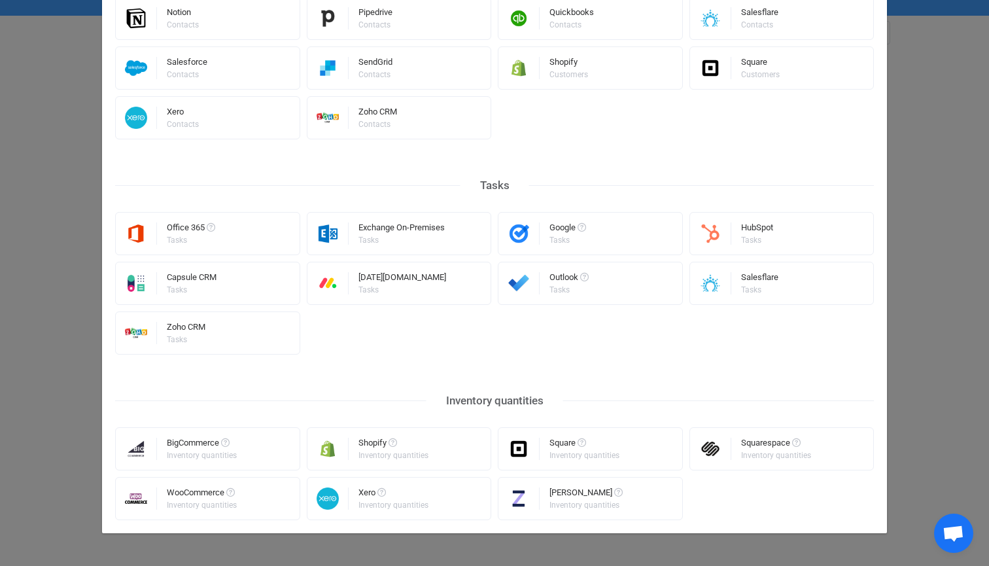
scroll to position [583, 0]
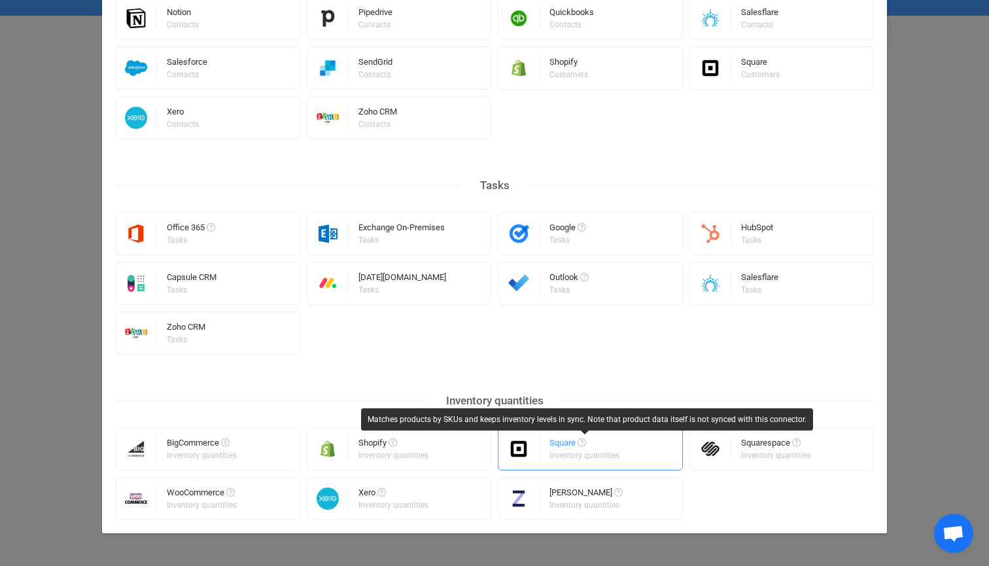
click at [581, 442] on span "Select a connector" at bounding box center [581, 442] width 9 height 9
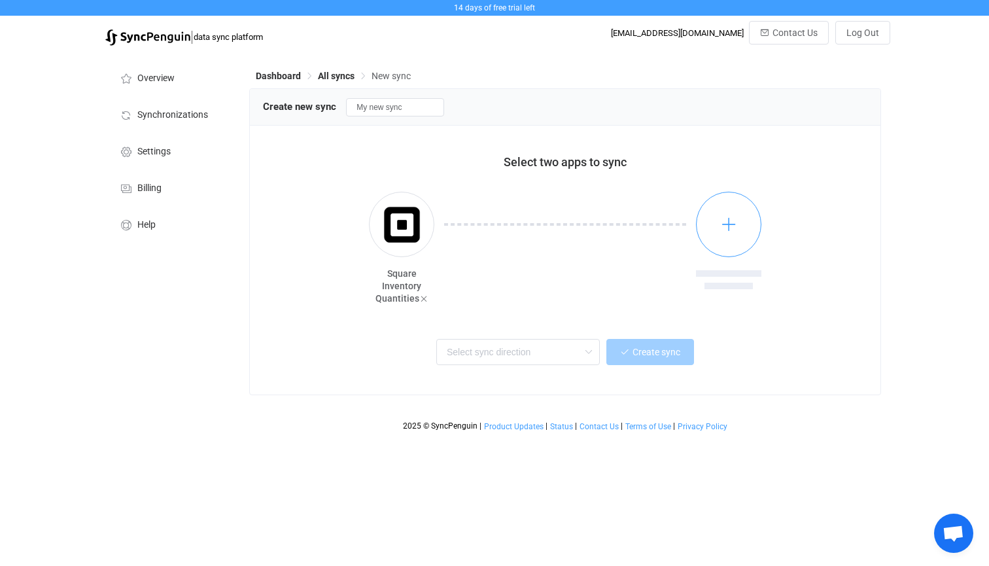
click at [731, 214] on button "button" at bounding box center [728, 224] width 65 height 65
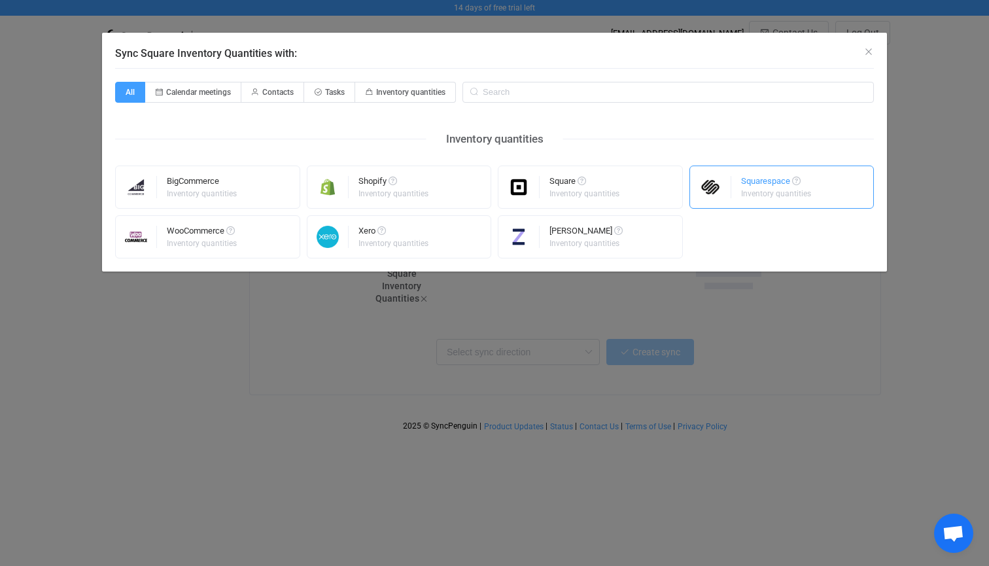
click at [754, 190] on div "Inventory quantities" at bounding box center [776, 194] width 70 height 8
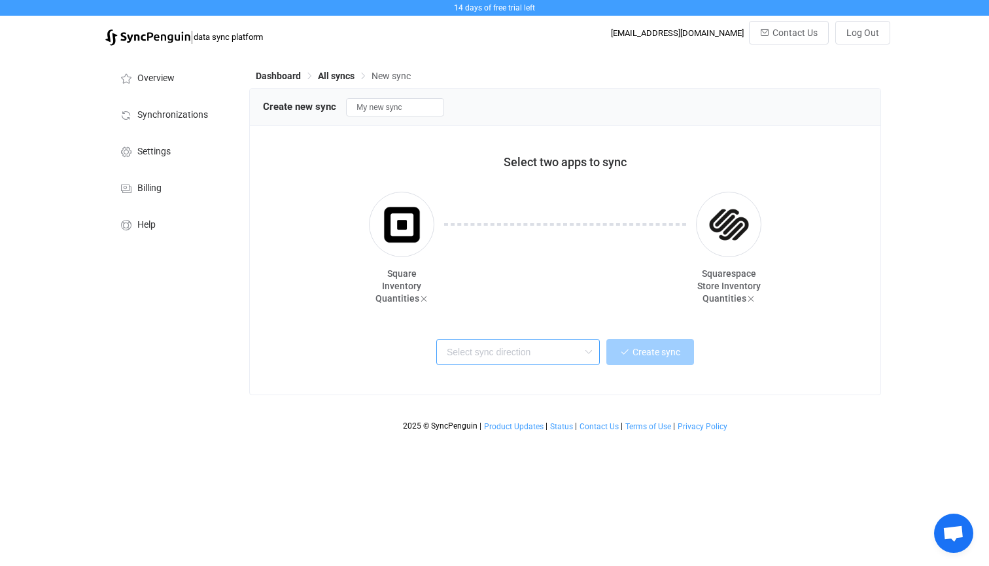
click at [552, 360] on input "text" at bounding box center [517, 352] width 163 height 26
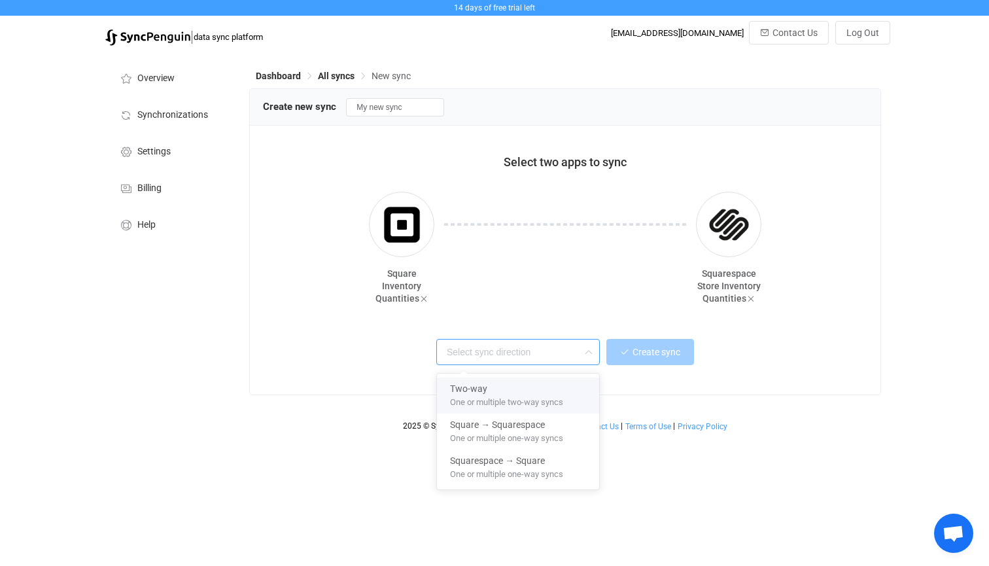
click at [521, 388] on div "Two-way" at bounding box center [518, 386] width 136 height 18
type input "Two-way"
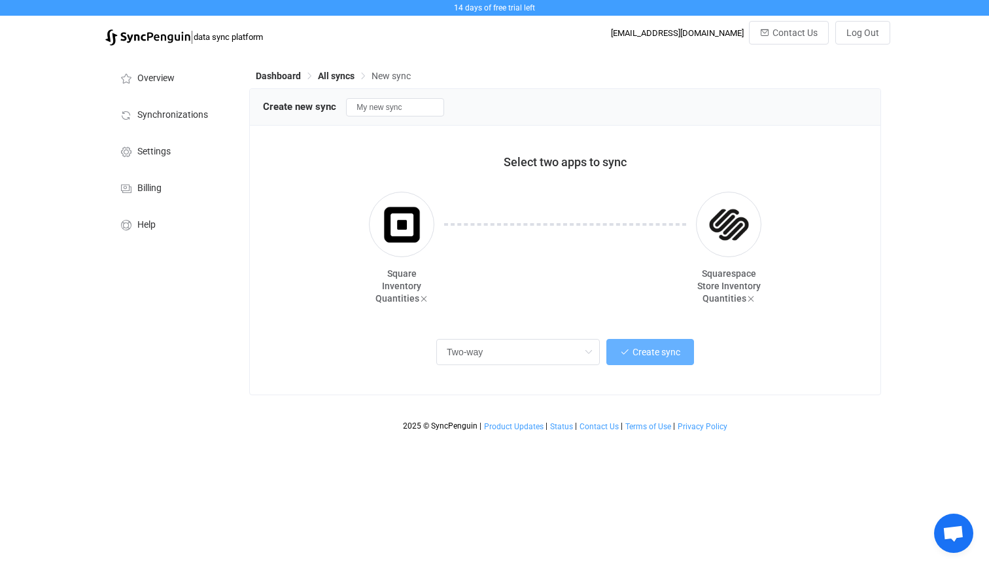
click at [662, 347] on span "Create sync" at bounding box center [656, 352] width 48 height 10
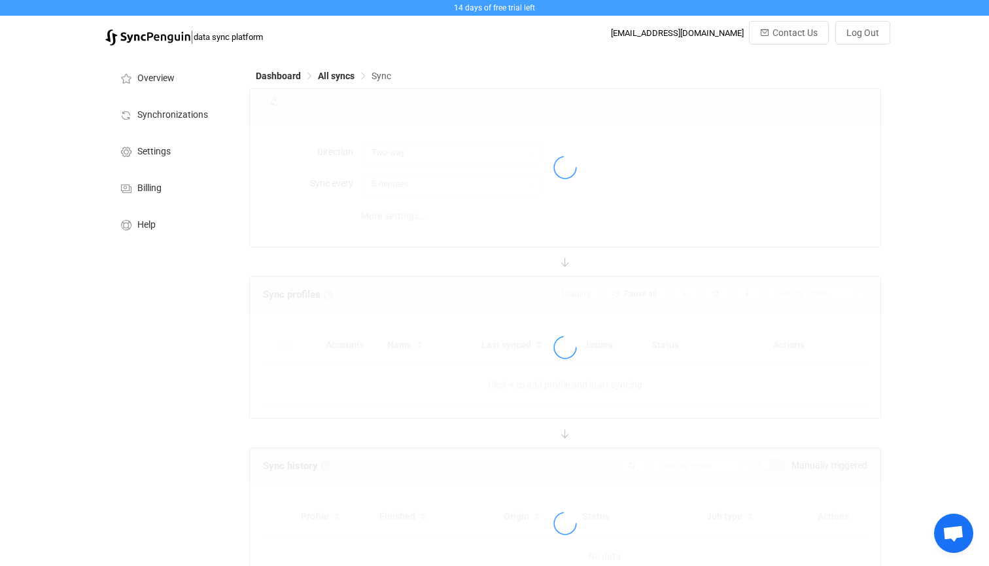
type input "10 minutes"
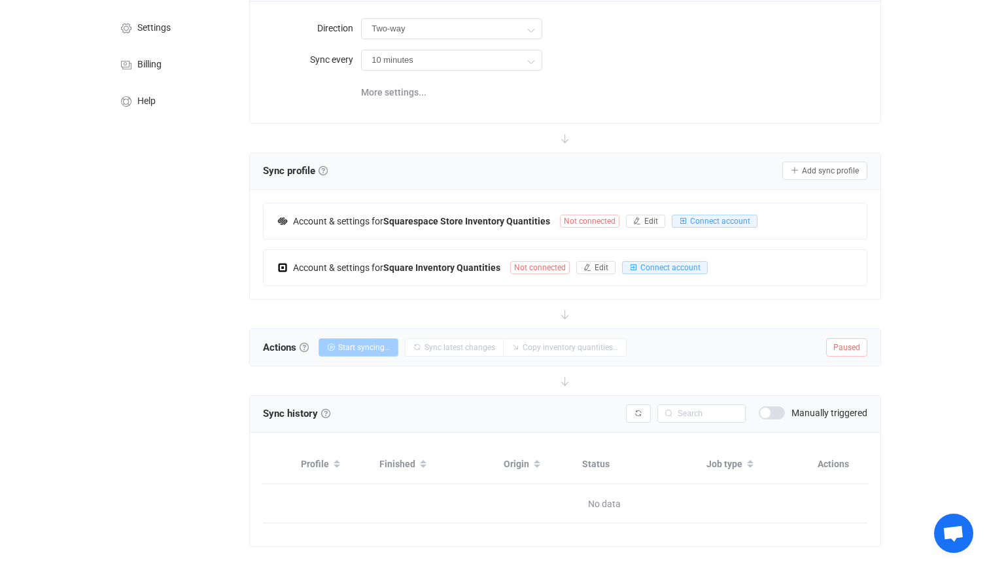
scroll to position [127, 0]
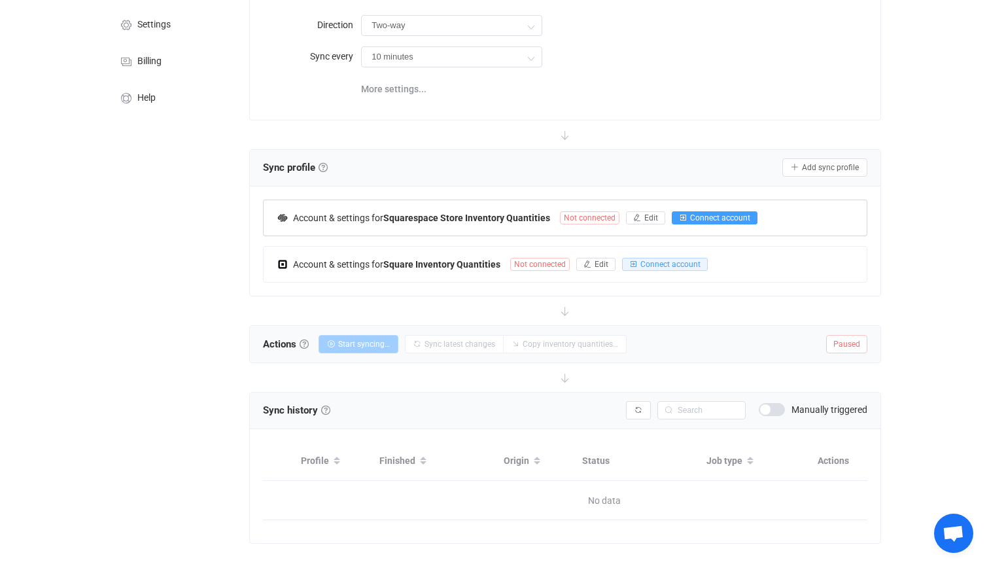
click at [716, 220] on span "Connect account" at bounding box center [720, 217] width 60 height 9
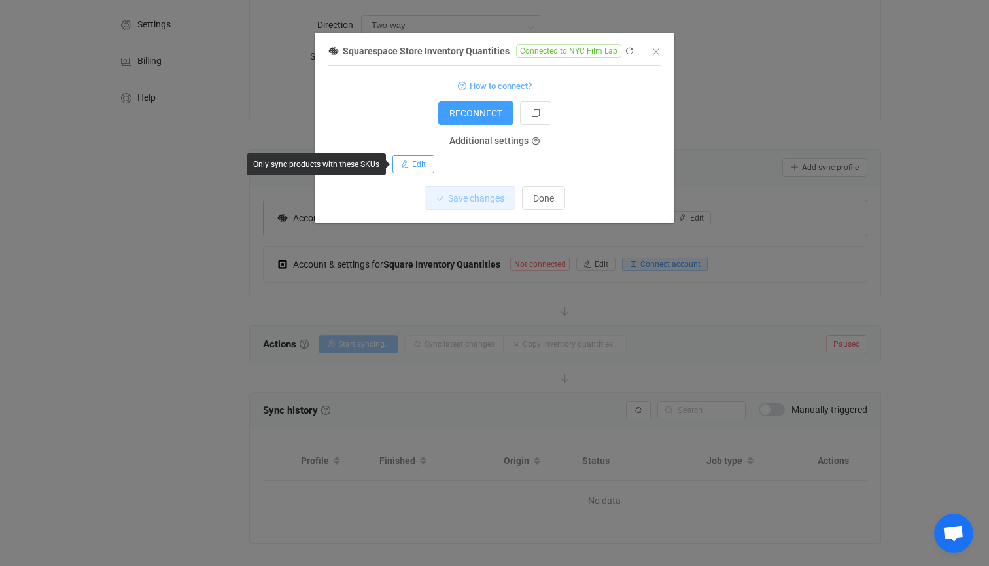
click at [416, 163] on span "Edit" at bounding box center [419, 164] width 14 height 9
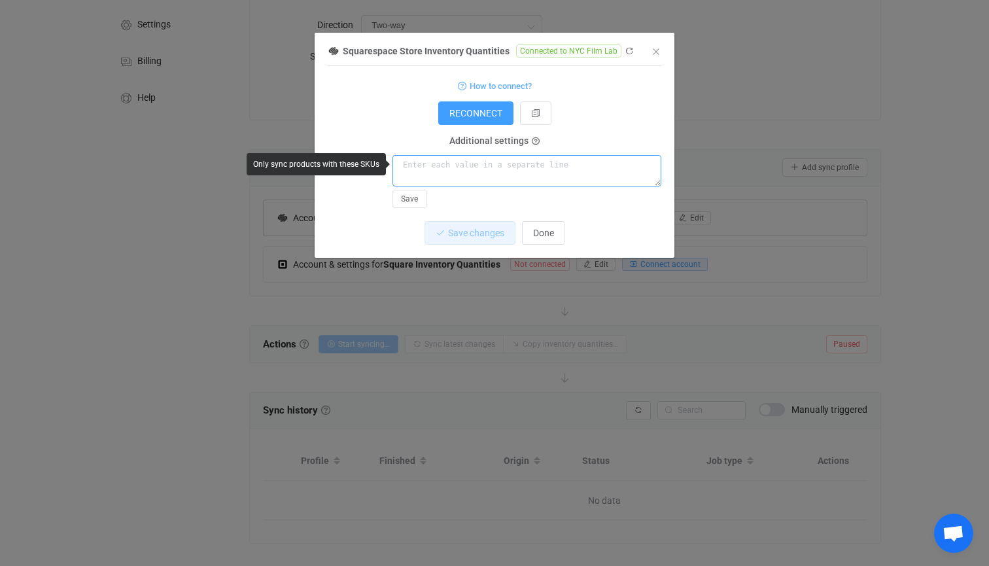
click at [447, 169] on textarea "dialog" at bounding box center [526, 170] width 269 height 31
paste textarea "S-JCHCASE35FK S-JCHCASE35FW S-JCHCASE35FWR S-JCHCASE35FG S-JCHCASE35HK S-JCHCAS…"
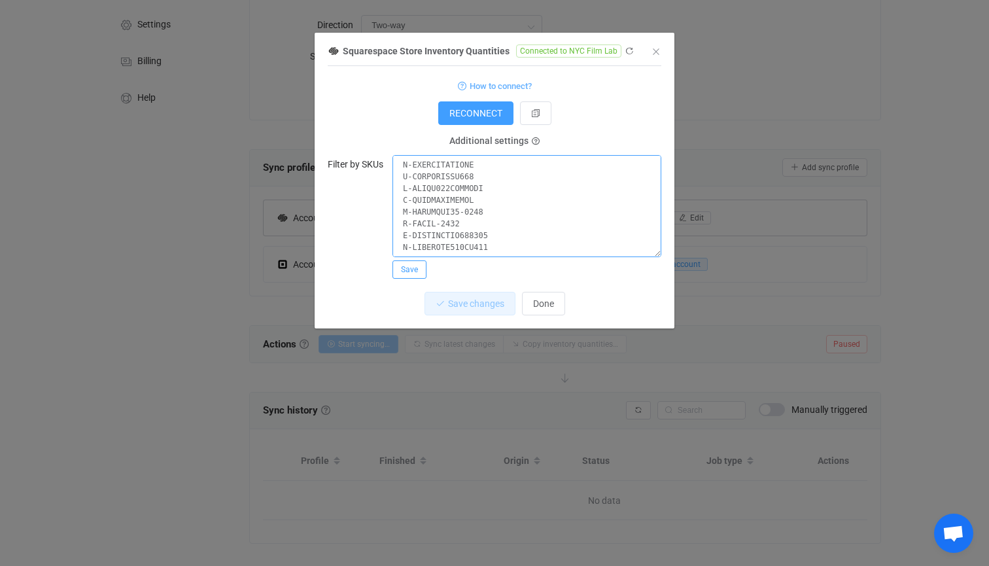
type textarea "S-JCHCASE35FK S-JCHCASE35FW S-JCHCASE35FWR S-JCHCASE35FG S-JCHCASE35HK S-JCHCAS…"
click at [409, 267] on span "Save" at bounding box center [409, 269] width 17 height 9
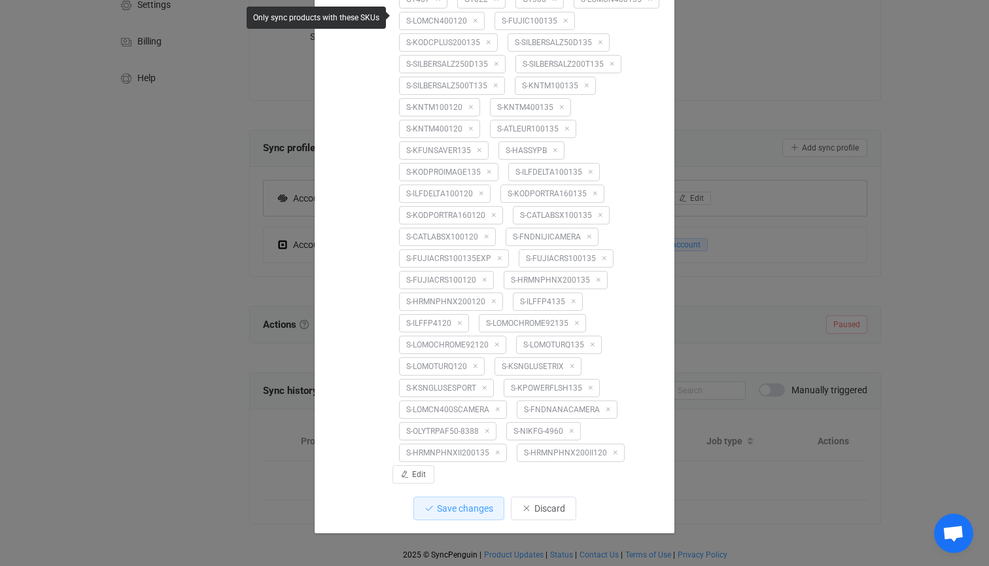
scroll to position [146, 0]
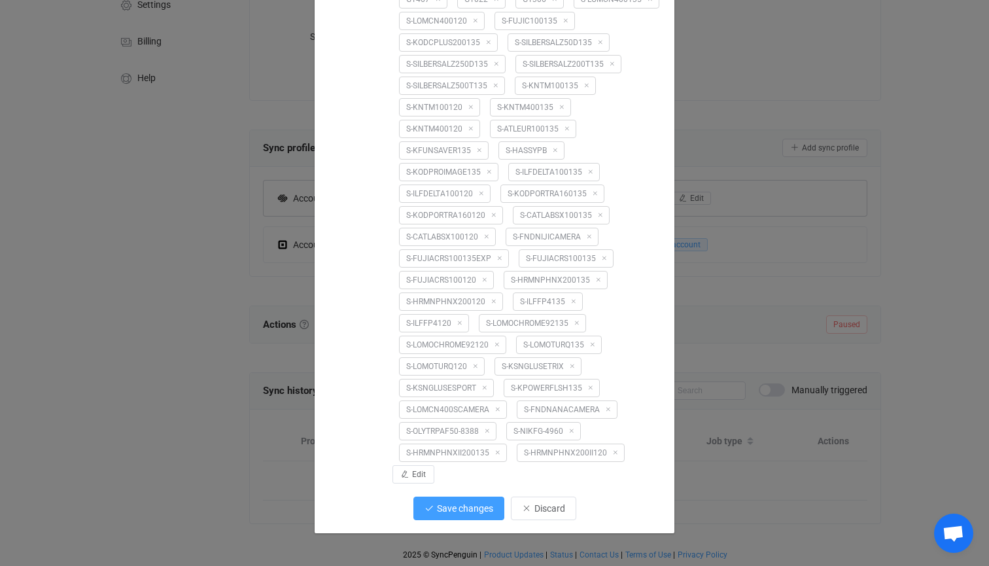
click at [466, 509] on span "Save changes" at bounding box center [465, 508] width 56 height 10
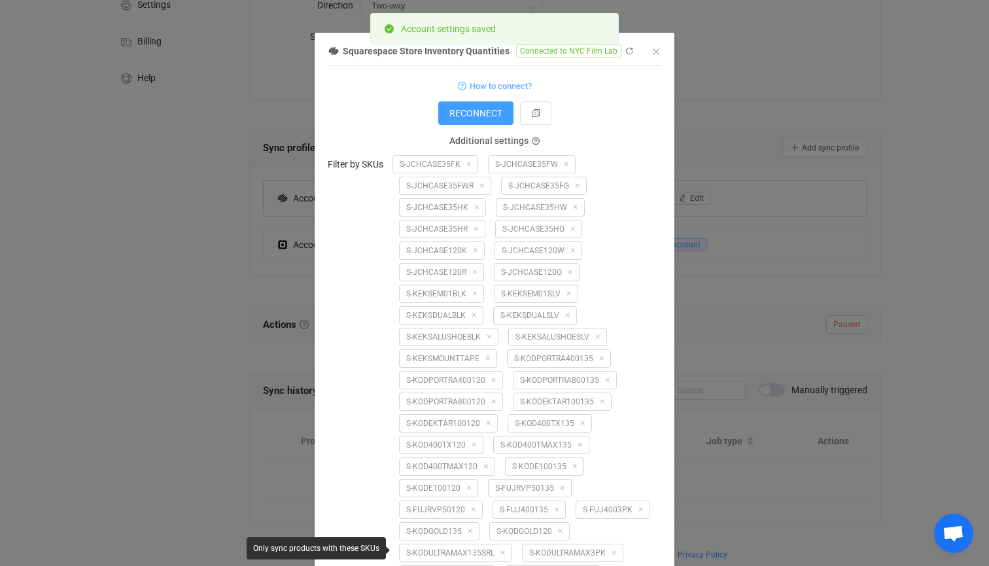
scroll to position [0, 0]
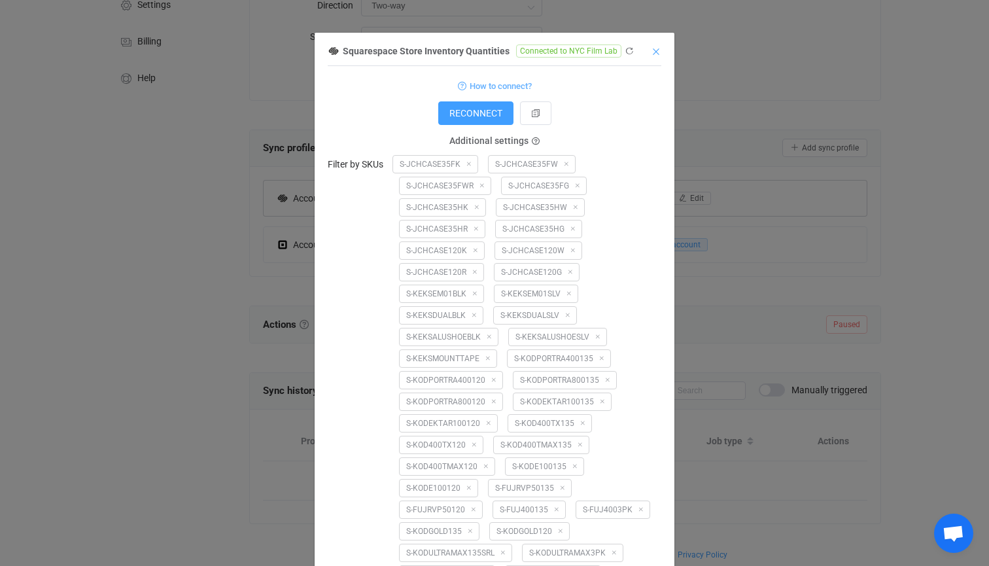
click at [657, 52] on icon "Close" at bounding box center [656, 51] width 10 height 10
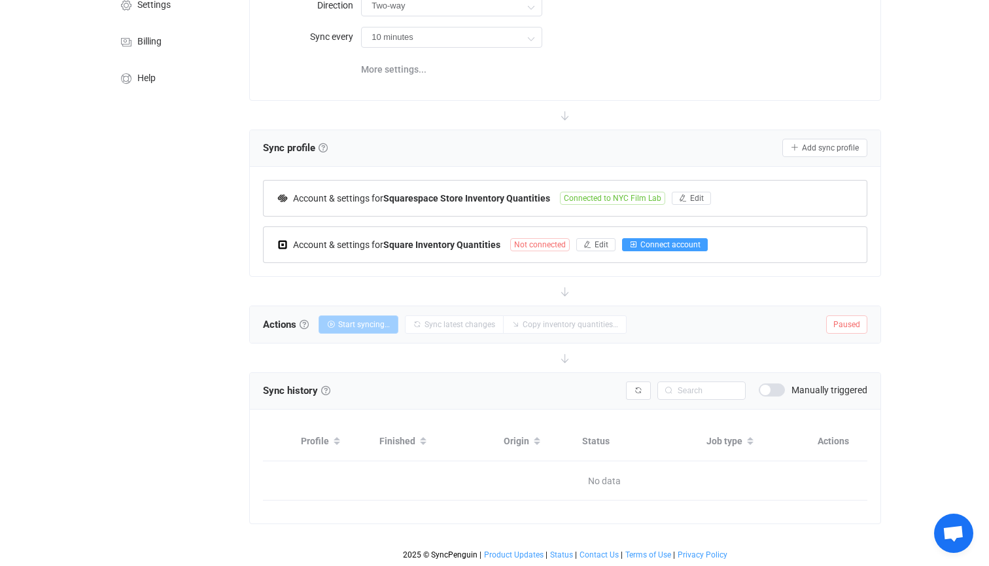
click at [653, 241] on span "Connect account" at bounding box center [670, 244] width 60 height 9
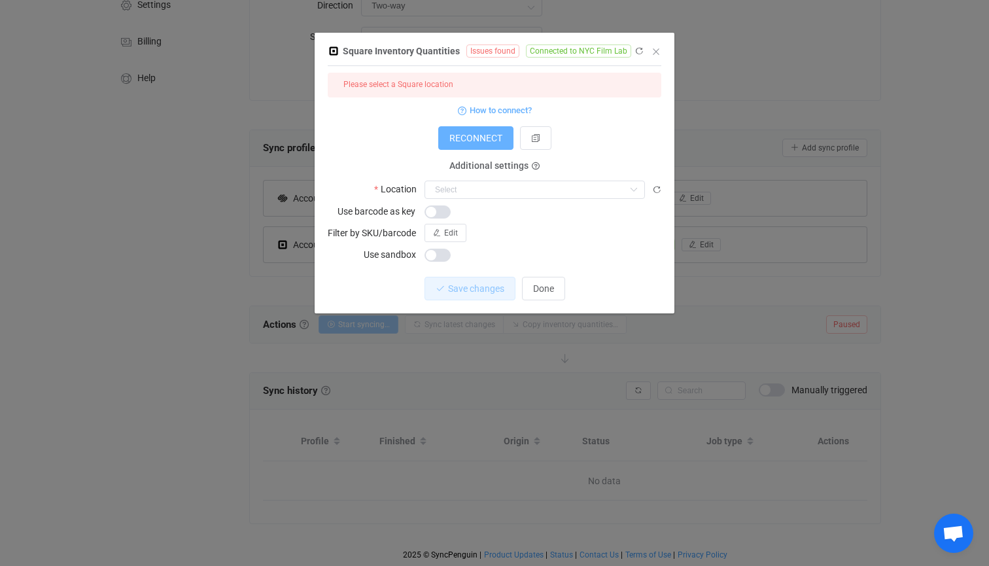
click at [485, 137] on span "RECONNECT" at bounding box center [475, 138] width 53 height 10
click at [456, 187] on input "dialog" at bounding box center [534, 189] width 220 height 18
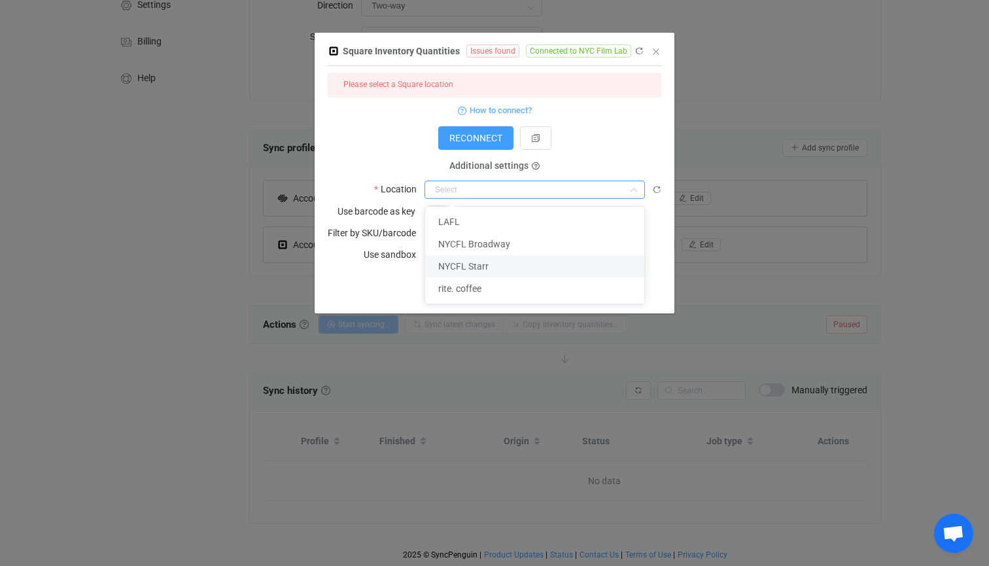
click at [467, 262] on span "NYCFL Starr" at bounding box center [463, 266] width 50 height 10
type input "NYCFL Starr"
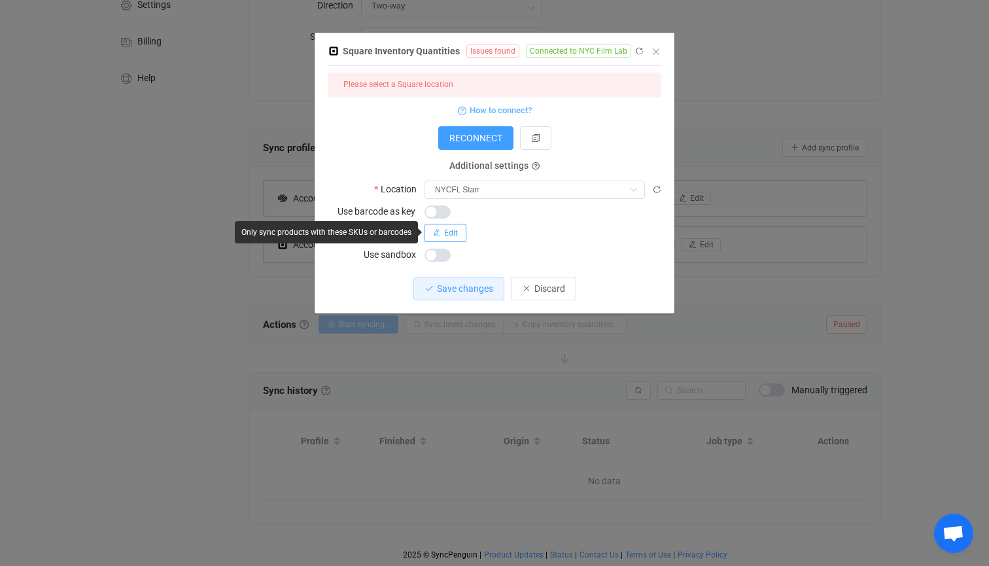
click at [453, 233] on span "Edit" at bounding box center [451, 232] width 14 height 9
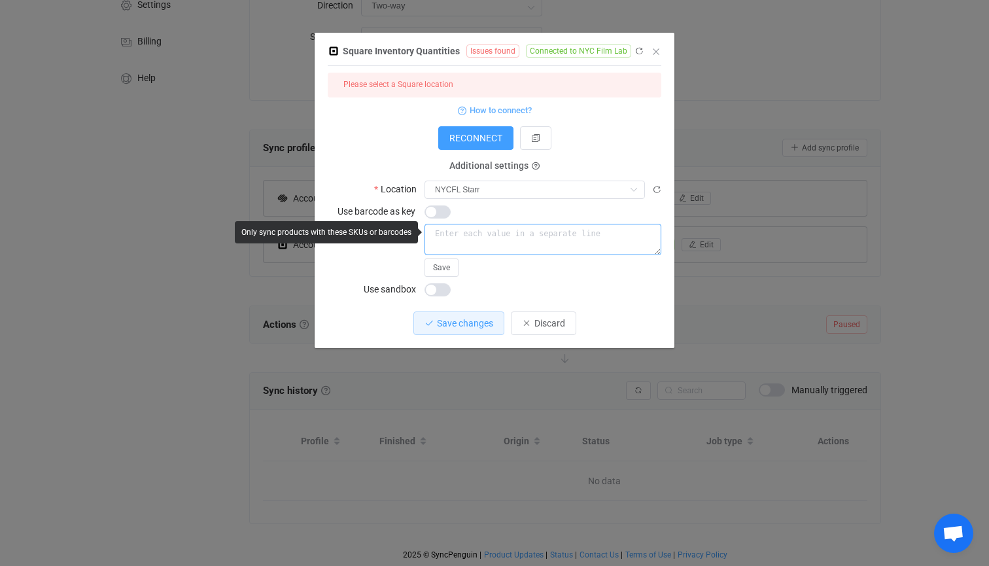
click at [462, 228] on textarea "dialog" at bounding box center [542, 239] width 237 height 31
paste textarea "S-JCHCASE35FK S-JCHCASE35FW S-JCHCASE35FWR S-JCHCASE35FG S-JCHCASE35HK S-JCHCAS…"
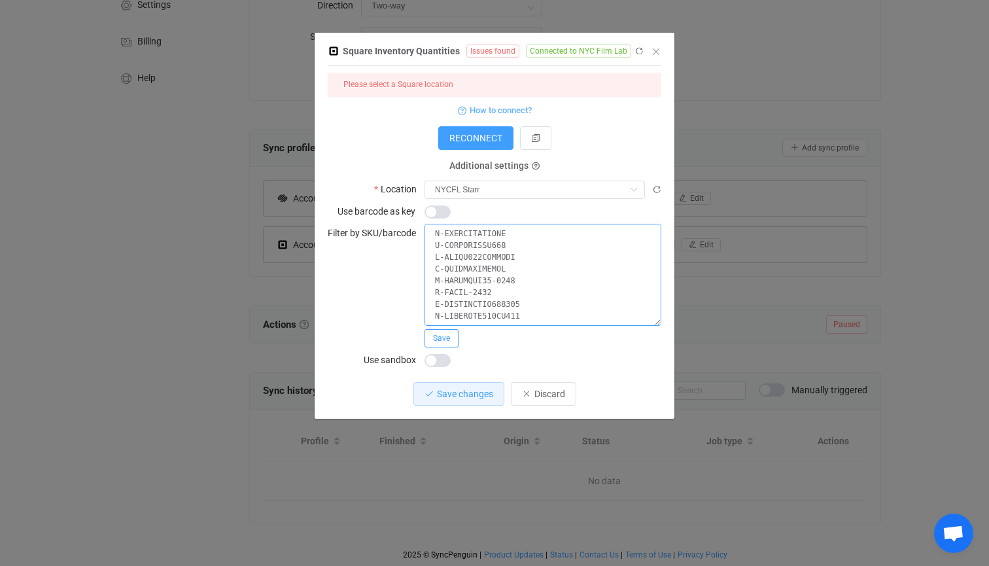
type textarea "S-JCHCASE35FK S-JCHCASE35FW S-JCHCASE35FWR S-JCHCASE35FG S-JCHCASE35HK S-JCHCAS…"
click at [443, 337] on span "Save" at bounding box center [441, 338] width 17 height 9
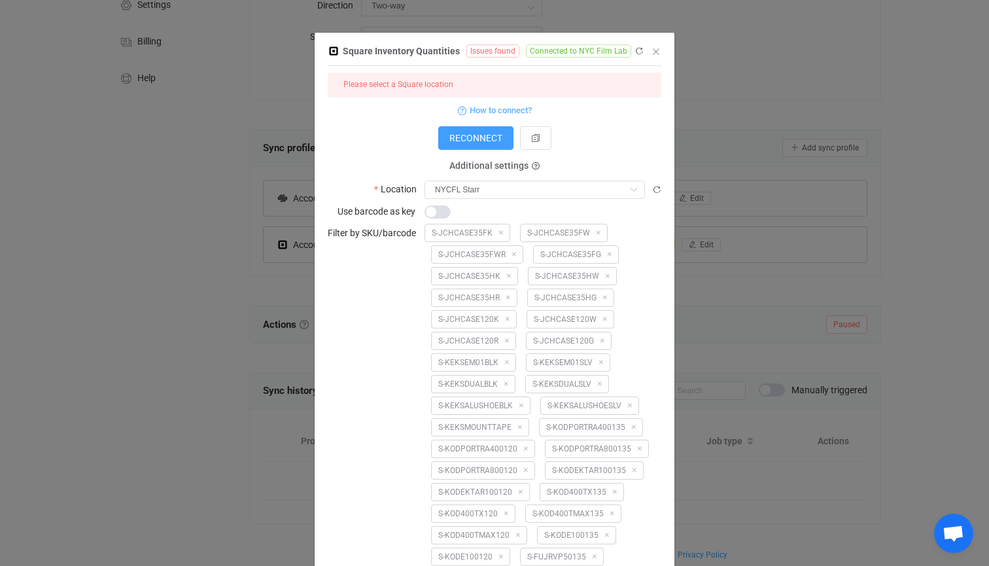
scroll to position [0, 0]
click at [657, 51] on icon "Close" at bounding box center [656, 51] width 10 height 10
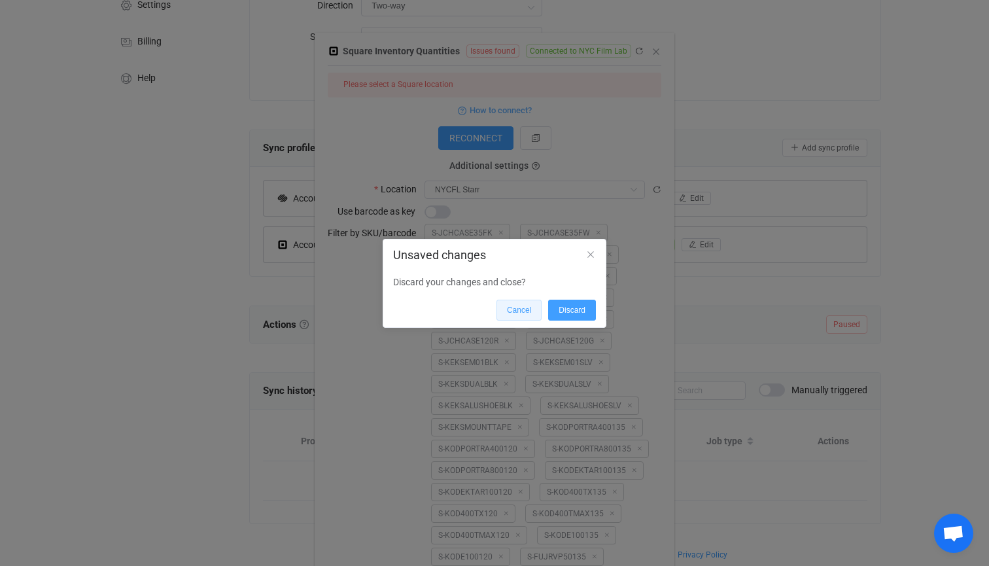
click at [528, 309] on span "Cancel" at bounding box center [519, 309] width 24 height 9
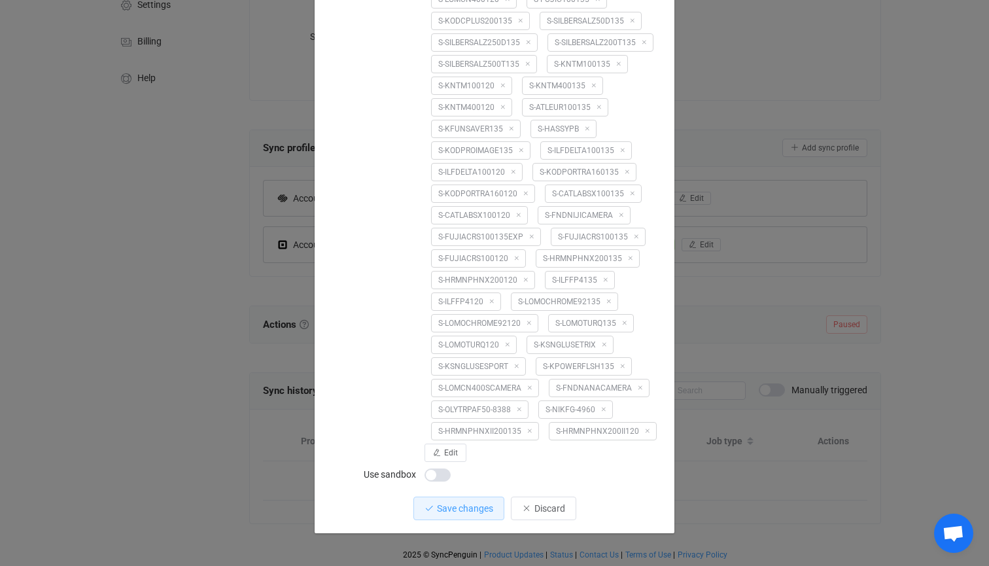
scroll to position [2089, 0]
click at [467, 511] on span "Save changes" at bounding box center [465, 508] width 56 height 10
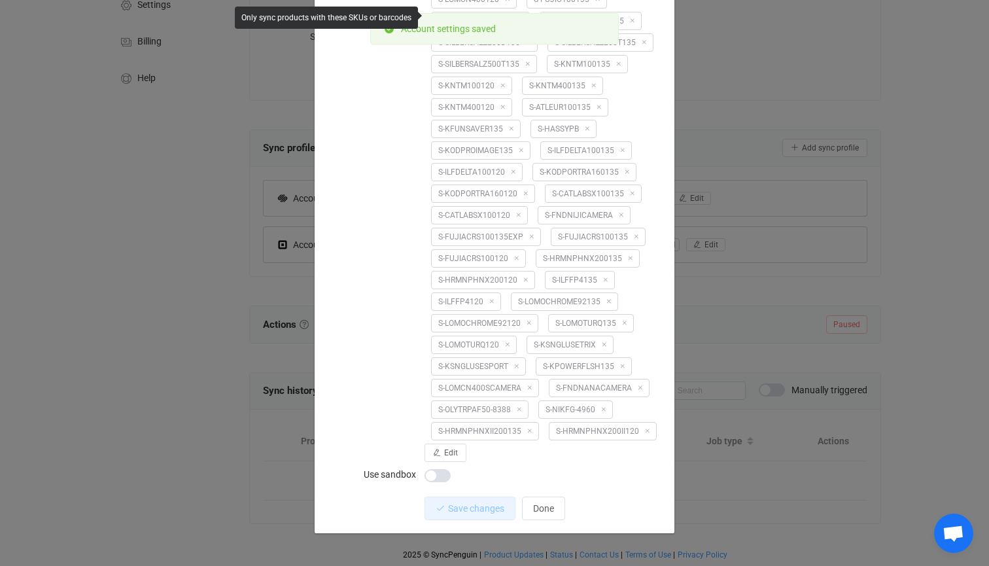
scroll to position [2064, 0]
click at [546, 509] on span "Done" at bounding box center [543, 508] width 21 height 10
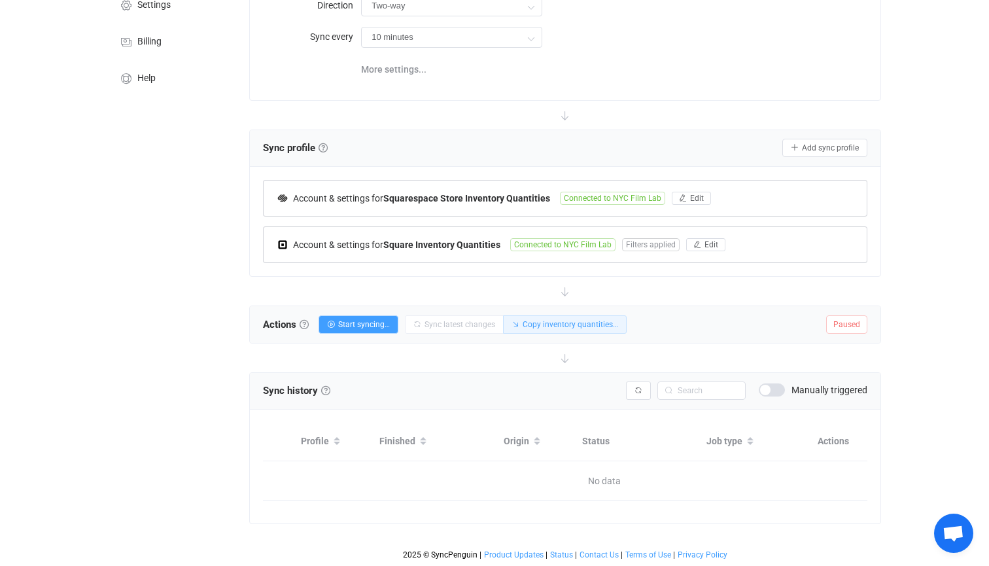
click at [579, 326] on span "Copy inventory quantities…" at bounding box center [569, 324] width 95 height 9
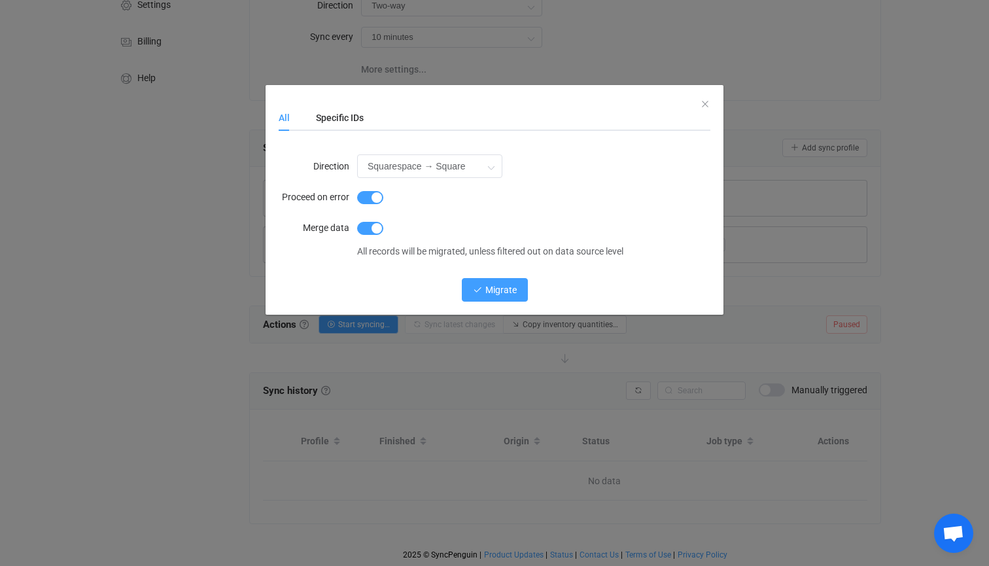
click at [498, 292] on span "Migrate" at bounding box center [500, 289] width 31 height 10
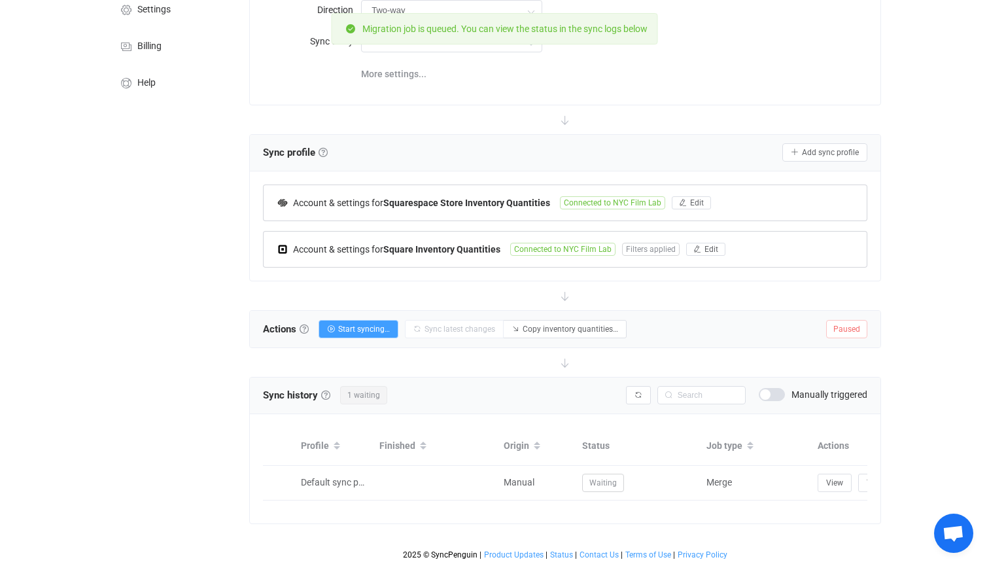
scroll to position [142, 0]
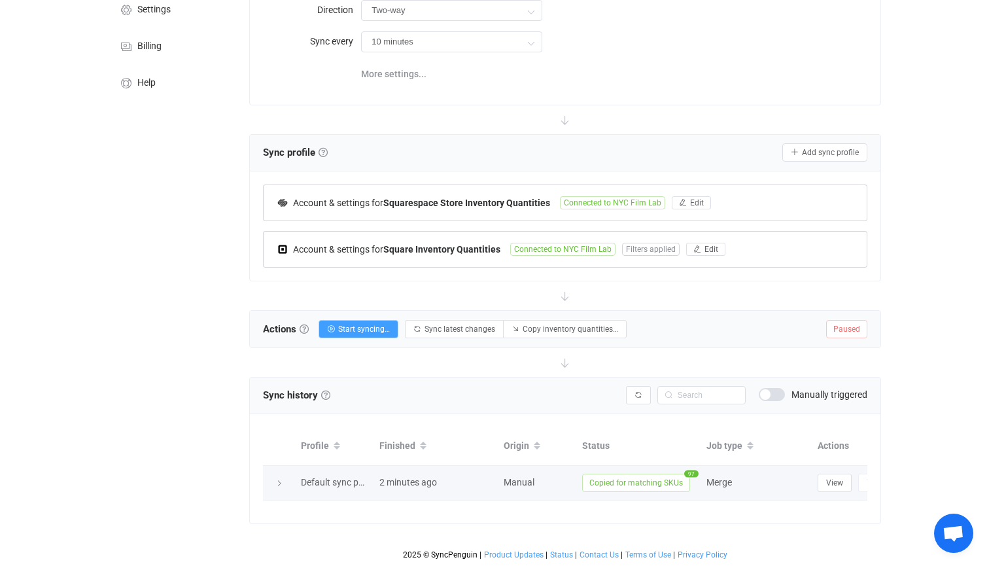
click at [656, 483] on span "Copied for matching SKUs" at bounding box center [636, 482] width 108 height 18
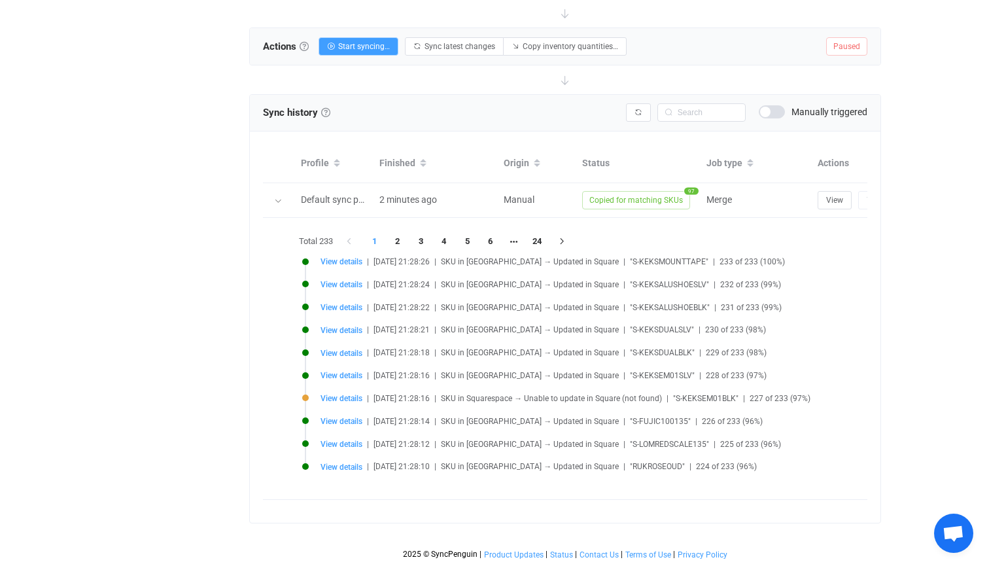
scroll to position [424, 0]
click at [401, 237] on li "2" at bounding box center [398, 241] width 24 height 18
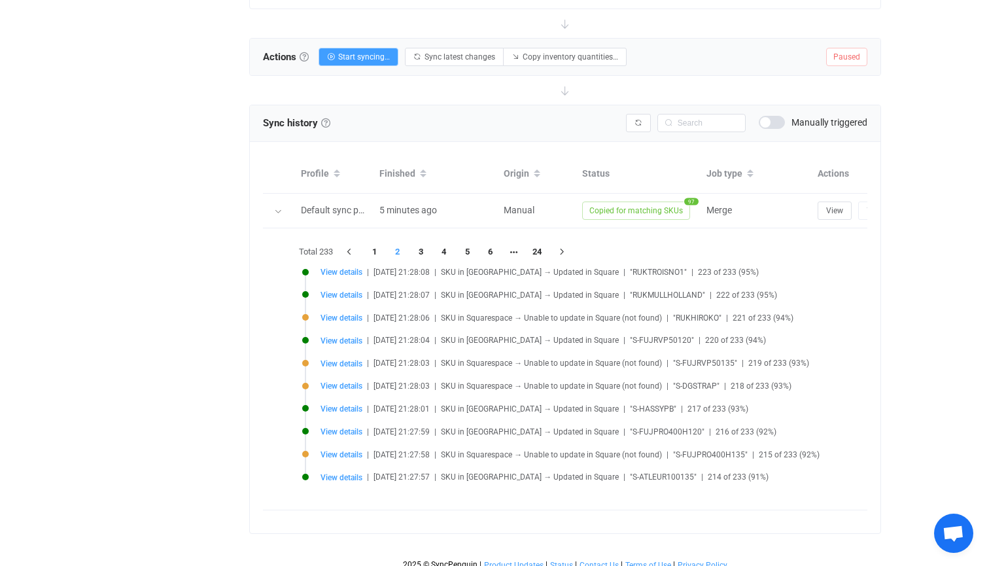
scroll to position [417, 0]
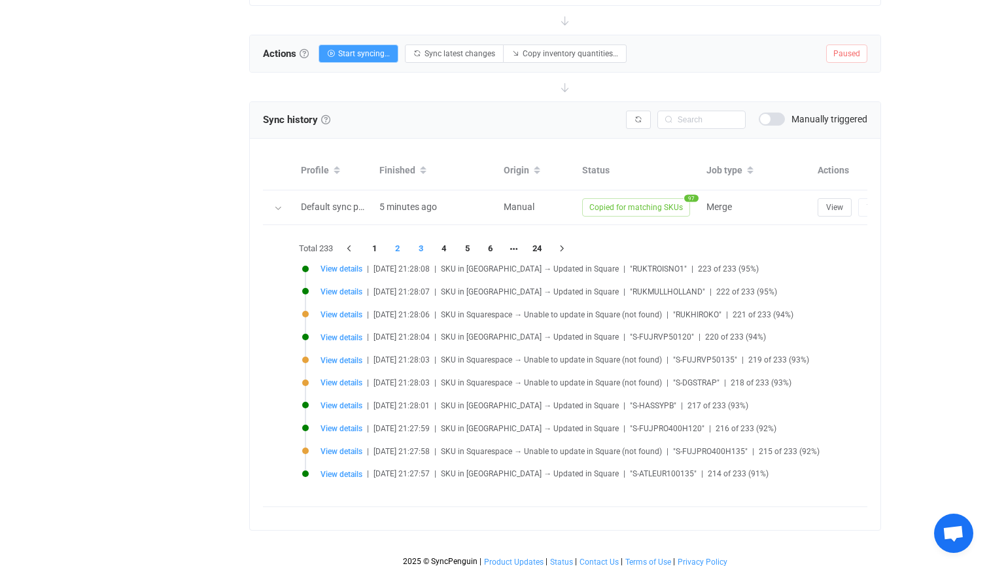
click at [422, 248] on li "3" at bounding box center [421, 248] width 24 height 18
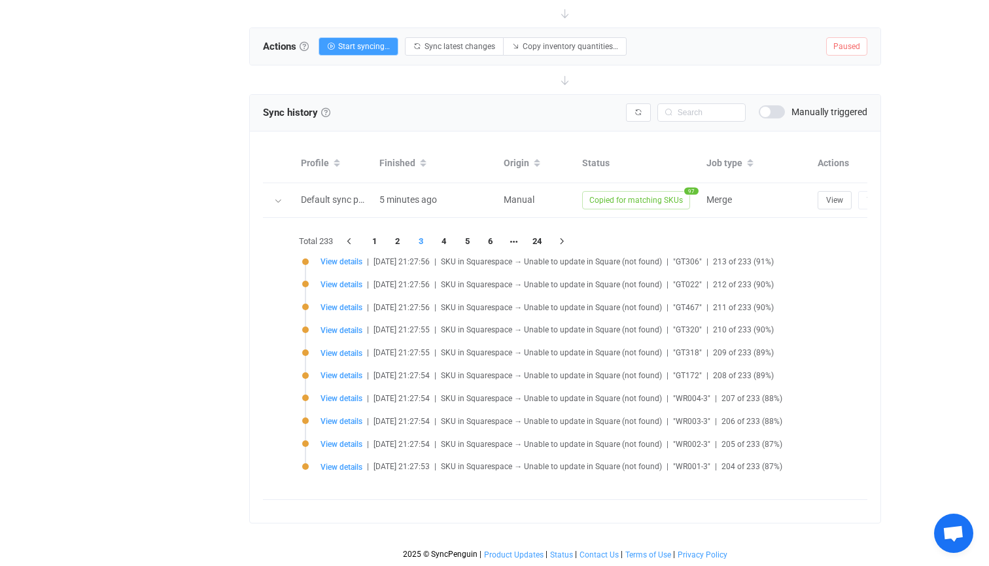
scroll to position [424, 0]
click at [447, 243] on li "4" at bounding box center [444, 241] width 24 height 18
click at [542, 244] on li "24" at bounding box center [537, 241] width 24 height 18
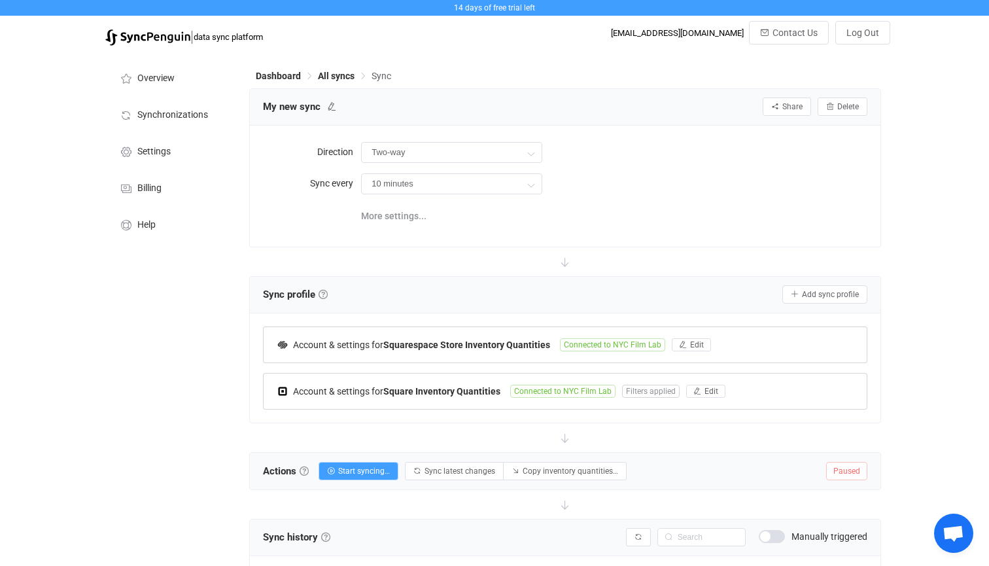
scroll to position [0, 0]
click at [175, 112] on span "Synchronizations" at bounding box center [172, 115] width 71 height 10
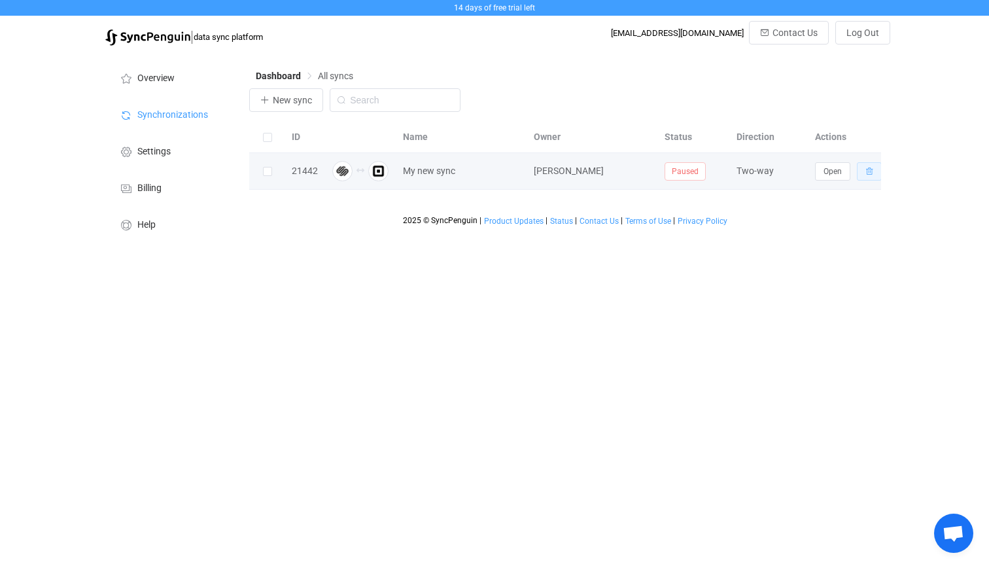
click at [874, 169] on button "button" at bounding box center [869, 171] width 25 height 18
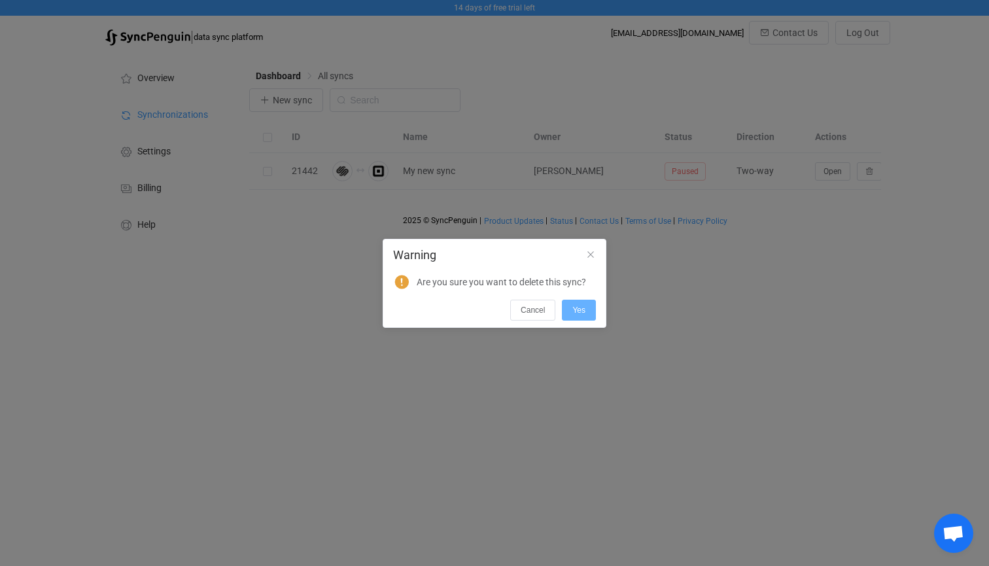
click at [583, 313] on span "Yes" at bounding box center [578, 309] width 13 height 9
